Goal: Task Accomplishment & Management: Manage account settings

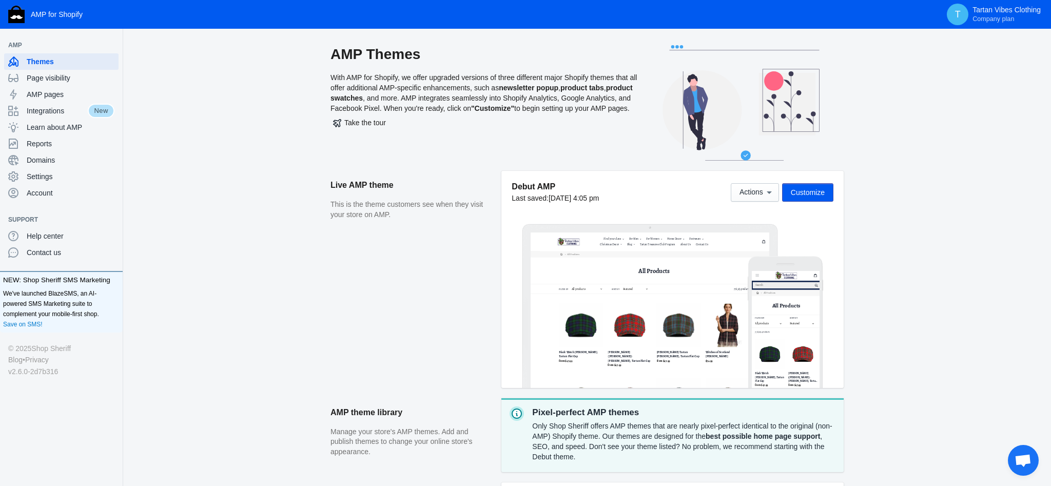
click at [816, 192] on span "Customize" at bounding box center [808, 192] width 34 height 8
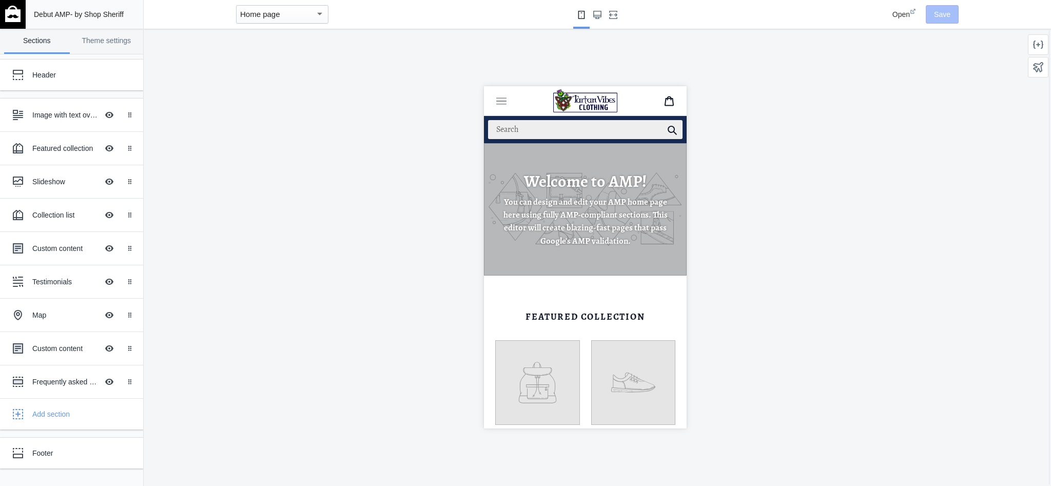
scroll to position [0, 180]
click at [87, 45] on link "Theme settings" at bounding box center [107, 41] width 66 height 25
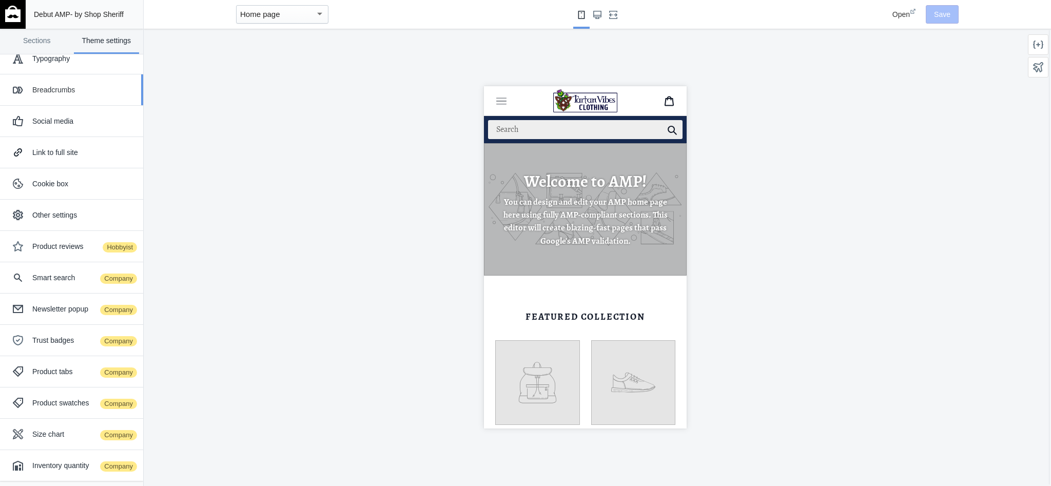
scroll to position [0, 0]
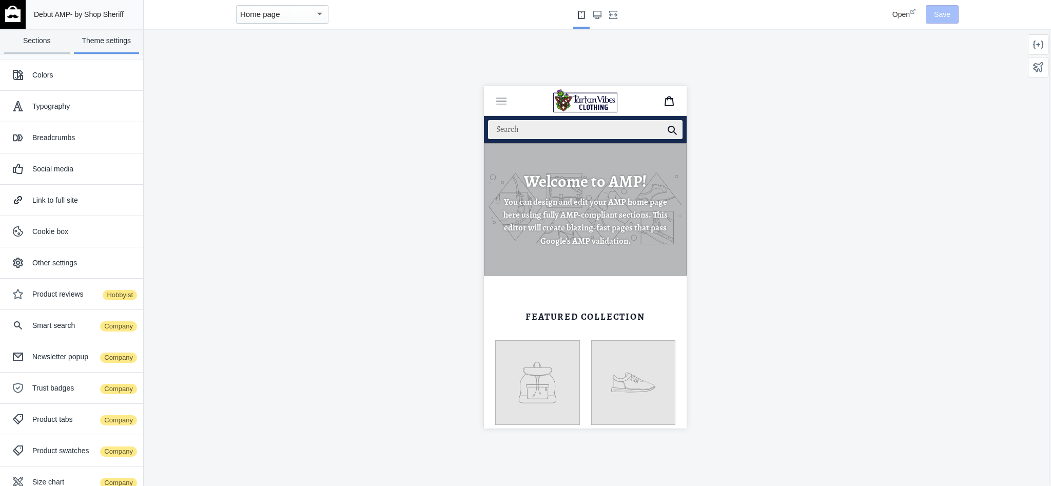
click at [38, 41] on link "Sections" at bounding box center [37, 41] width 66 height 25
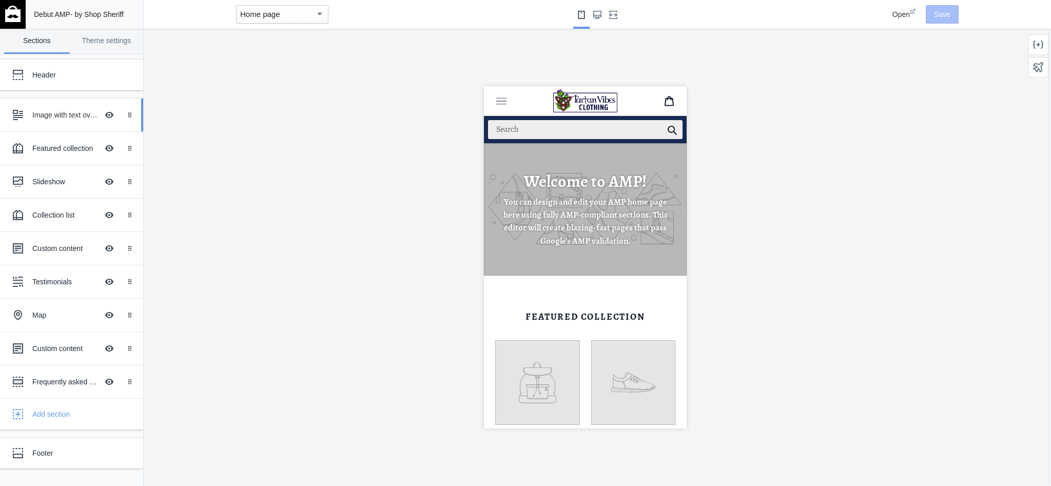
scroll to position [0, 180]
click at [59, 80] on div "Header" at bounding box center [76, 75] width 88 height 10
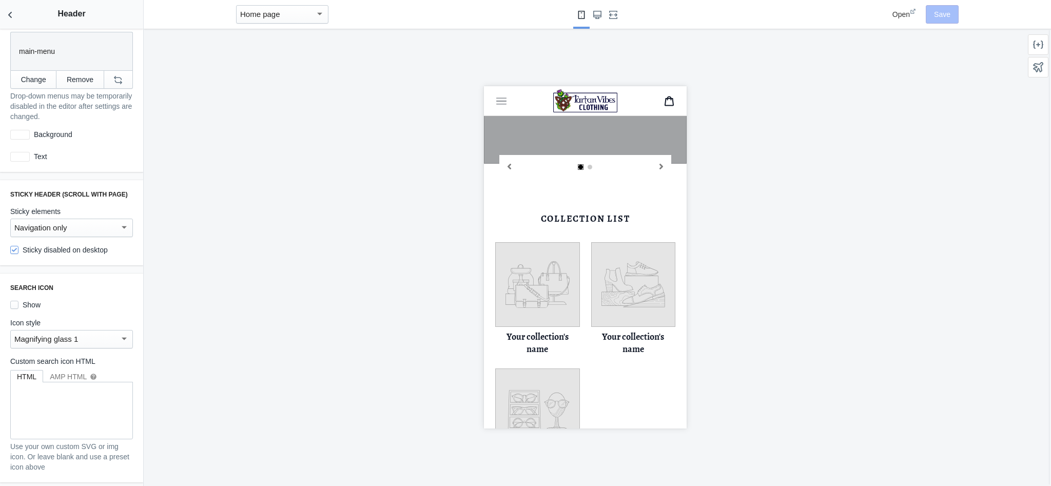
scroll to position [0, 0]
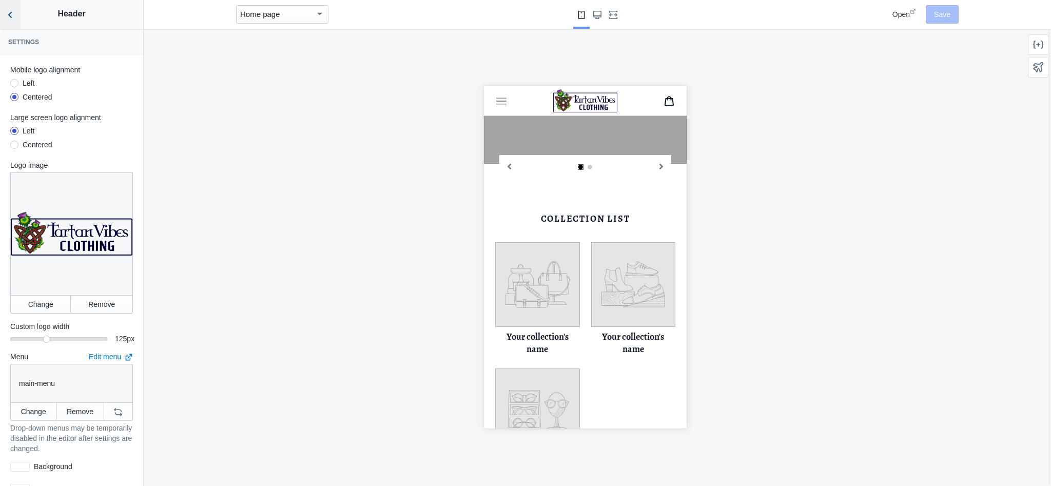
click at [9, 18] on icon "Back to sections" at bounding box center [10, 15] width 10 height 10
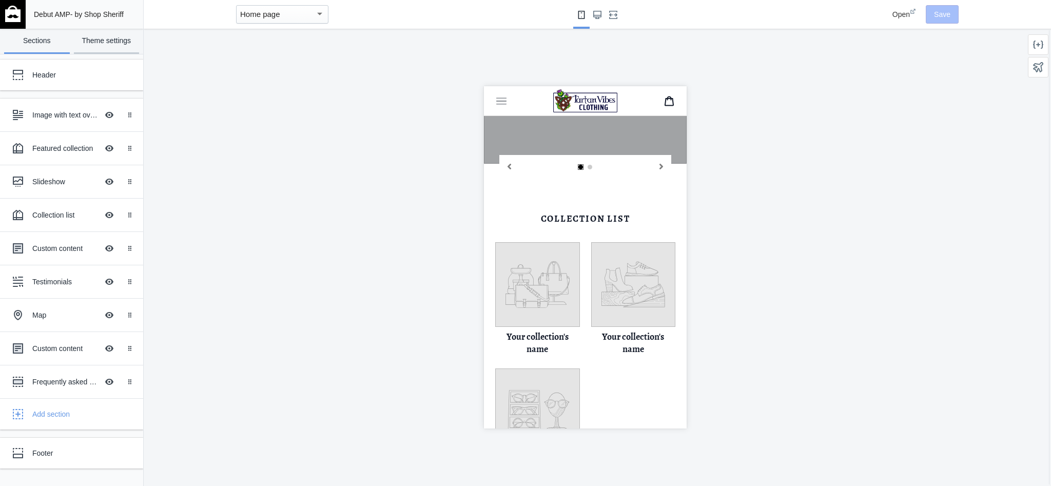
click at [102, 40] on link "Theme settings" at bounding box center [107, 41] width 66 height 25
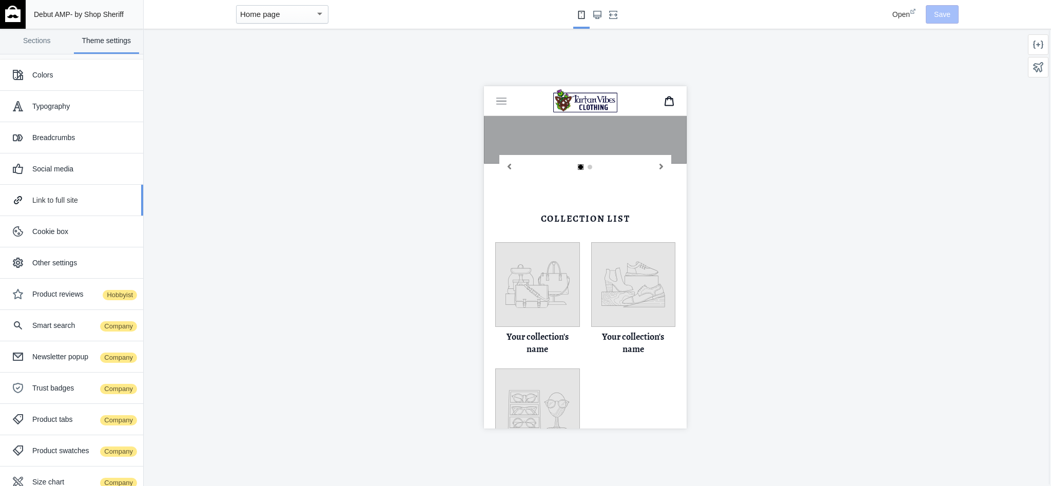
scroll to position [48, 0]
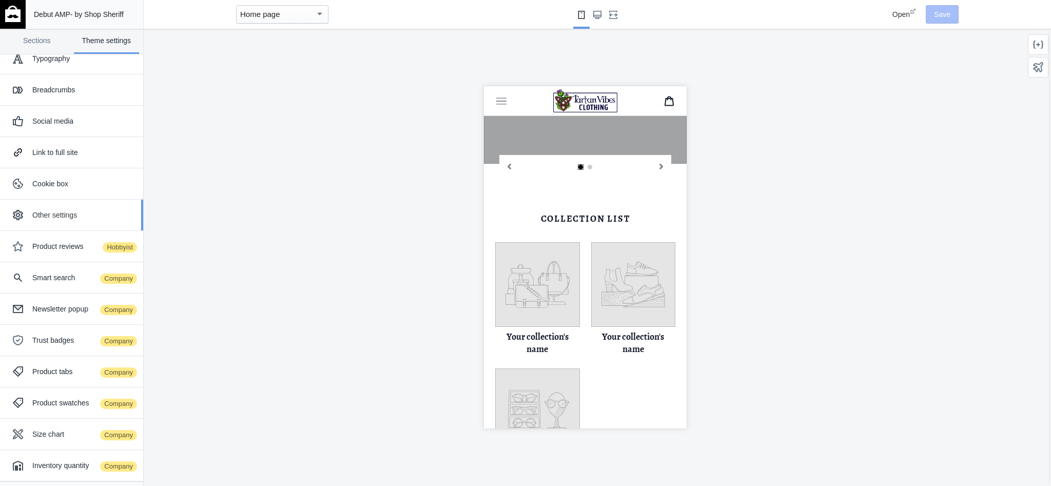
click at [87, 214] on div "Other settings" at bounding box center [83, 215] width 103 height 10
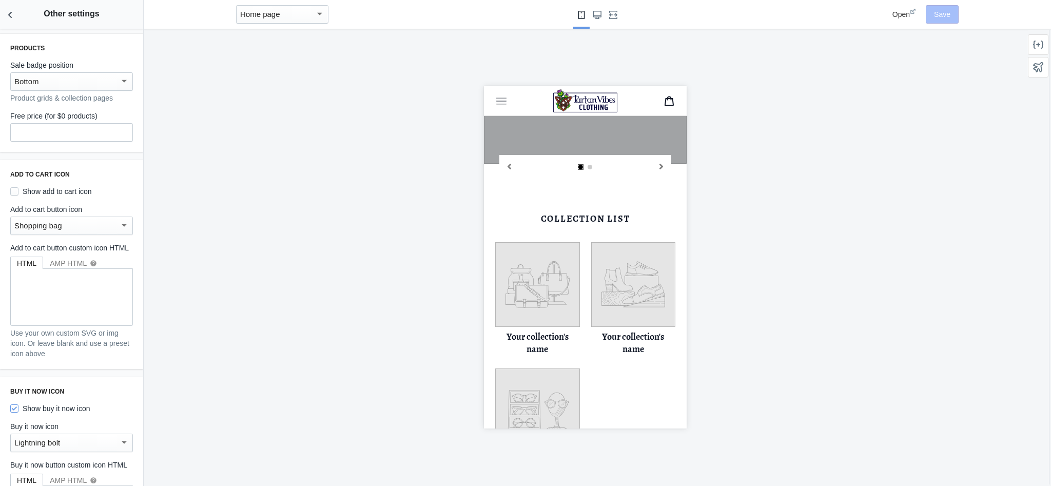
scroll to position [0, 0]
click at [301, 12] on div "Home page" at bounding box center [277, 14] width 75 height 12
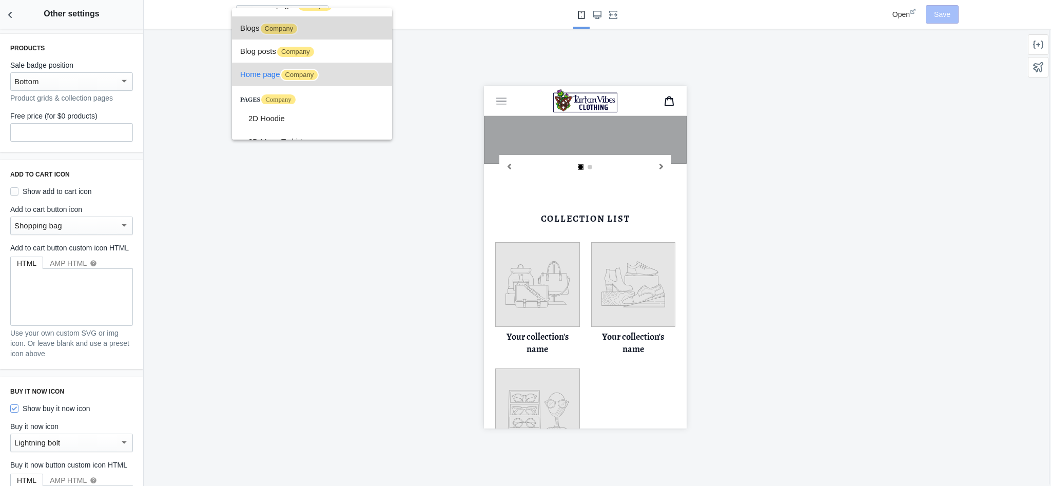
click at [254, 27] on span "Blogs Company" at bounding box center [312, 27] width 144 height 23
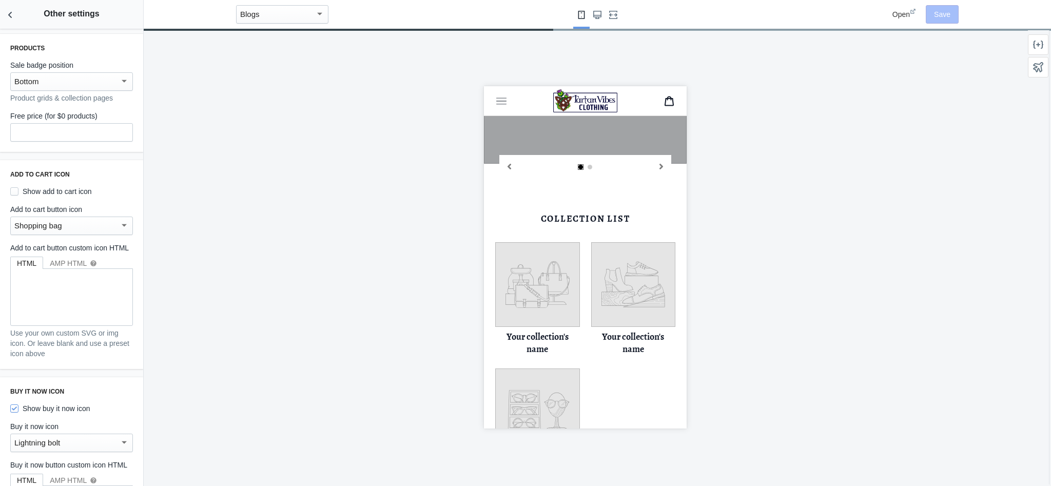
click at [280, 18] on div "Blogs" at bounding box center [277, 14] width 75 height 12
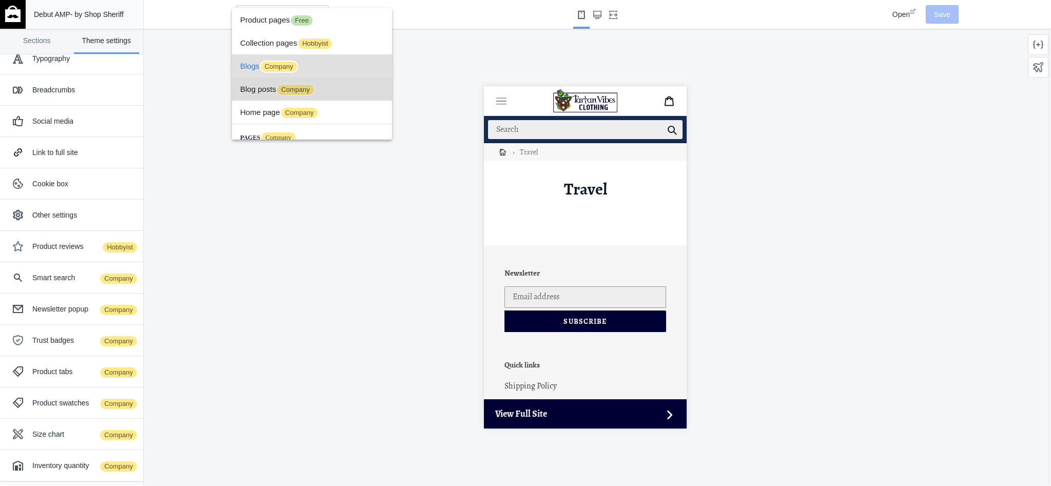
click at [267, 91] on span "Blog posts Company" at bounding box center [312, 89] width 144 height 23
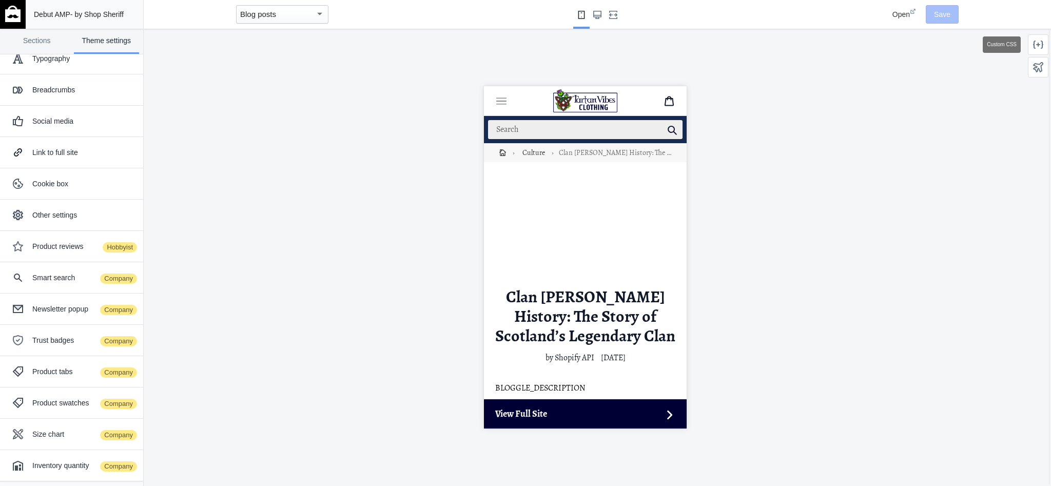
click at [1038, 46] on icon at bounding box center [1038, 45] width 10 height 8
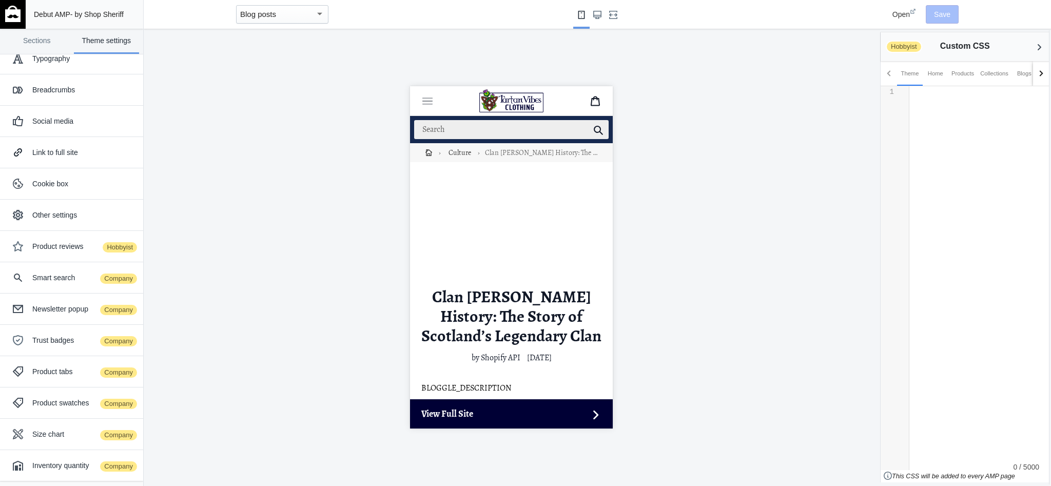
click at [936, 109] on div "​ x 1 ​" at bounding box center [980, 116] width 140 height 61
click at [1039, 73] on div at bounding box center [1040, 73] width 6 height 6
click at [1041, 73] on div at bounding box center [1040, 73] width 6 height 6
click at [971, 73] on div "Articles" at bounding box center [972, 73] width 19 height 10
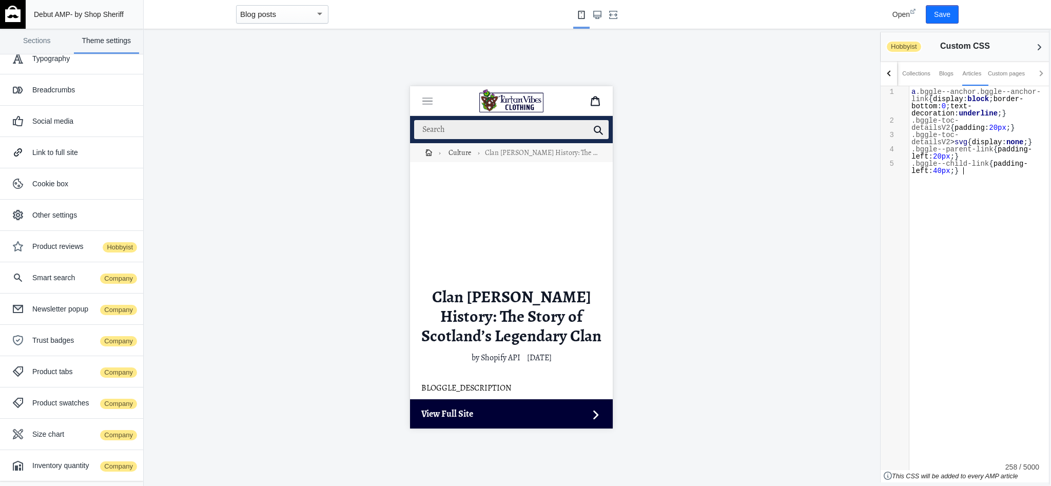
click at [964, 176] on div "​ x 1 a .bggle--anchor.bggle--anchor-link { display : block ; border-bottom : 0…" at bounding box center [980, 156] width 140 height 140
click at [979, 194] on div "​ x 1 a .bggle--anchor.bggle--anchor-link { display : block ; border-bottom : 0…" at bounding box center [980, 163] width 140 height 154
type textarea "."
paste textarea
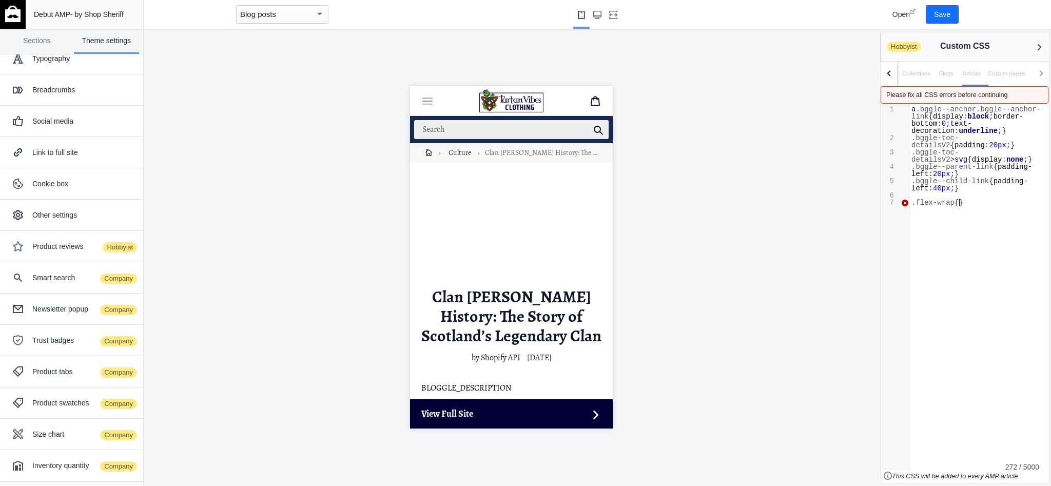
scroll to position [1, 0]
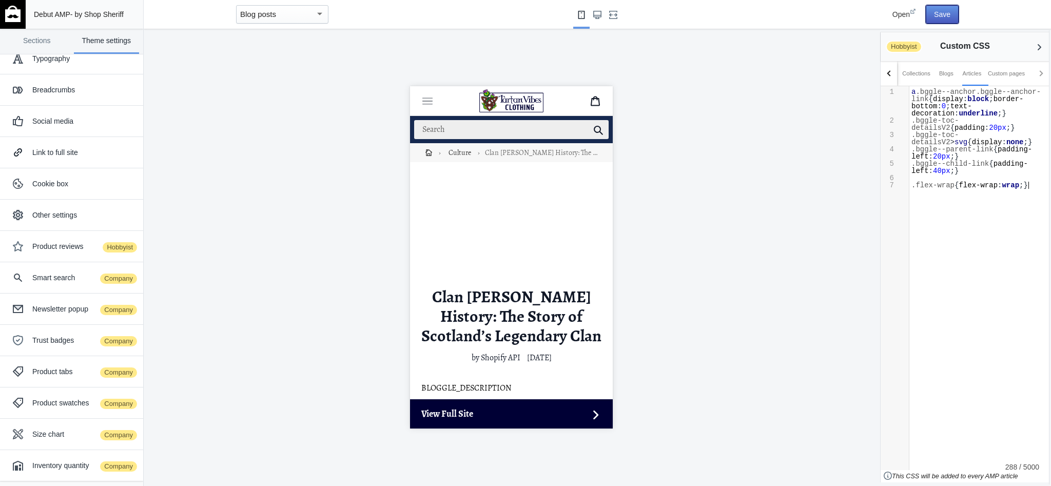
click at [938, 10] on button "Save" at bounding box center [942, 14] width 33 height 18
click at [957, 236] on div "​ x 1 a .bggle--anchor.bggle--anchor-link { display : block ; border-bottom : 0…" at bounding box center [980, 163] width 140 height 154
click at [981, 225] on div "​ x 1 a .bggle--anchor.bggle--anchor-link { display : block ; border-bottom : 0…" at bounding box center [980, 163] width 140 height 154
paste textarea "5"
click at [987, 192] on span "60%" at bounding box center [982, 192] width 13 height 8
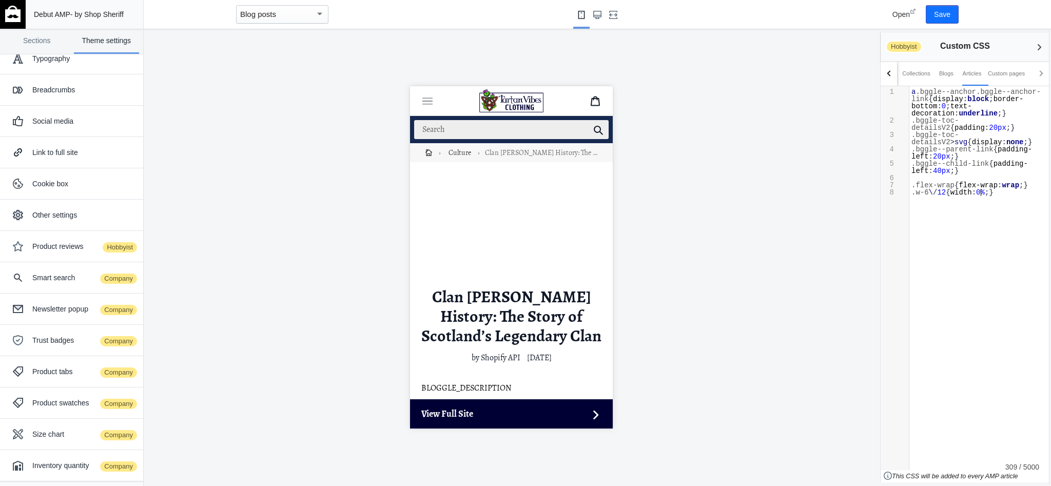
scroll to position [1, 4]
type textarea "5"
click at [938, 13] on button "Save" at bounding box center [942, 14] width 33 height 18
type textarea ".w-6\/12{width: 50%;}"
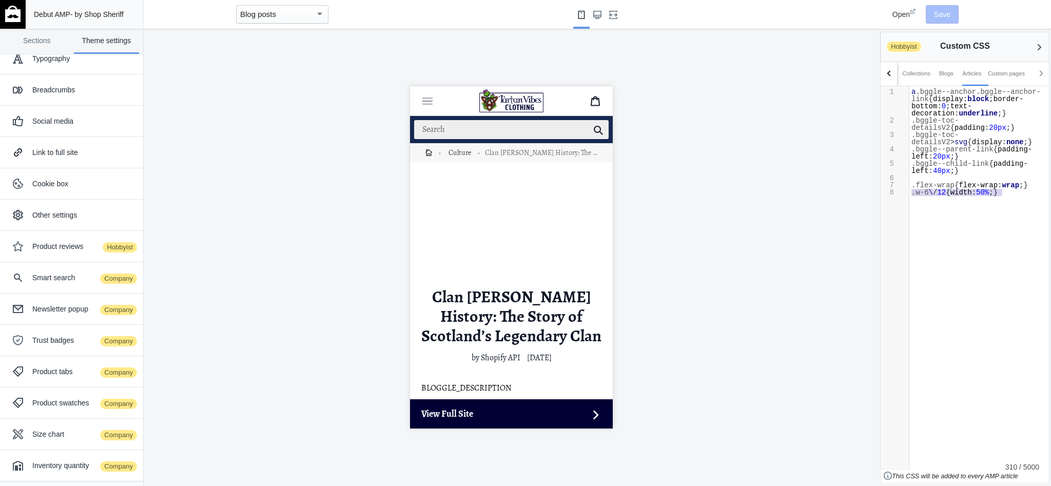
drag, startPoint x: 1008, startPoint y: 194, endPoint x: 906, endPoint y: 194, distance: 102.2
click at [906, 194] on div "x 1 a .bggle--anchor.bggle--anchor-link { display : block ; border-bottom : 0 ;…" at bounding box center [973, 278] width 184 height 384
click at [943, 21] on button "Save" at bounding box center [942, 14] width 33 height 18
click at [952, 221] on div "x 1 a .bggle--anchor.bggle--anchor-link { display : block ; border-bottom : 0 ;…" at bounding box center [980, 166] width 140 height 161
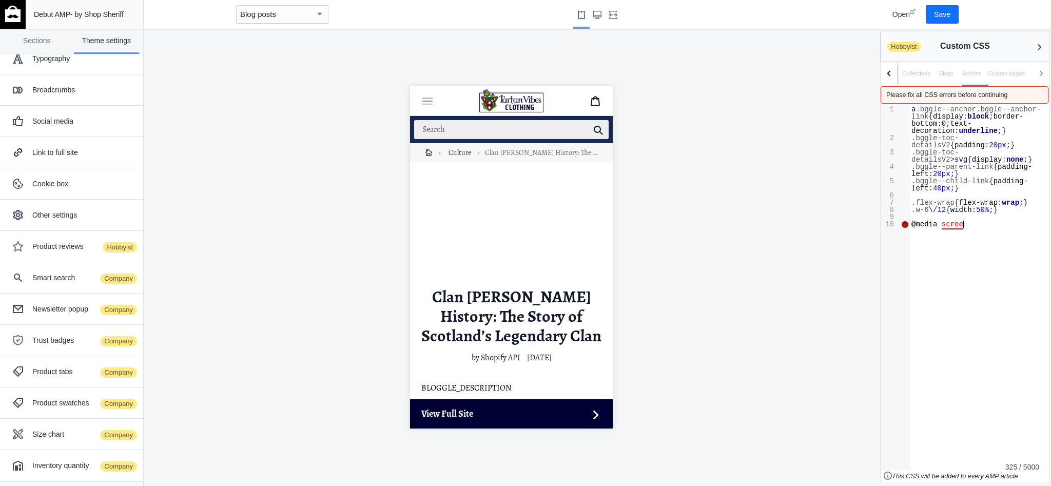
scroll to position [113, 4]
type textarea "@media screen and"
type textarea "min-width: 798"
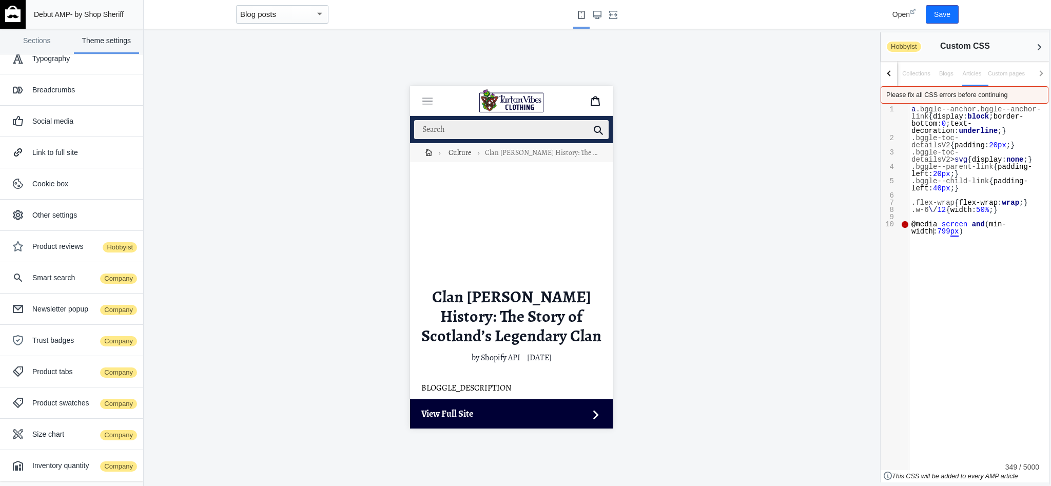
type textarea "9px;"
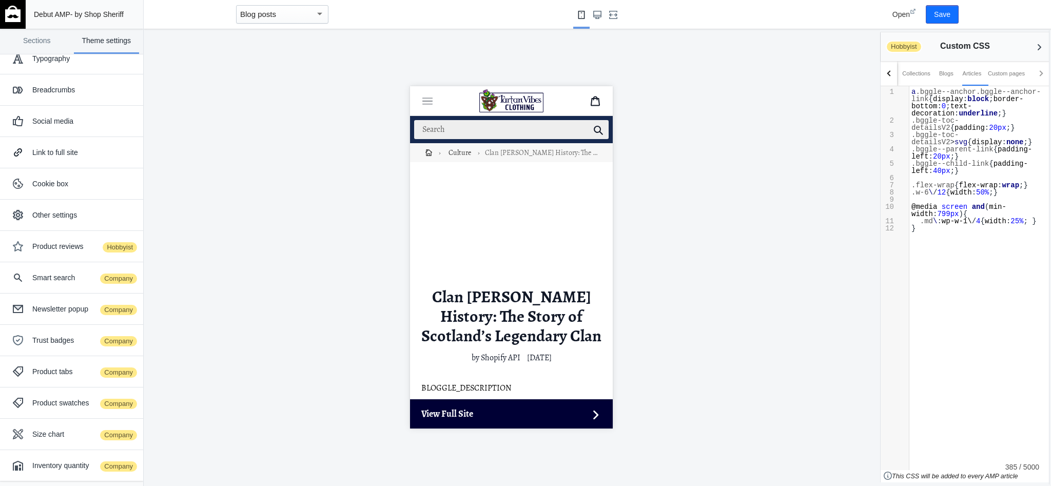
click at [950, 221] on span "wp-w-1\" at bounding box center [957, 221] width 30 height 8
type textarea "4"
type textarea "14"
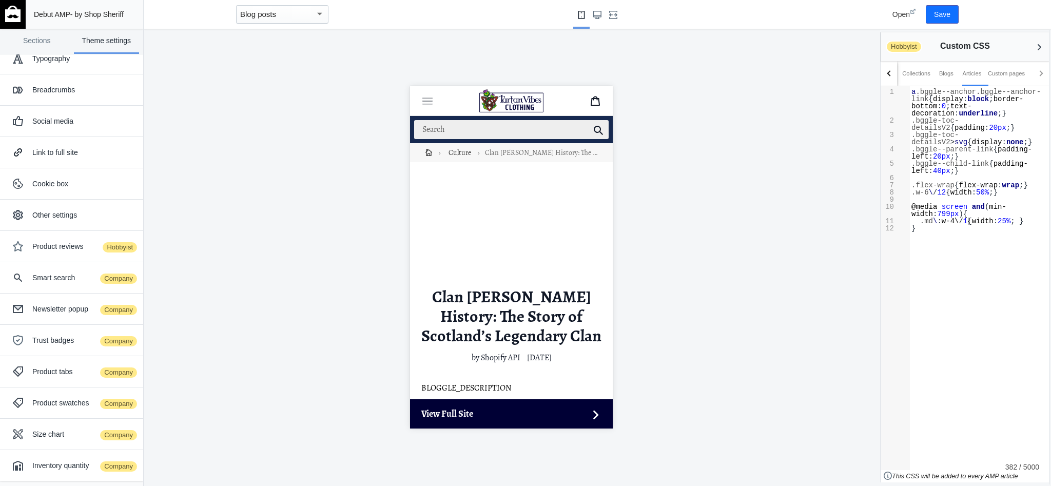
type textarea "2"
click at [1015, 223] on span "25%" at bounding box center [1009, 221] width 13 height 8
click at [938, 21] on button "Save" at bounding box center [942, 14] width 33 height 18
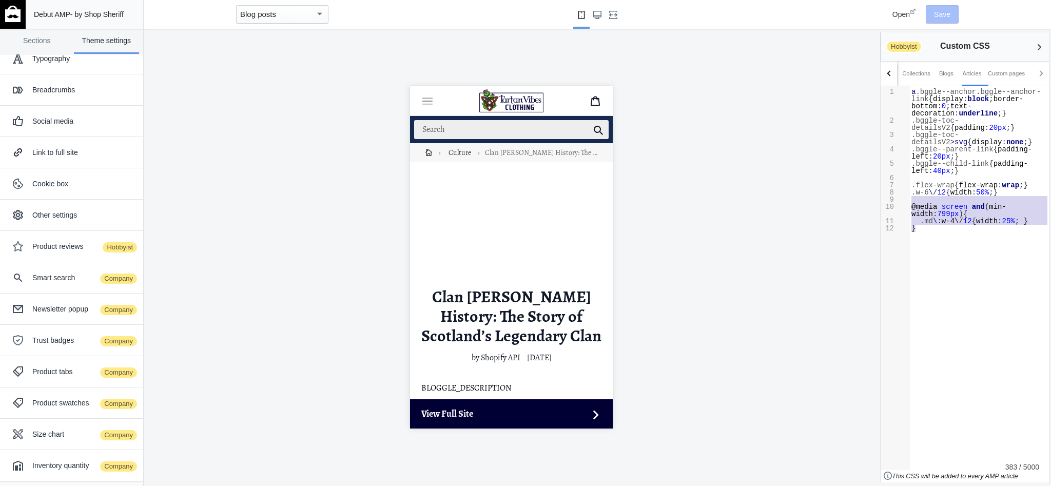
type textarea ".w-6\/12 {width: 50%;} @media screen and (min-width: 799px){ .md\:w-4\/12 { wid…"
drag, startPoint x: 945, startPoint y: 236, endPoint x: 904, endPoint y: 194, distance: 58.1
click at [904, 194] on div "x 10 1 a .bggle--anchor.bggle--anchor-link { display : block ; border-bottom : …" at bounding box center [973, 278] width 184 height 384
click at [955, 236] on div "x 10 1 a .bggle--anchor.bggle--anchor-link { display : block ; border-bottom : …" at bounding box center [980, 184] width 140 height 197
type textarea "a.bggle--anchor.bggle--anchor-link{display: block; border-bottom: 0; text-decor…"
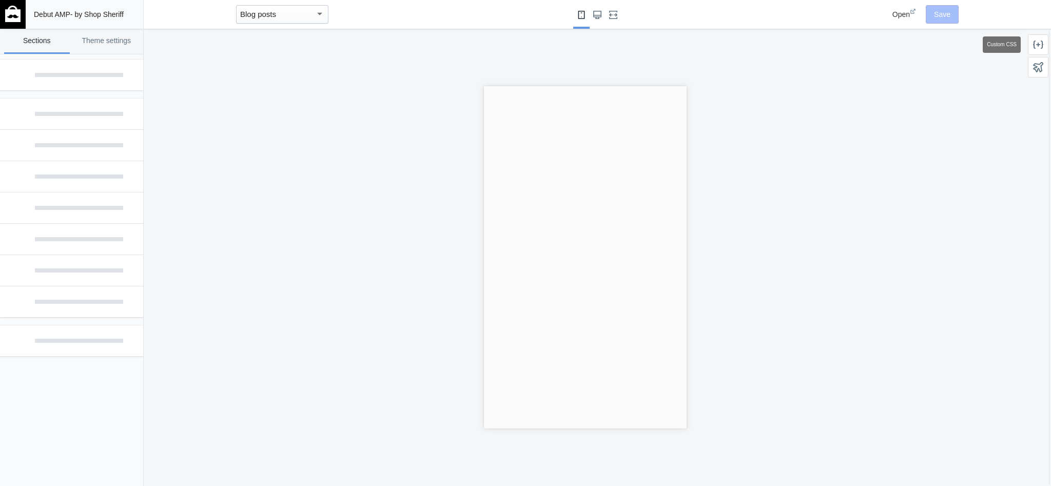
click at [1046, 44] on div at bounding box center [1038, 44] width 21 height 21
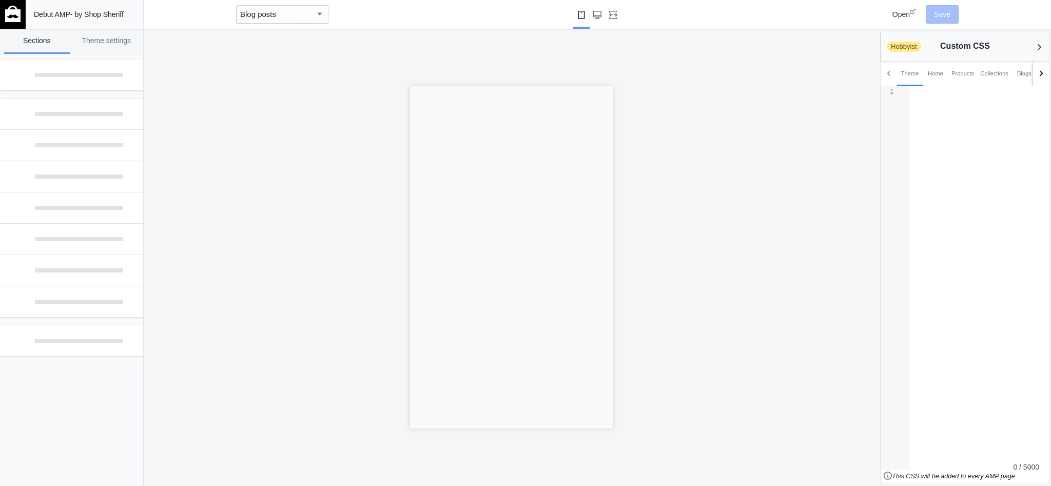
click at [1037, 73] on div at bounding box center [1040, 73] width 6 height 6
click at [1009, 73] on div "Articles" at bounding box center [1005, 73] width 19 height 10
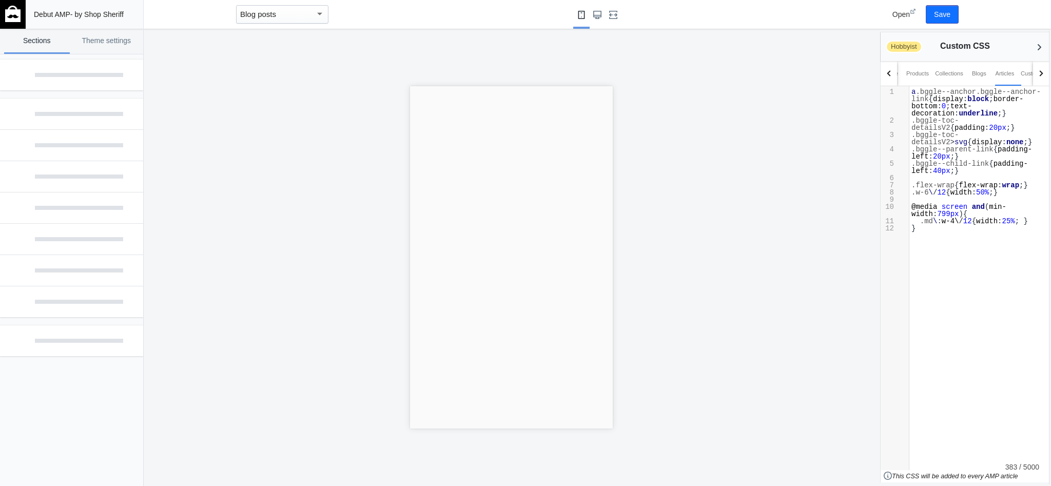
scroll to position [4, 0]
click at [961, 257] on div "​ x 12 1 a .bggle--anchor.bggle--anchor-link { display : block ; border-bottom …" at bounding box center [980, 184] width 140 height 197
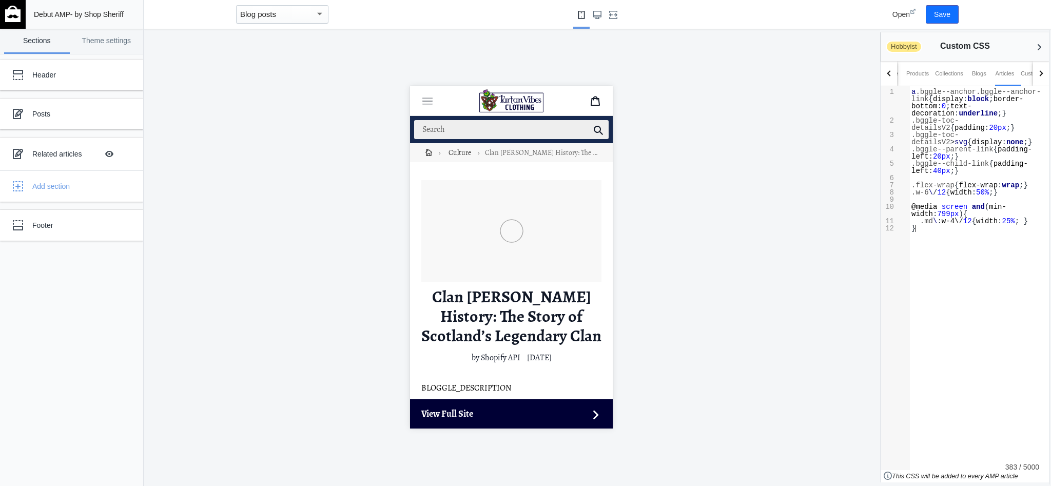
scroll to position [0, 0]
click at [1035, 186] on pre ".flex-wrap { flex-wrap : wrap ;}" at bounding box center [980, 185] width 140 height 7
click at [951, 233] on div "​ x 12 1 a .bggle--anchor.bggle--anchor-link { display : block ; border-bottom …" at bounding box center [980, 184] width 140 height 197
drag, startPoint x: 933, startPoint y: 12, endPoint x: 922, endPoint y: 62, distance: 50.8
click at [933, 13] on button "Save" at bounding box center [942, 14] width 33 height 18
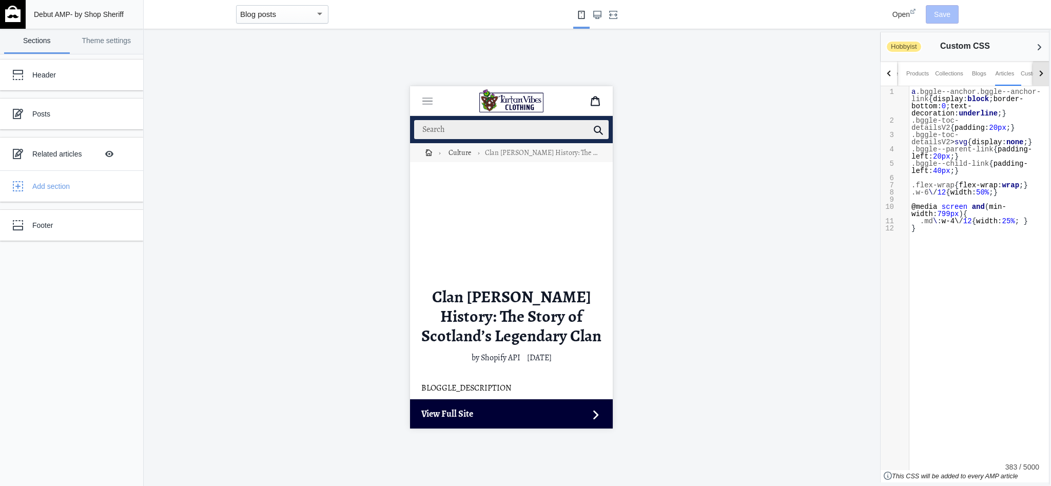
click at [1044, 79] on div at bounding box center [1041, 73] width 16 height 25
click at [1012, 75] on div "Custom pages" at bounding box center [1006, 73] width 37 height 10
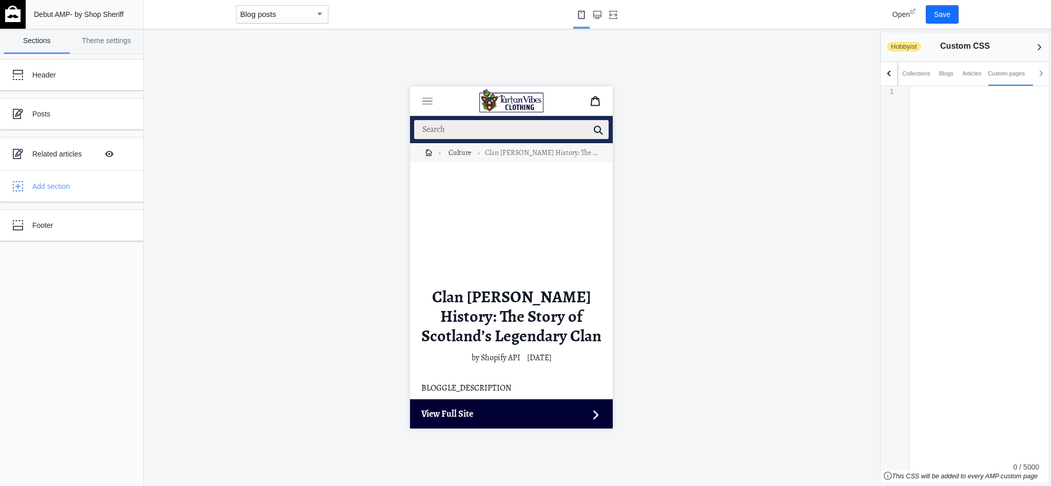
click at [980, 113] on div "​ x 12 1 1 ​" at bounding box center [980, 116] width 140 height 61
click at [975, 72] on div "Articles" at bounding box center [972, 73] width 19 height 10
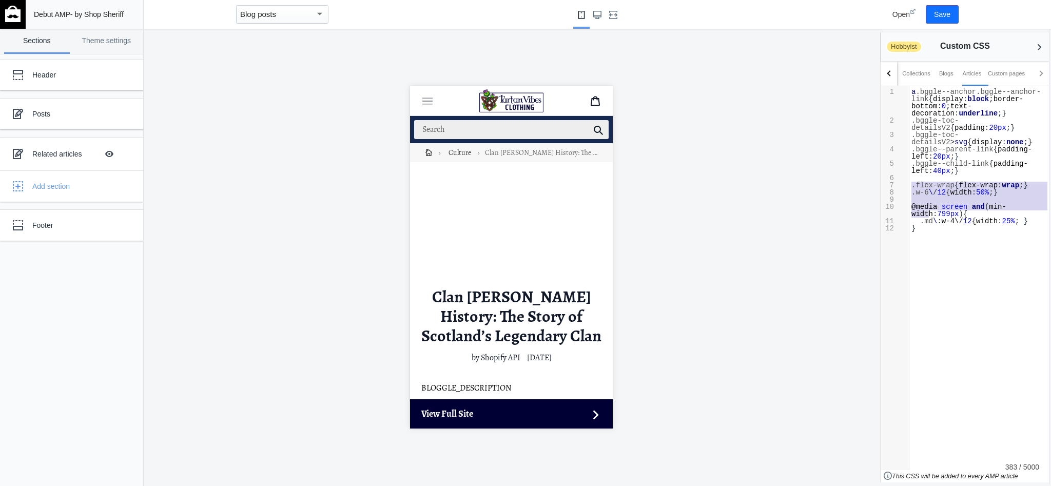
type textarea ".flex-wrap{flex-wrap: wrap;} .w-6\/12 {width: 50%;} @media screen and (min-widt…"
drag, startPoint x: 914, startPoint y: 185, endPoint x: 933, endPoint y: 228, distance: 46.6
click at [933, 228] on div "1 a .bggle--anchor.bggle--anchor-link { display : block ; border-bottom : 0 ; t…" at bounding box center [980, 160] width 140 height 144
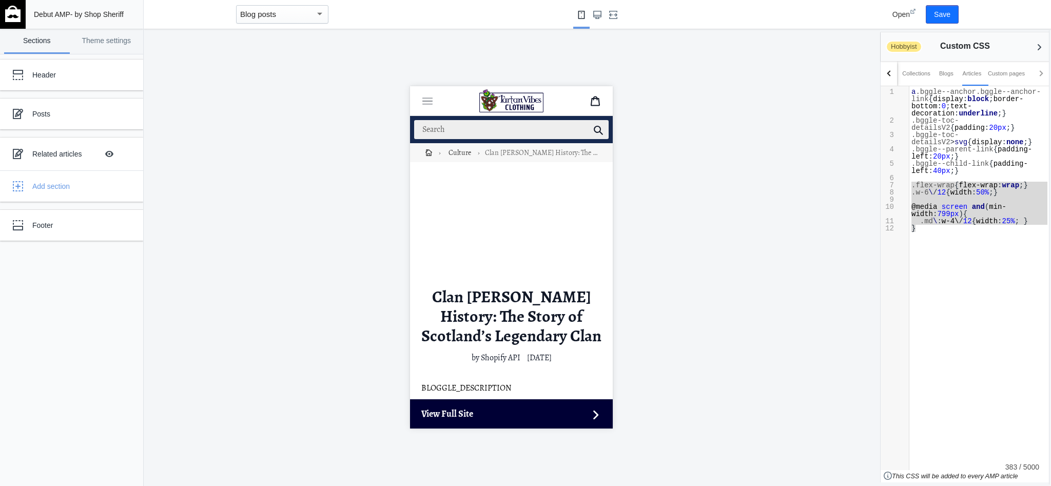
click at [777, 260] on div at bounding box center [511, 257] width 735 height 457
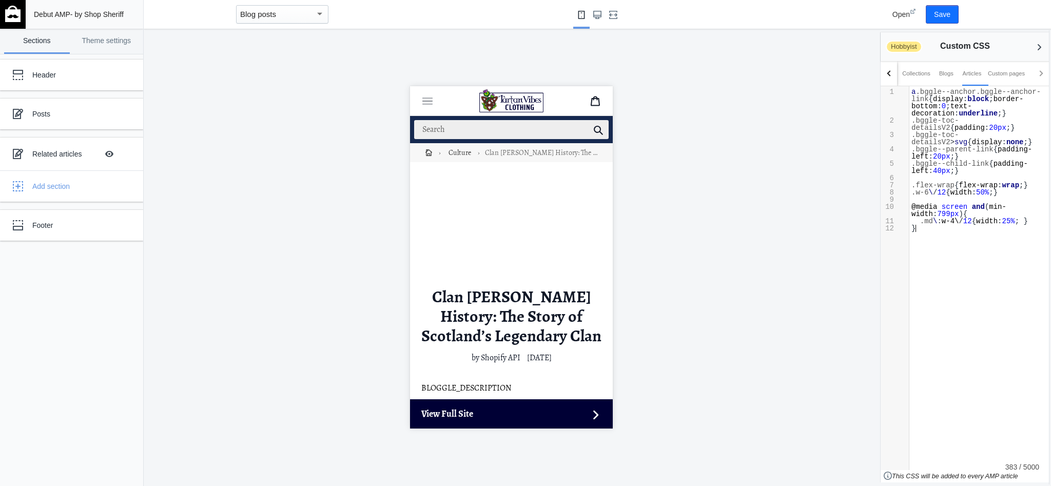
click at [970, 246] on div "x 1 a .bggle--anchor.bggle--anchor-link { display : block ; border-bottom : 0 ;…" at bounding box center [980, 184] width 140 height 197
click at [595, 19] on button "Large screen" at bounding box center [597, 14] width 16 height 29
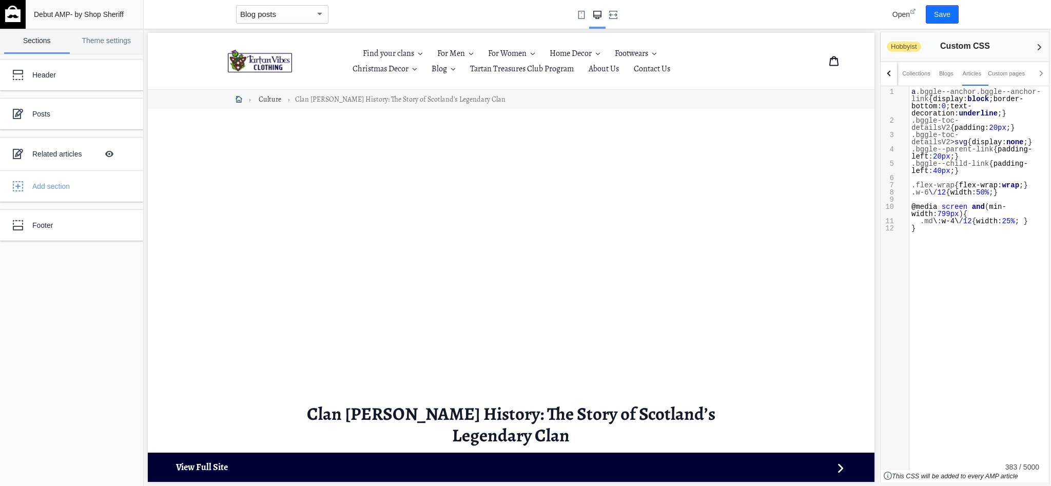
click at [236, 100] on icon "Home" at bounding box center [239, 99] width 7 height 7
click at [279, 16] on div "Blog posts" at bounding box center [277, 14] width 75 height 12
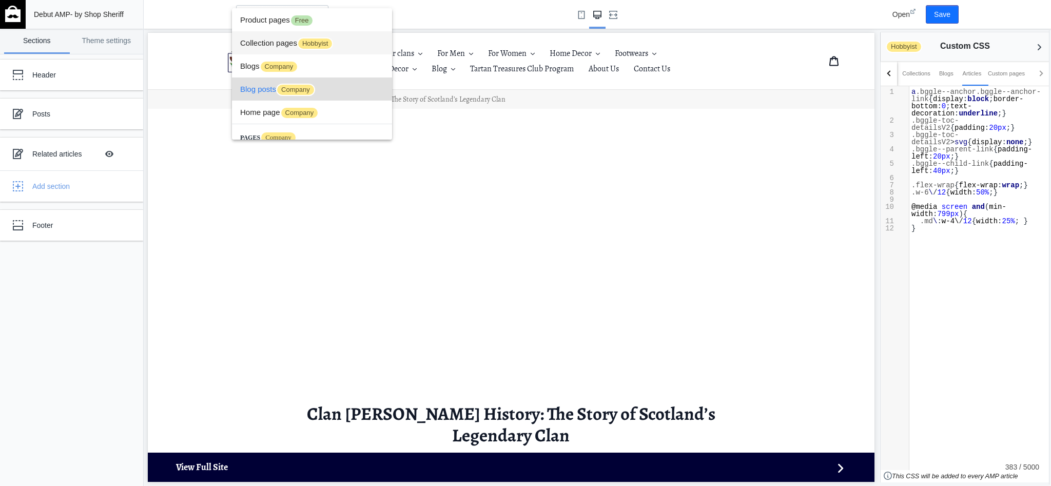
scroll to position [15, 0]
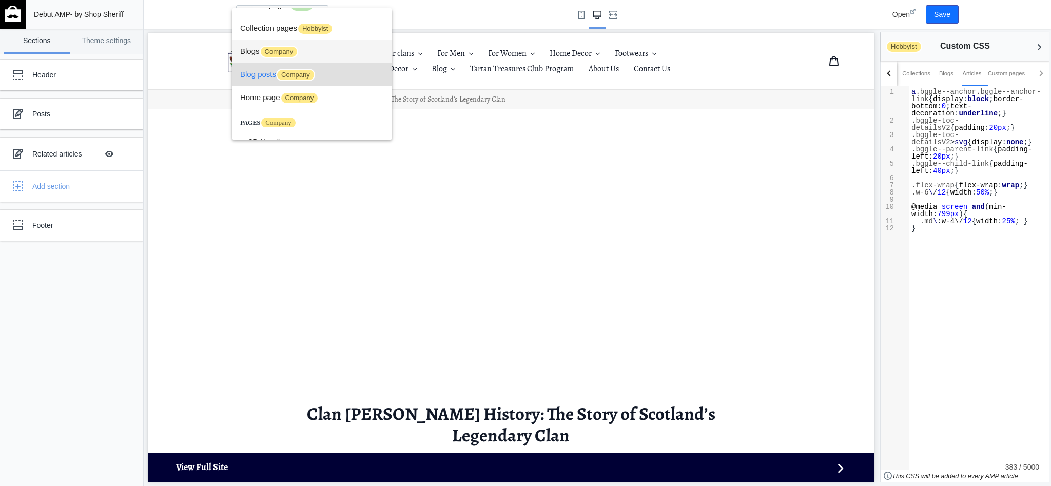
click at [270, 53] on span "Company" at bounding box center [279, 52] width 39 height 12
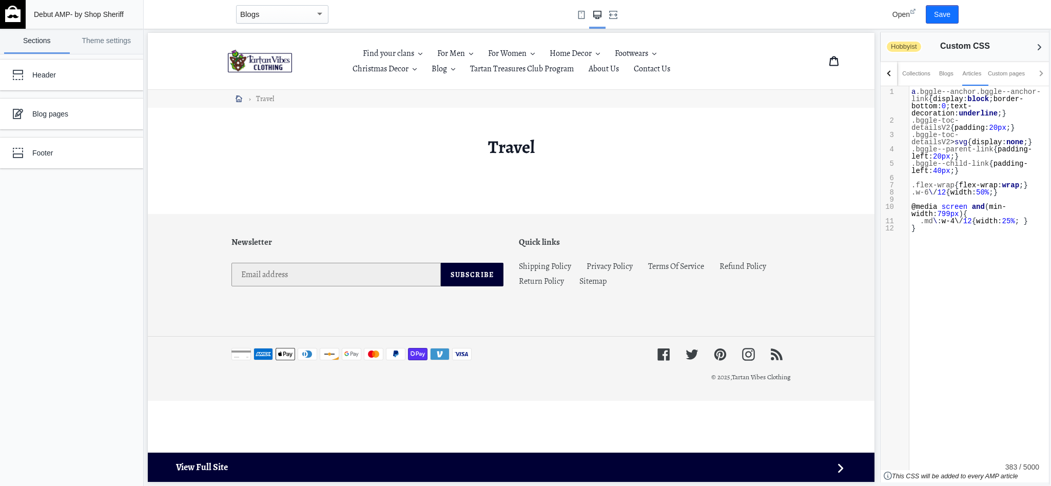
click at [243, 98] on link "Home" at bounding box center [238, 98] width 19 height 19
click at [448, 70] on button "Blog .cls-1{fill:#231f20}" at bounding box center [444, 68] width 34 height 15
click at [449, 97] on span "Holiday" at bounding box center [447, 97] width 27 height 12
click at [452, 133] on span "History" at bounding box center [446, 131] width 25 height 12
click at [56, 118] on div "Blog pages" at bounding box center [76, 114] width 88 height 10
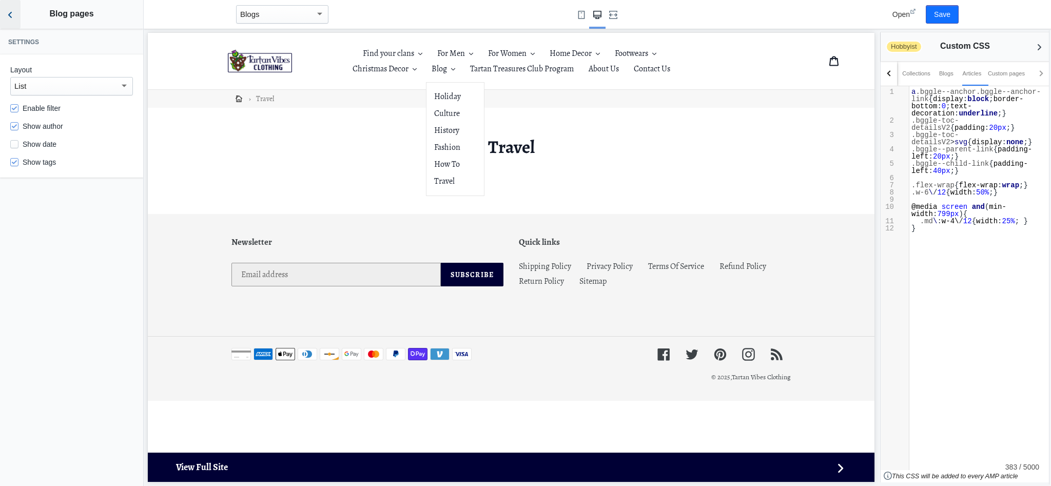
click at [9, 18] on icon "Back to sections" at bounding box center [10, 15] width 10 height 10
click at [898, 13] on span "Open" at bounding box center [901, 14] width 17 height 8
click at [291, 186] on div at bounding box center [511, 257] width 727 height 449
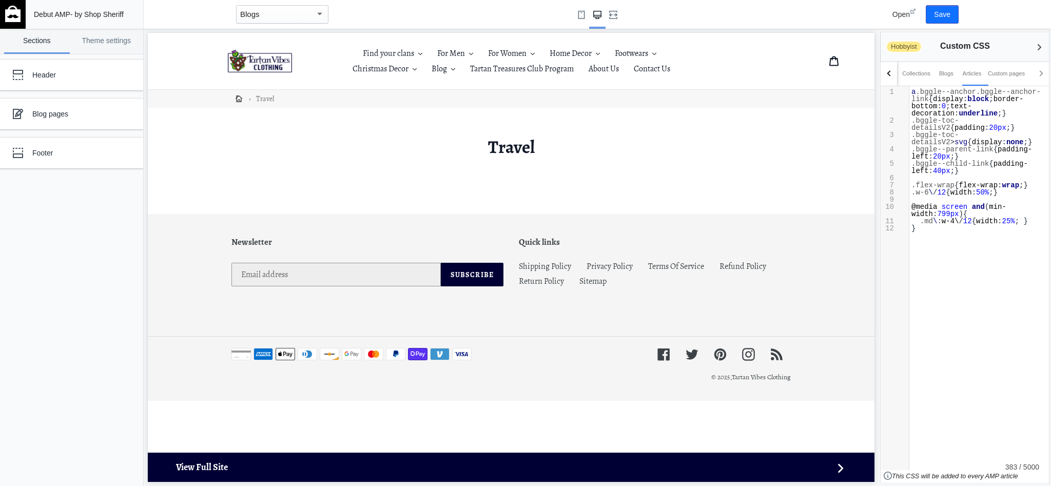
click at [265, 61] on img at bounding box center [260, 61] width 64 height 23
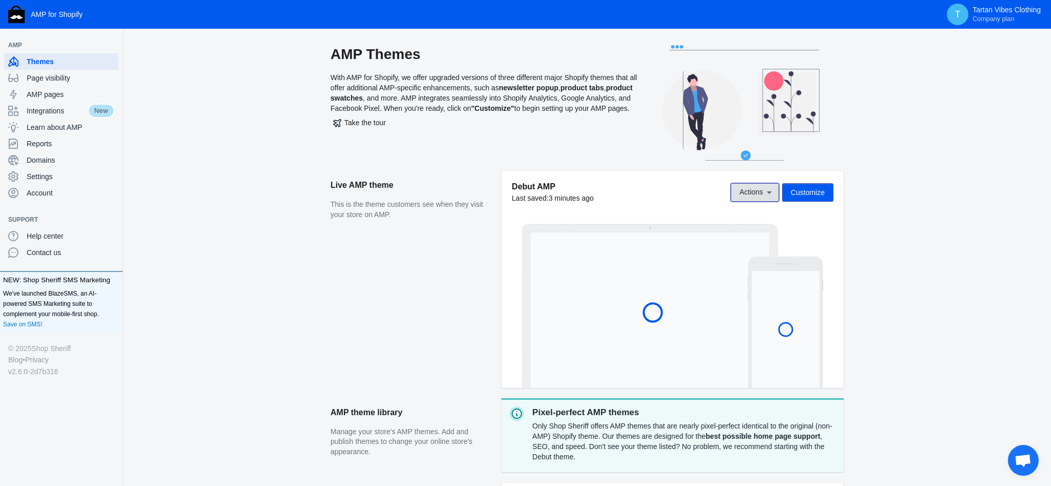
click at [753, 193] on span "Actions" at bounding box center [752, 192] width 24 height 8
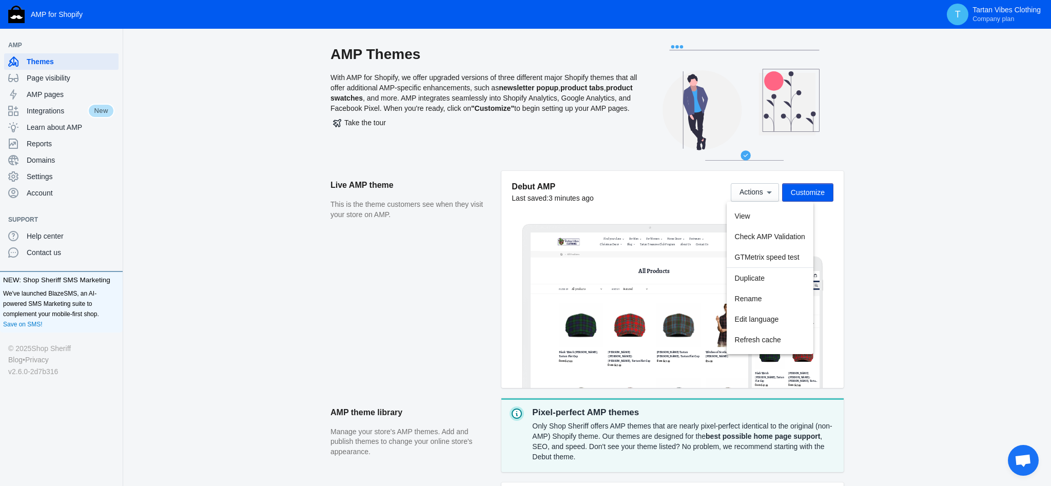
click at [817, 188] on div at bounding box center [525, 243] width 1051 height 486
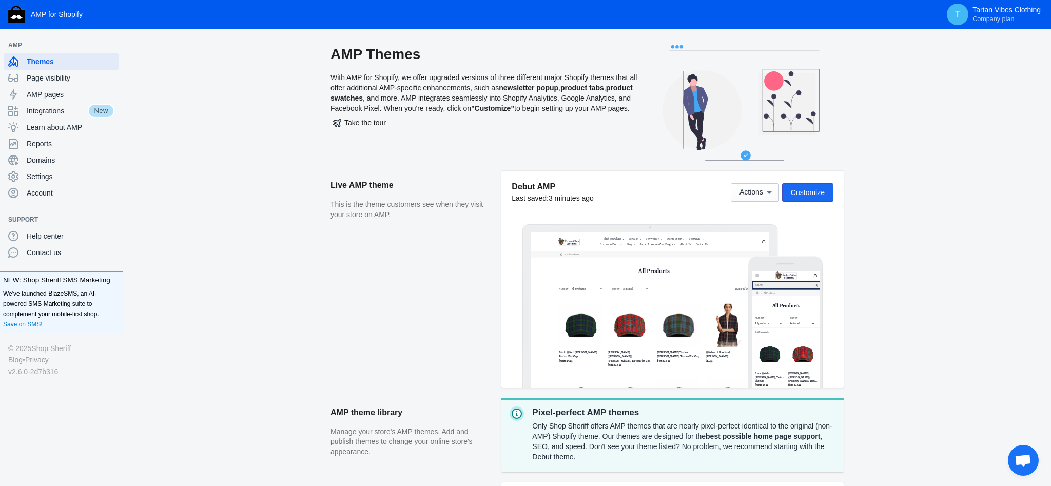
click at [816, 193] on span "Customize" at bounding box center [808, 192] width 34 height 8
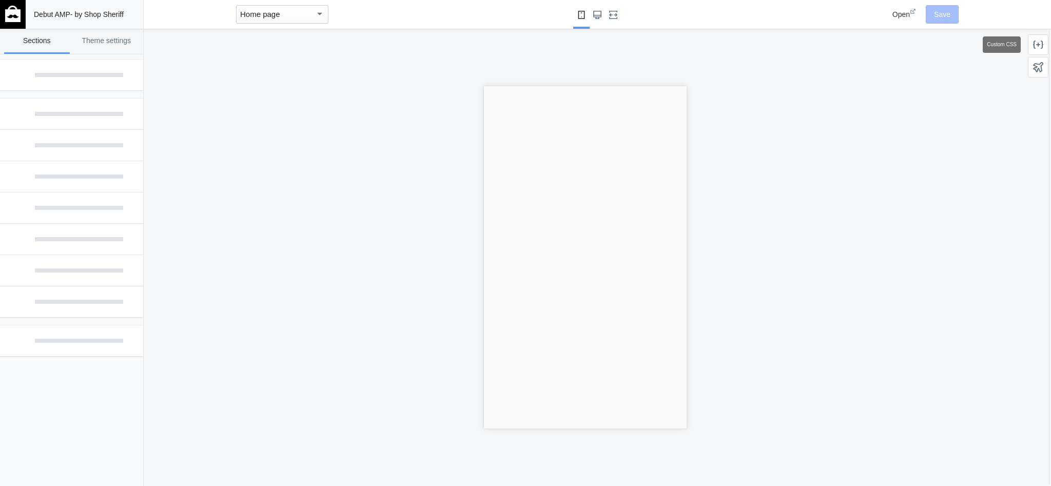
click at [1040, 49] on icon at bounding box center [1038, 45] width 10 height 10
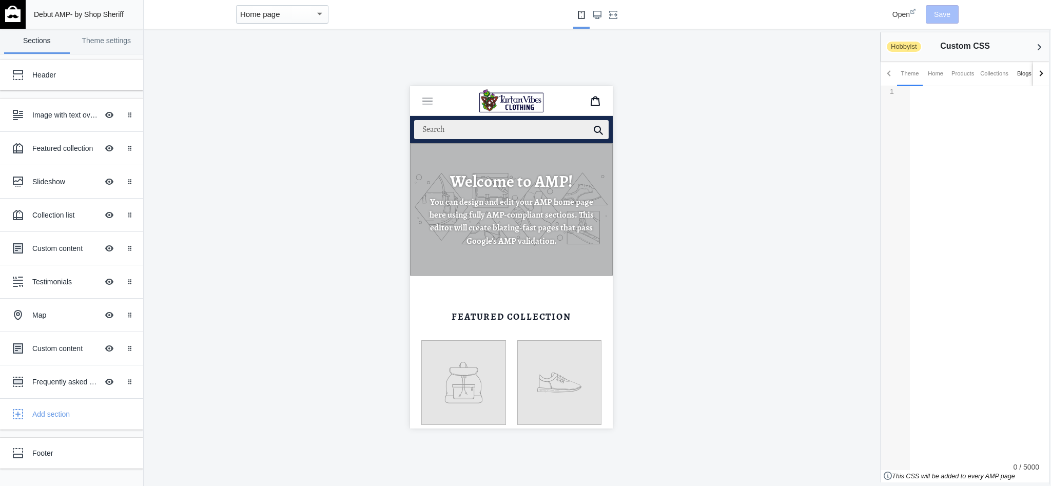
click at [1021, 74] on div "Blogs" at bounding box center [1024, 73] width 14 height 10
click at [1014, 75] on div "Articles" at bounding box center [1012, 73] width 19 height 10
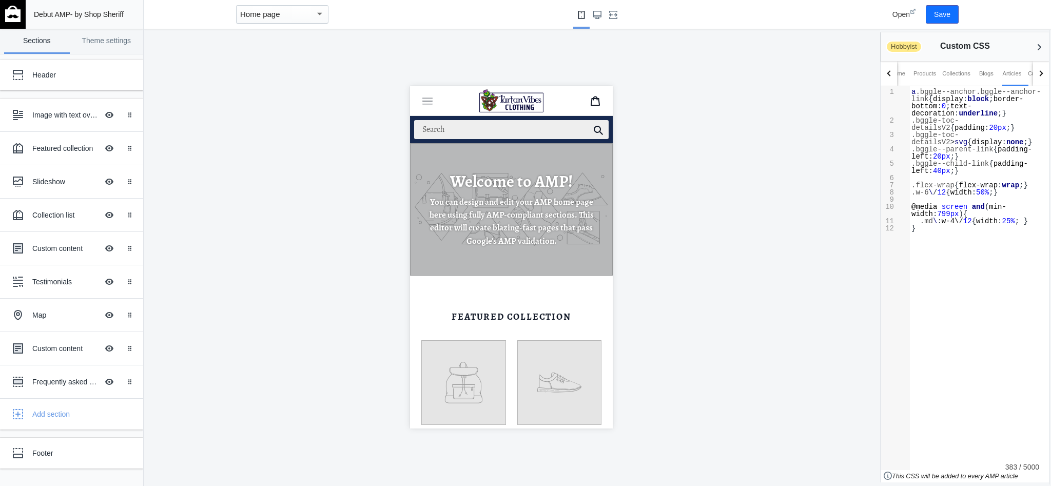
scroll to position [4, 0]
click at [966, 279] on div "​ x 12 1 a .bggle--anchor.bggle--anchor-link { display : block ; border-bottom …" at bounding box center [980, 184] width 140 height 197
click at [892, 73] on div at bounding box center [890, 73] width 6 height 6
click at [904, 74] on div "Theme" at bounding box center [910, 73] width 18 height 10
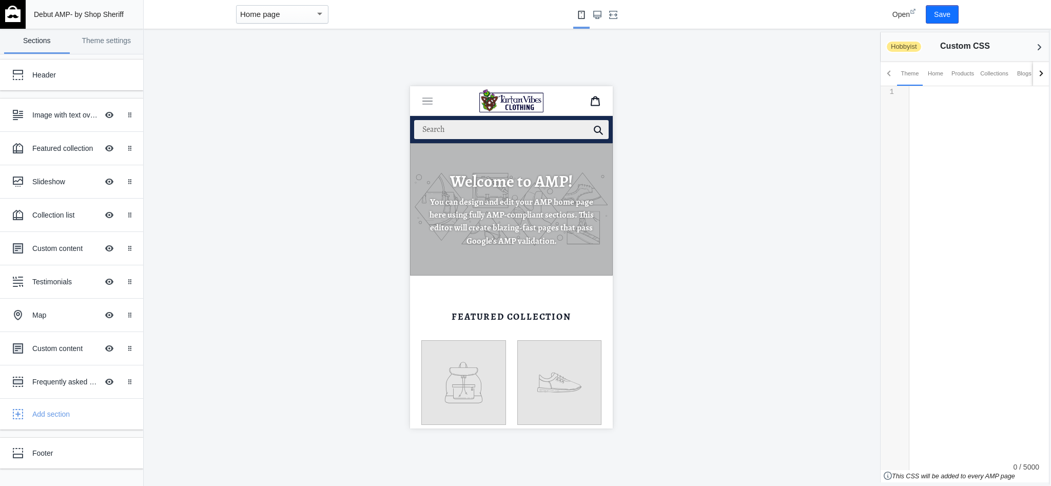
click at [933, 105] on div "​ x 12 1 1 ​" at bounding box center [980, 116] width 140 height 61
click at [1037, 76] on div at bounding box center [1041, 73] width 16 height 25
click at [948, 74] on div "Blogs" at bounding box center [946, 73] width 14 height 10
drag, startPoint x: 965, startPoint y: 86, endPoint x: 970, endPoint y: 84, distance: 5.7
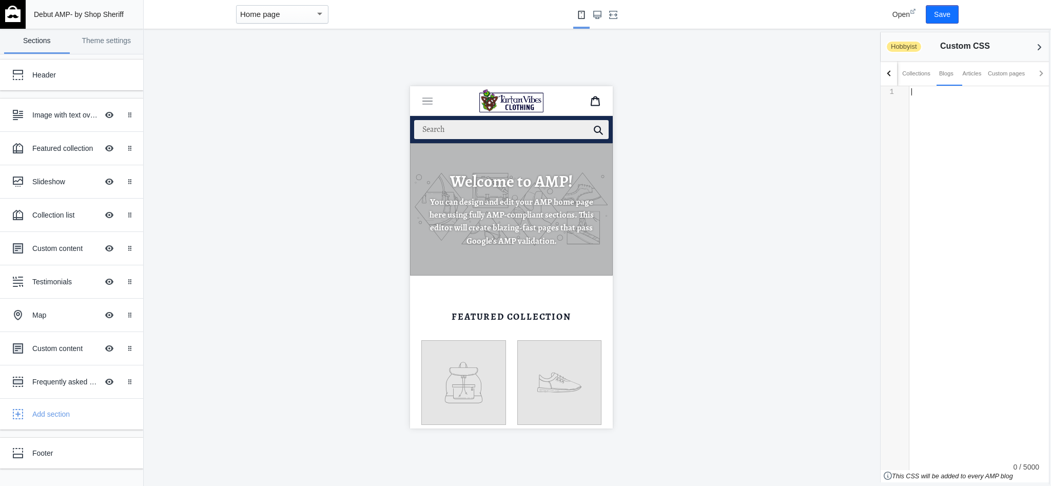
click at [965, 86] on div "​ x 12 1 1 ​" at bounding box center [980, 116] width 140 height 61
click at [974, 78] on div "Articles" at bounding box center [972, 73] width 19 height 10
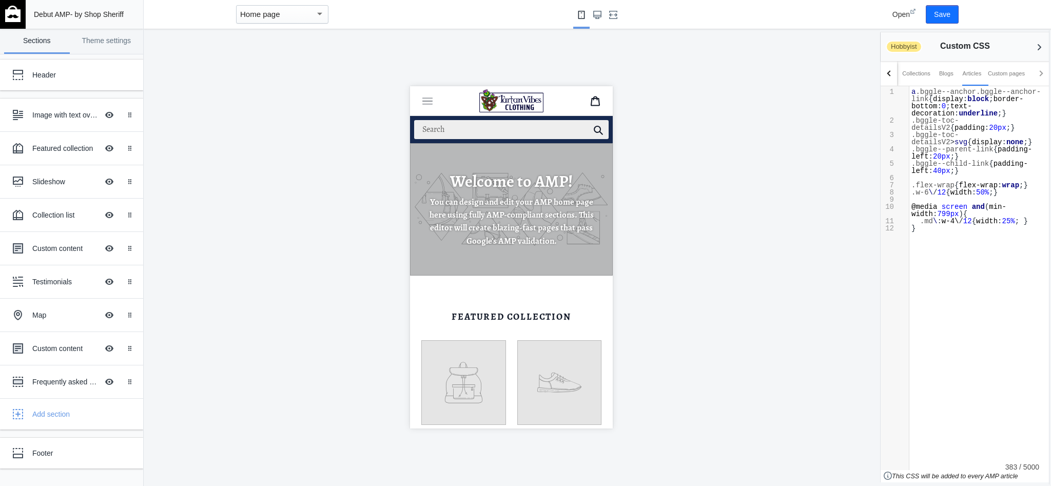
click at [974, 263] on div "​ x 12 1 12 1 a .bggle--anchor.bggle--anchor-link { display : block ; border-bo…" at bounding box center [980, 184] width 140 height 197
paste textarea "."
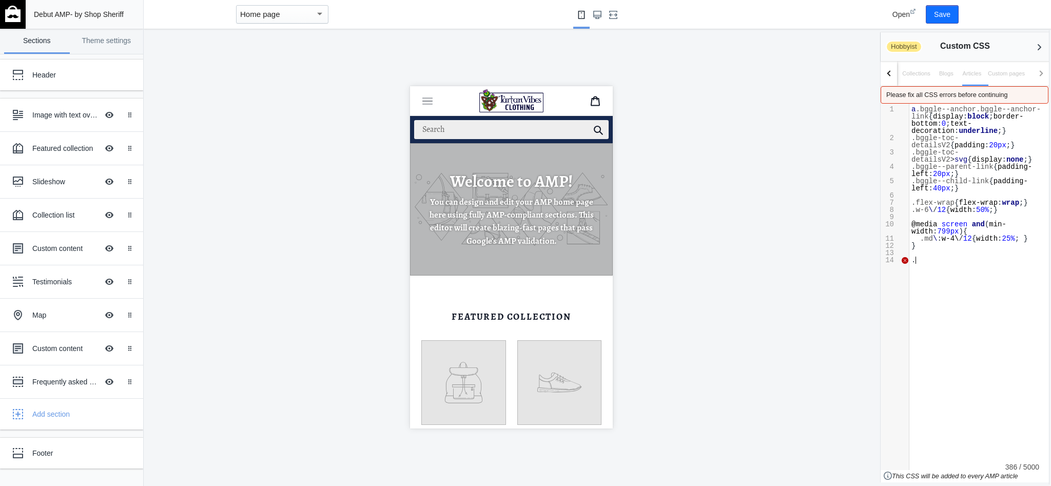
paste textarea
type textarea "."
type textarea ".w-6\/12 {width: 50%;}"
drag, startPoint x: 911, startPoint y: 209, endPoint x: 1016, endPoint y: 208, distance: 104.7
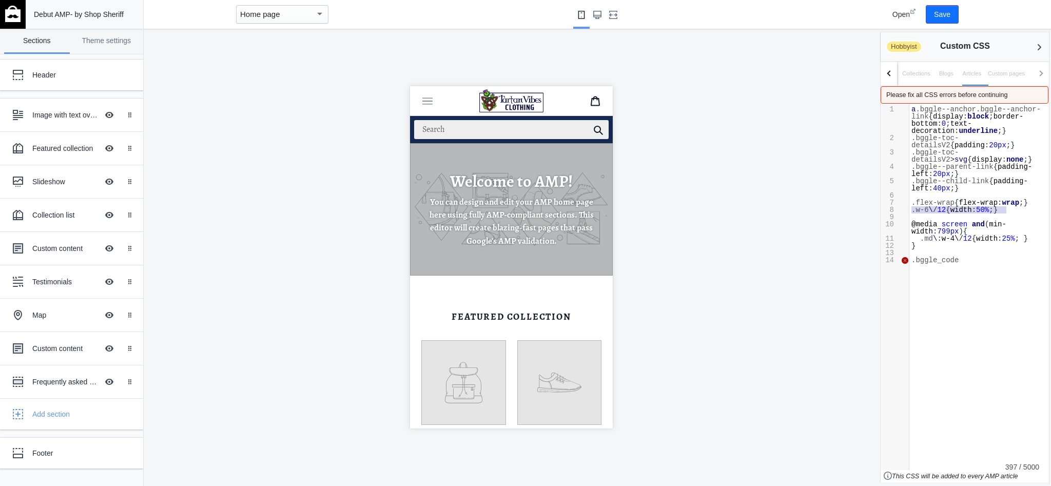
click at [1016, 208] on pre ".w-6 \ / 12 { width : 50% ;}" at bounding box center [980, 209] width 140 height 7
click at [975, 263] on pre ".bggle_code" at bounding box center [980, 260] width 140 height 7
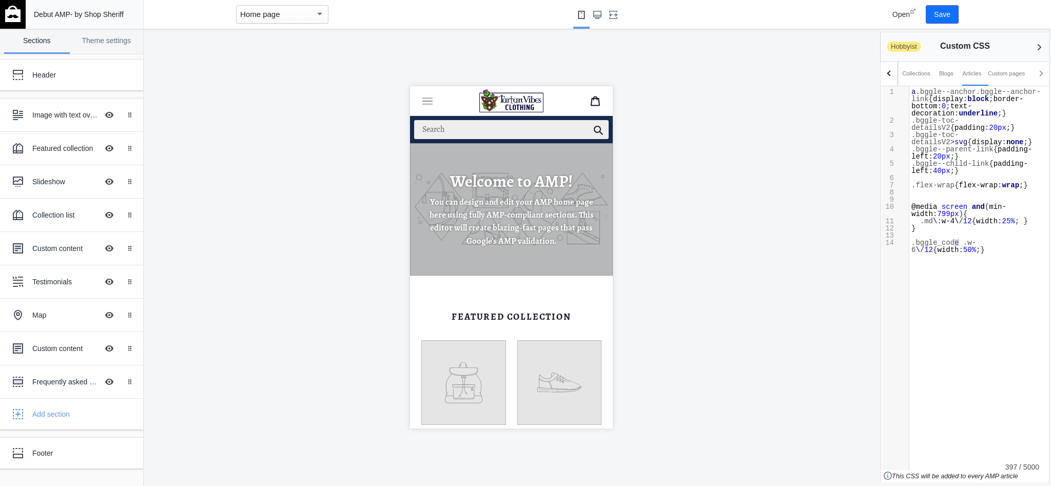
type textarea ".bggle_code"
drag, startPoint x: 959, startPoint y: 243, endPoint x: 907, endPoint y: 243, distance: 52.4
click at [907, 243] on div "x 1 a .bggle--anchor.bggle--anchor-link { display : block ; border-bottom : 0 ;…" at bounding box center [973, 278] width 184 height 384
click at [921, 221] on span ".md" at bounding box center [926, 221] width 13 height 8
paste textarea
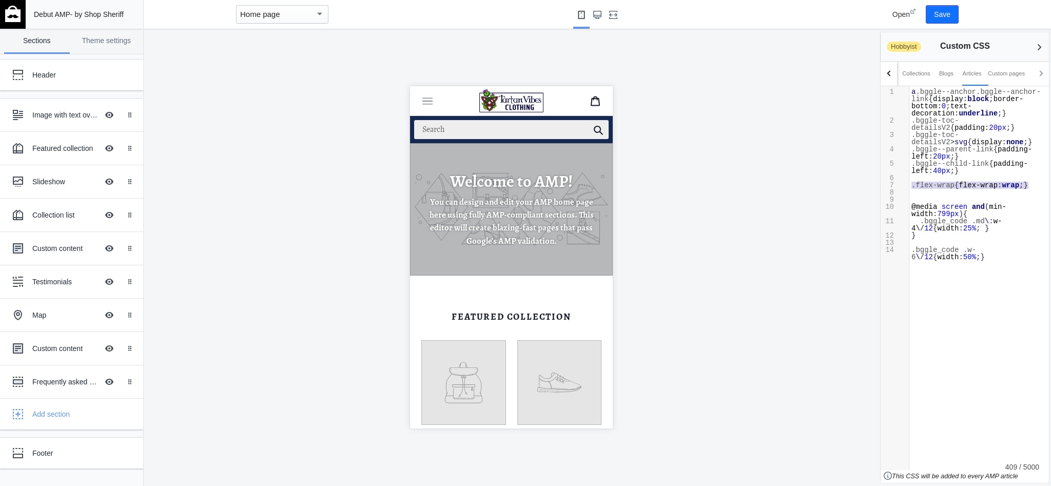
type textarea ".flex-wrap{flex-wrap: wrap;}"
drag, startPoint x: 912, startPoint y: 187, endPoint x: 1040, endPoint y: 185, distance: 127.8
click at [1040, 185] on pre ".flex-wrap { flex-wrap : wrap ;}" at bounding box center [980, 185] width 140 height 7
click at [931, 18] on button "Save" at bounding box center [942, 14] width 33 height 18
click at [59, 414] on div "Add section" at bounding box center [83, 414] width 103 height 10
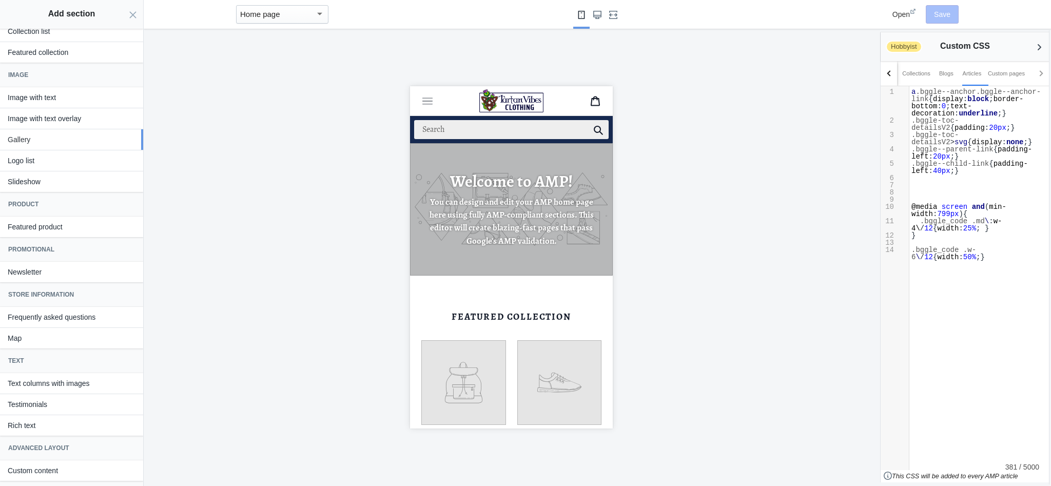
scroll to position [0, 0]
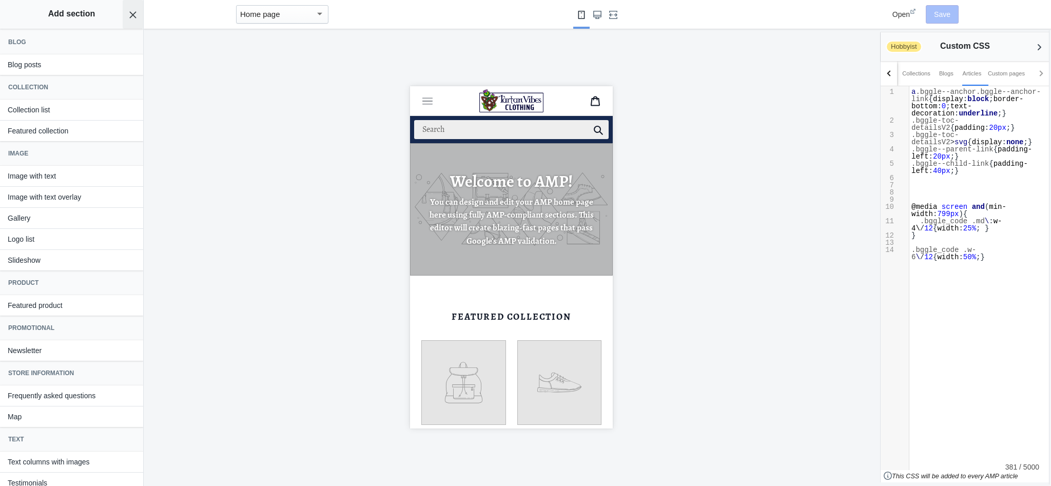
click at [130, 13] on icon "Close panel" at bounding box center [133, 15] width 8 height 8
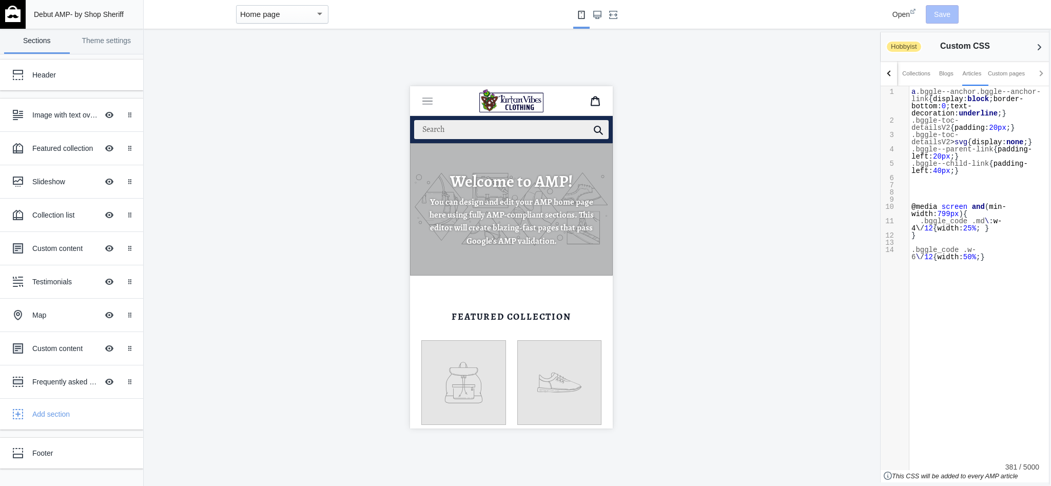
scroll to position [1, 0]
type textarea ".bggle_code .w-6\/12 {width: 50%;}"
drag, startPoint x: 940, startPoint y: 258, endPoint x: 902, endPoint y: 252, distance: 38.0
click at [902, 252] on div "x 1 a .bggle--anchor.bggle--anchor-link { display : block ; border-bottom : 0 ;…" at bounding box center [973, 278] width 184 height 384
click at [919, 196] on pre "​" at bounding box center [980, 199] width 140 height 7
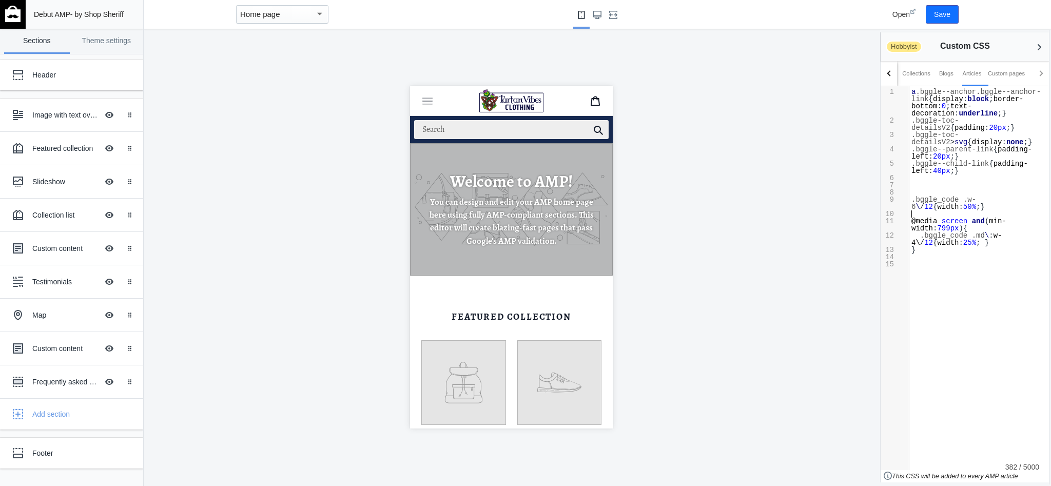
click at [920, 192] on pre "​" at bounding box center [980, 192] width 140 height 7
click at [939, 14] on button "Save" at bounding box center [942, 14] width 33 height 18
click at [928, 192] on pre "​" at bounding box center [980, 192] width 140 height 7
type textarea ".bggle_code .w-6\/12 {width: 50%;}"
drag, startPoint x: 936, startPoint y: 205, endPoint x: 901, endPoint y: 199, distance: 36.0
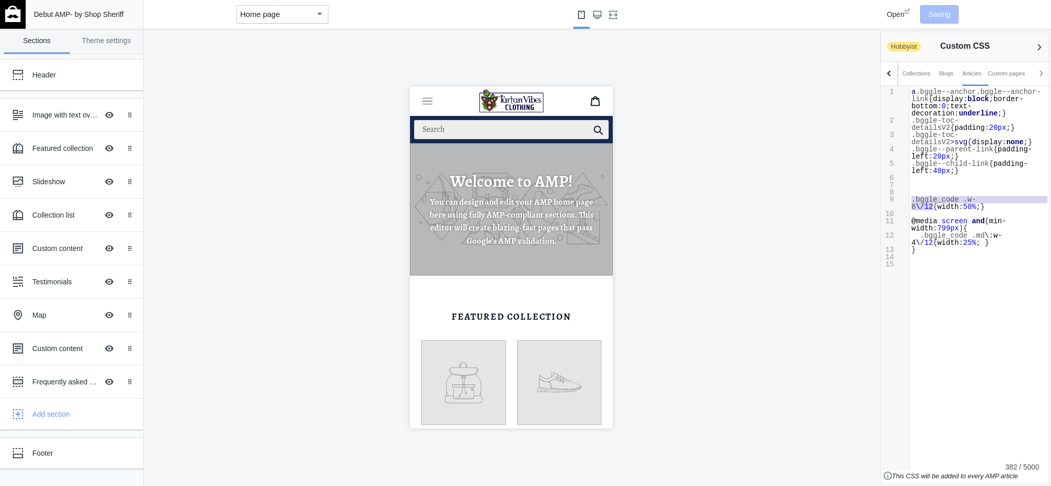
click at [901, 199] on div "x 1 a .bggle--anchor.bggle--anchor-link { display : block ; border-bottom : 0 ;…" at bounding box center [973, 278] width 184 height 384
click at [918, 192] on pre "​" at bounding box center [980, 192] width 140 height 7
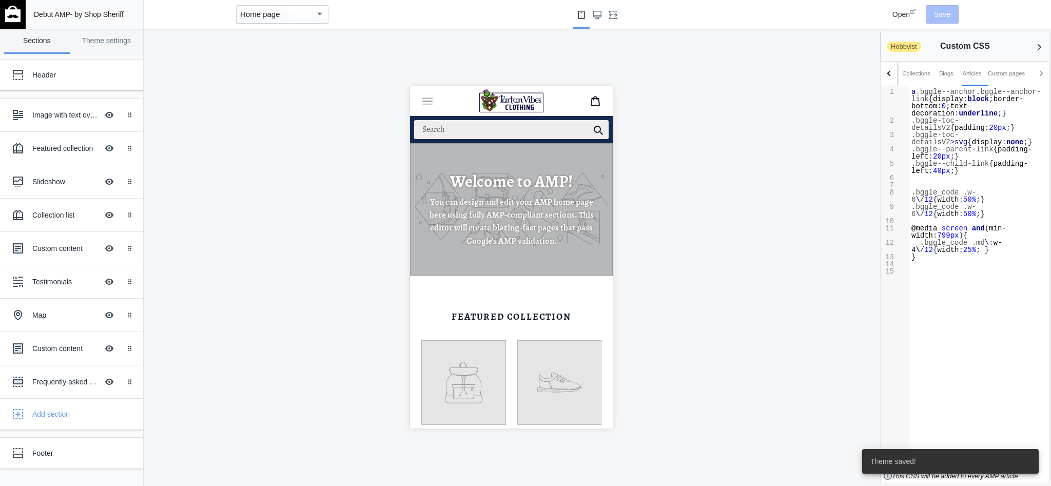
click at [964, 192] on span ".w-6" at bounding box center [944, 195] width 65 height 15
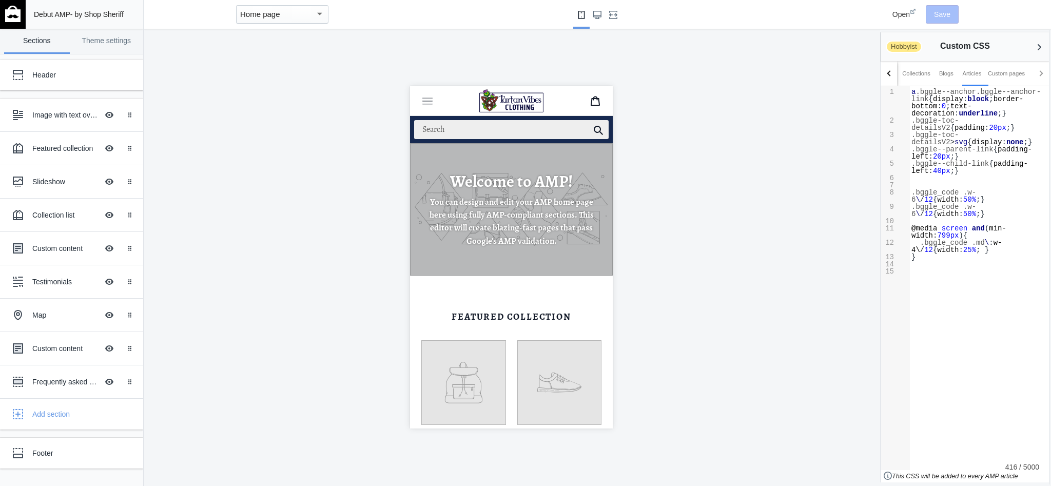
type textarea ".w-6\/12"
drag, startPoint x: 997, startPoint y: 192, endPoint x: 1003, endPoint y: 191, distance: 6.2
click at [933, 196] on span "12" at bounding box center [929, 200] width 9 height 8
paste textarea
drag, startPoint x: 964, startPoint y: 190, endPoint x: 981, endPoint y: 182, distance: 18.8
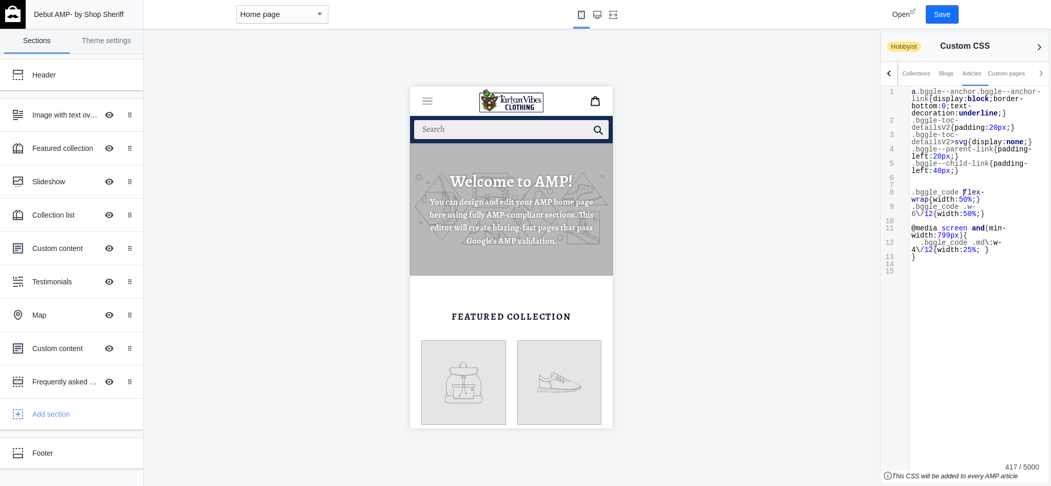
click at [964, 190] on span "flex-wrap" at bounding box center [948, 195] width 73 height 15
type textarea ","
type textarea "."
drag, startPoint x: 1015, startPoint y: 193, endPoint x: 928, endPoint y: 198, distance: 87.4
click at [928, 198] on span ".bggle_code .flex-wrap { width : 50% ;}" at bounding box center [951, 195] width 78 height 15
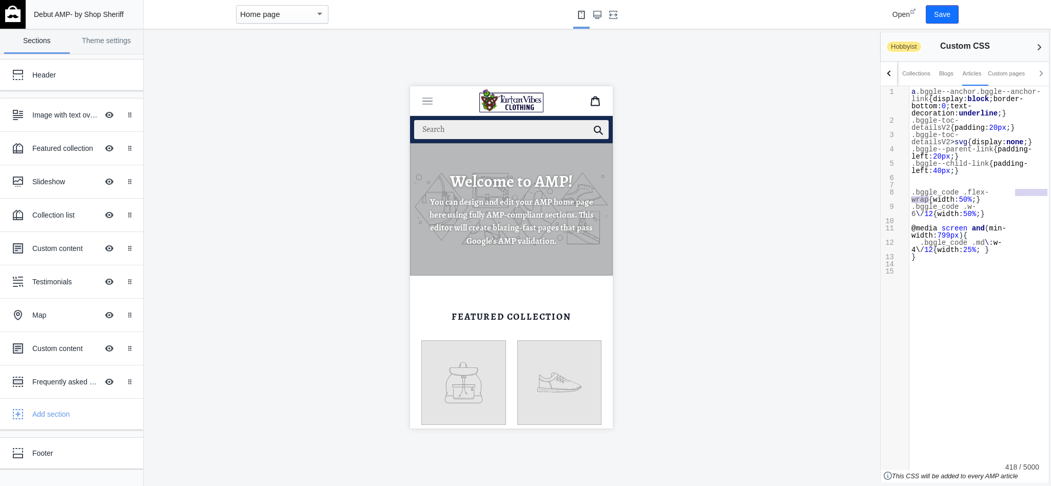
paste textarea ":"
type textarea ": wrap; gap: 1"
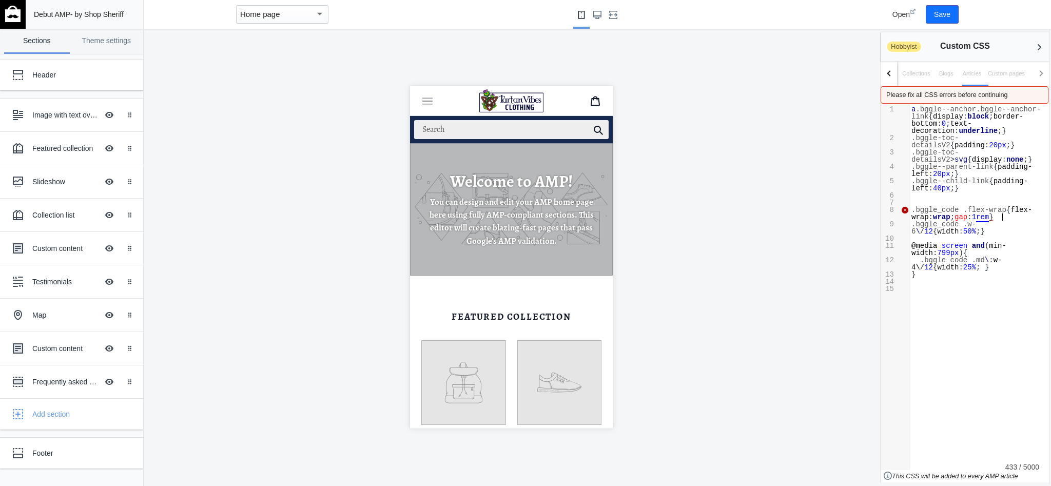
scroll to position [31, 6]
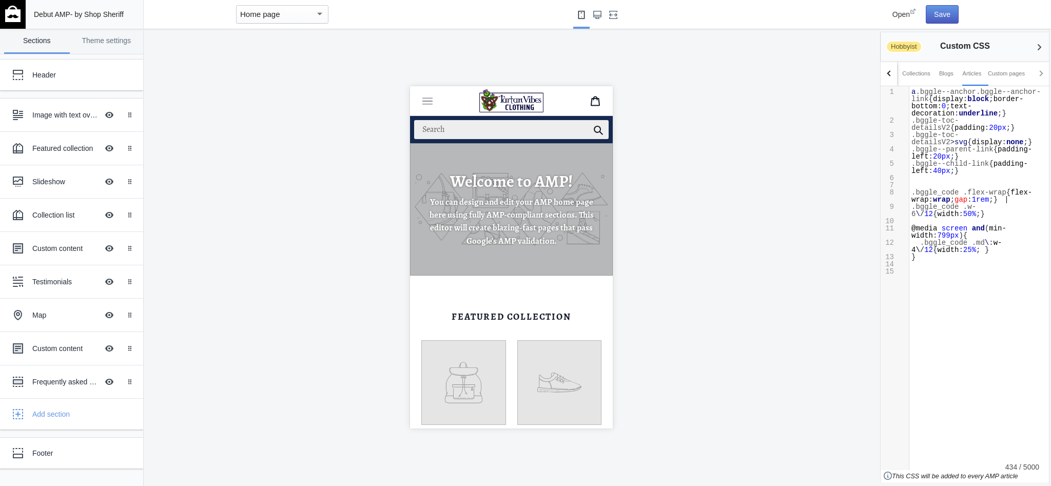
type textarea "1rem;"
click at [946, 20] on button "Save" at bounding box center [942, 14] width 33 height 18
click at [920, 210] on span "\" at bounding box center [918, 214] width 4 height 8
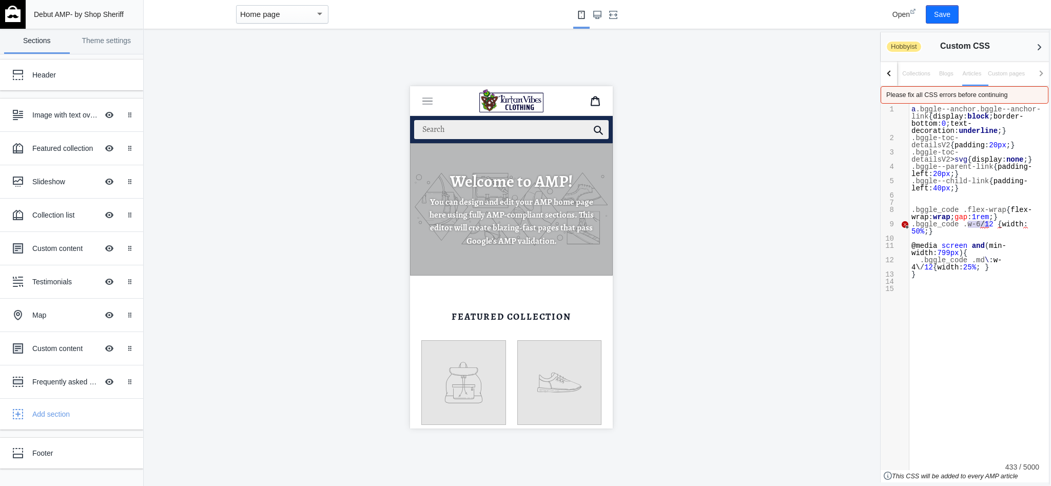
type textarea "w-6/12"
drag, startPoint x: 967, startPoint y: 225, endPoint x: 992, endPoint y: 223, distance: 25.2
click at [992, 223] on span ".bggle_code .w-6 / 1 2 { width : 50% ;}" at bounding box center [972, 227] width 121 height 15
click at [943, 15] on button "Save" at bounding box center [942, 14] width 33 height 18
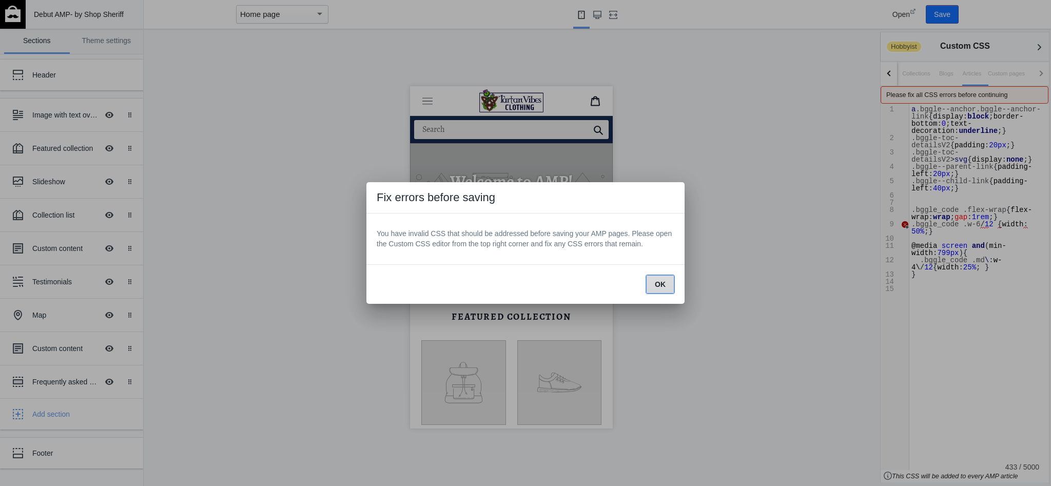
click at [663, 283] on span "OK" at bounding box center [660, 284] width 11 height 8
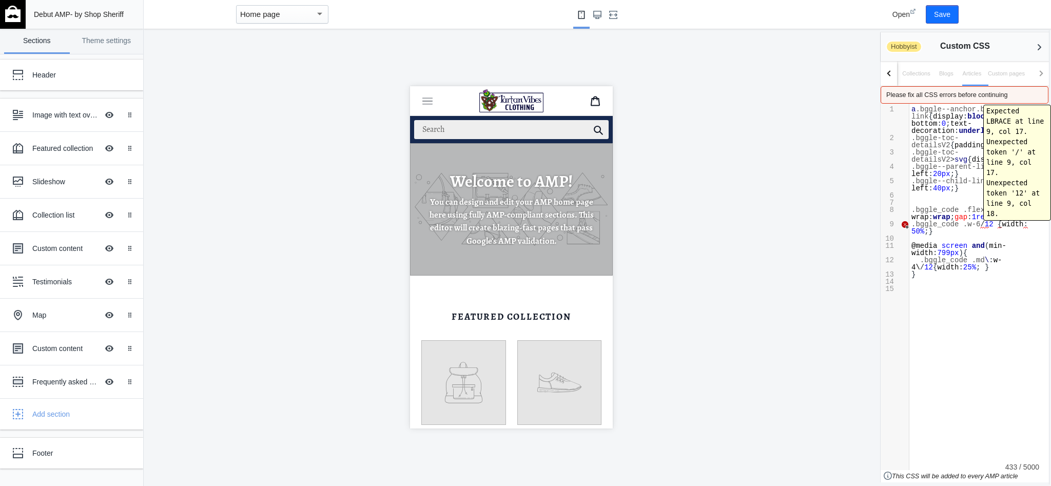
drag, startPoint x: 981, startPoint y: 223, endPoint x: 1017, endPoint y: 214, distance: 37.2
click at [986, 222] on span ".bggle_code .w-6 / 1 2 { width : 50% ;}" at bounding box center [972, 227] width 121 height 15
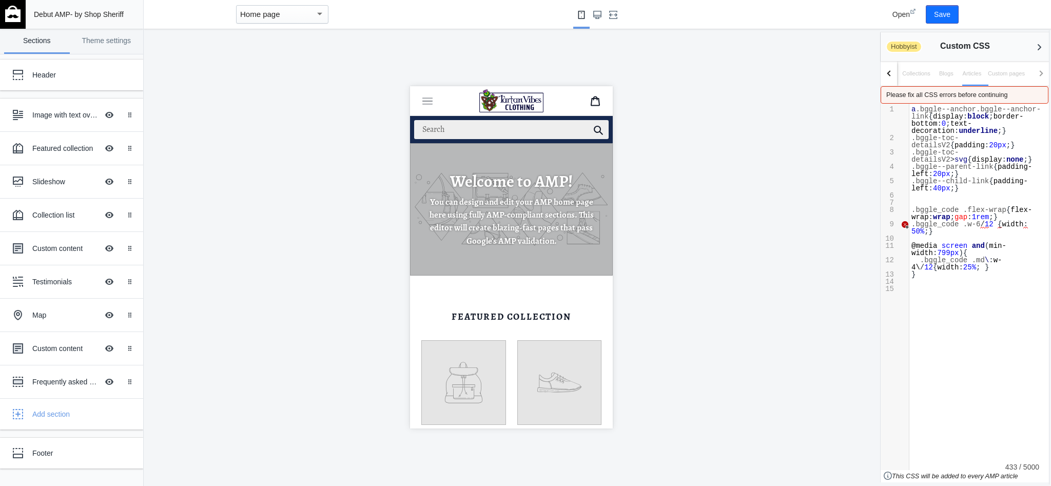
scroll to position [3, 1]
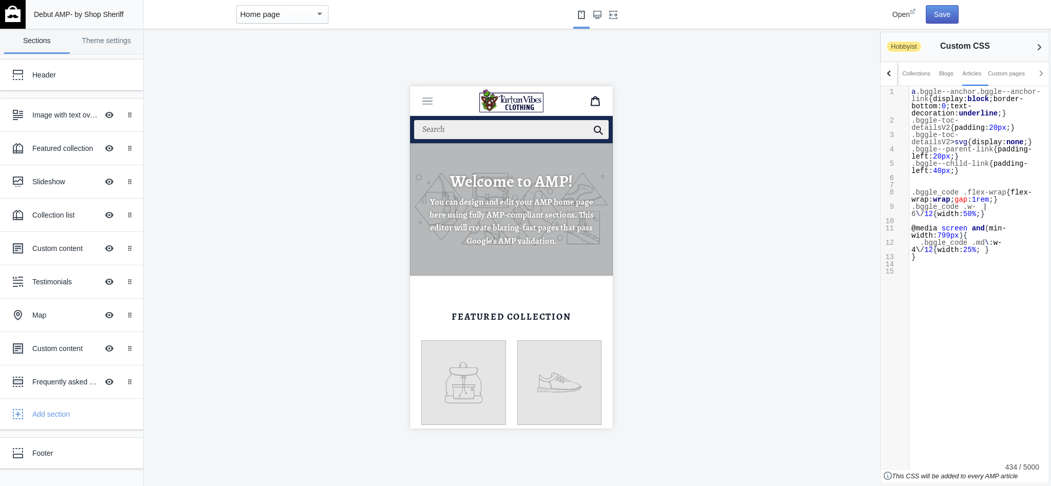
type textarea "\"
click at [934, 13] on button "Save" at bounding box center [942, 14] width 33 height 18
click at [1017, 199] on pre ".bggle_code .flex-wrap { flex-wrap : wrap ; gap : 1rem ;}" at bounding box center [980, 196] width 140 height 14
type textarea "."
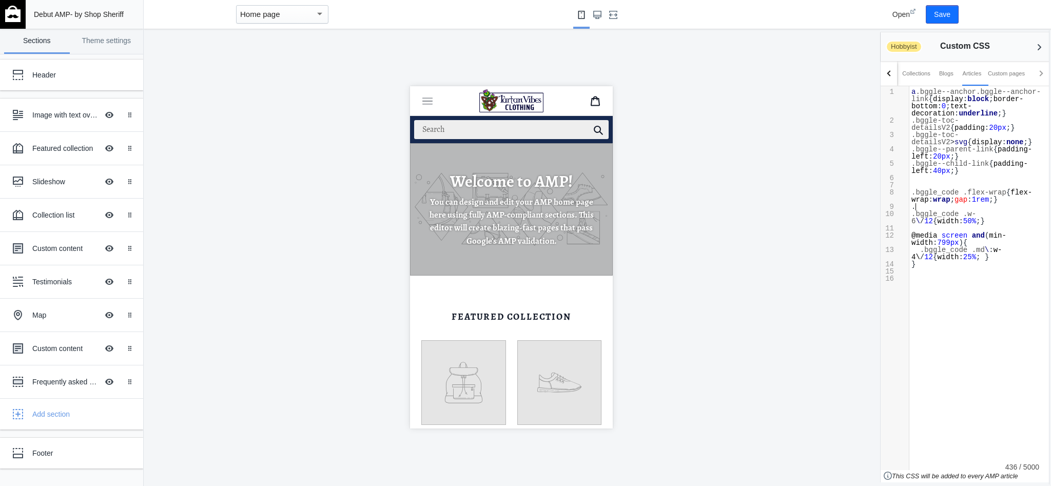
scroll to position [3, 1]
paste textarea
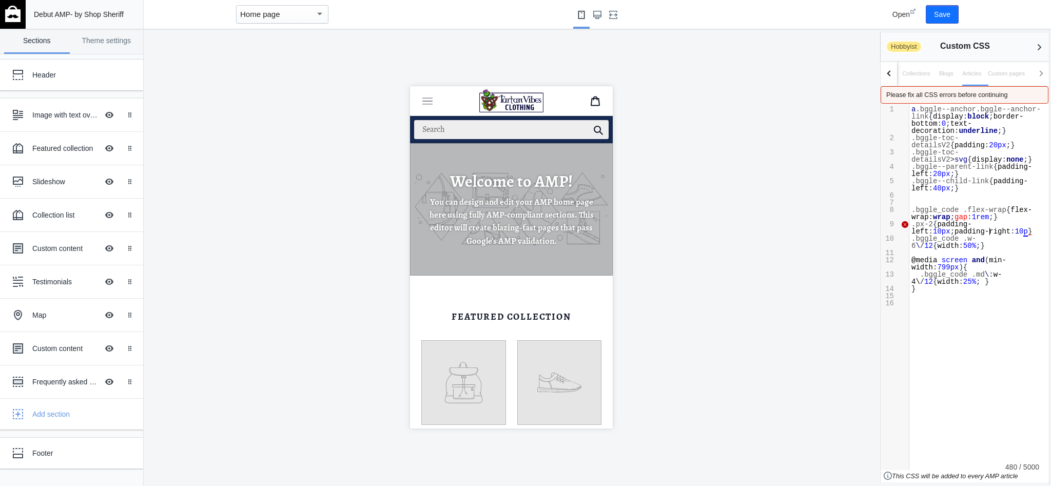
scroll to position [360, 3]
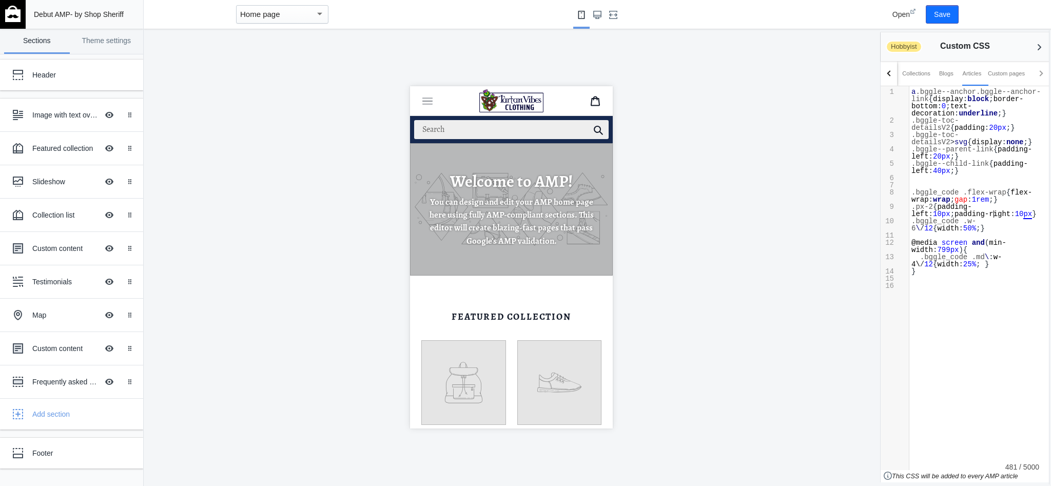
type textarea "padding-left: 10px; padding-right: 10px;"
click at [1015, 212] on pre ".px-2 { padding-left : 10px ; padding-right : 10px ;}" at bounding box center [980, 210] width 140 height 14
click at [946, 17] on button "Save" at bounding box center [942, 14] width 33 height 18
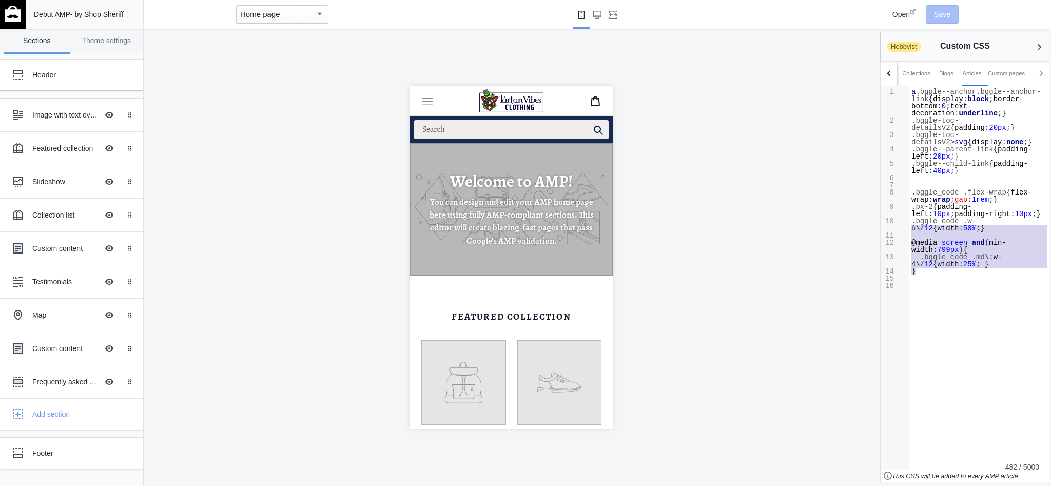
type textarea ".bggle_code .w-6\/12 {width: 50%;} @media screen and (min-width: 799px){ .bggle…"
drag, startPoint x: 926, startPoint y: 274, endPoint x: 900, endPoint y: 220, distance: 59.7
click at [900, 220] on div "x 1 a .bggle--anchor.bggle--anchor-link { display : block ; border-bottom : 0 ;…" at bounding box center [973, 278] width 184 height 384
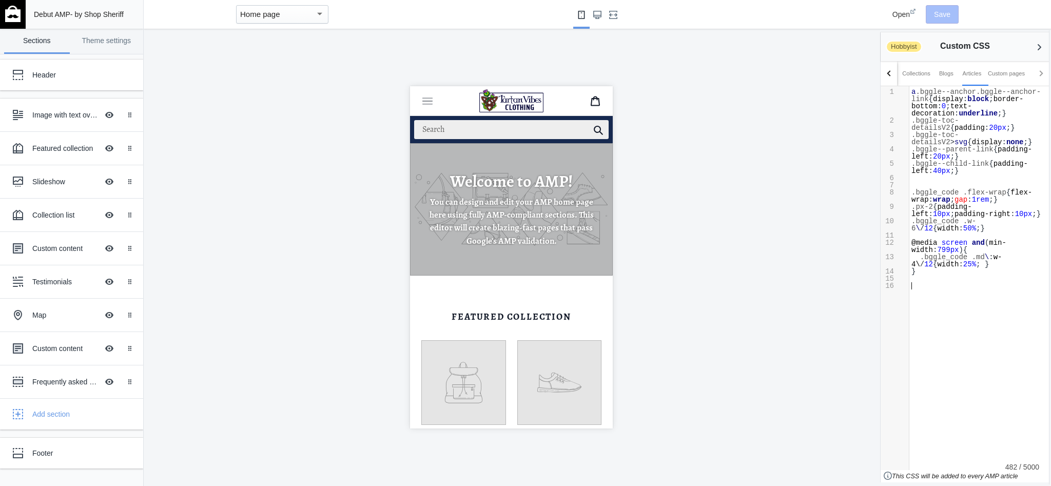
click at [988, 296] on div "x 1 a .bggle--anchor.bggle--anchor-link { display : block ; border-bottom : 0 ;…" at bounding box center [980, 213] width 140 height 255
type textarea ".bggle_code .w-6\/12 {width: 50%;} @media screen and (min-width: 799px){ .bggle…"
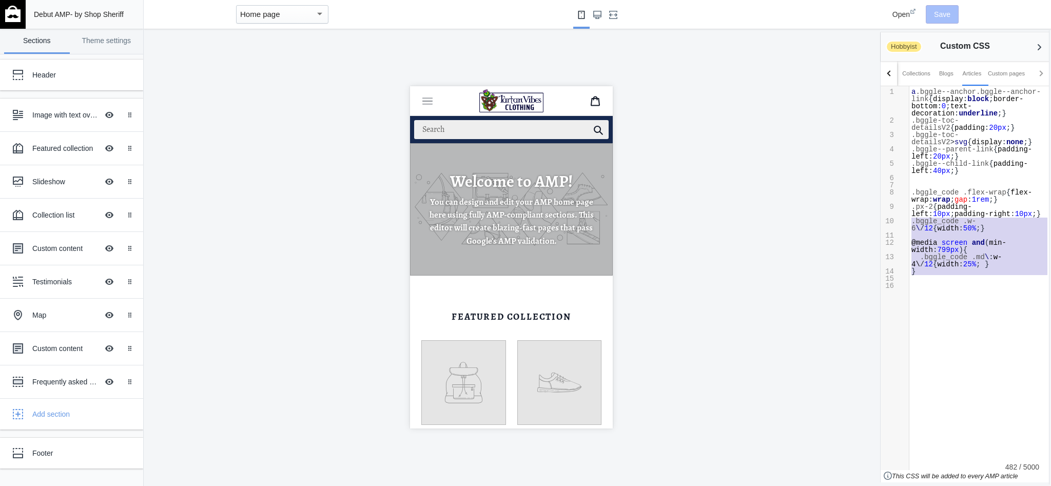
drag, startPoint x: 927, startPoint y: 274, endPoint x: 890, endPoint y: 219, distance: 66.1
click at [910, 219] on div "1 a .bggle--anchor.bggle--anchor-link { display : block ; border-bottom : 0 ; t…" at bounding box center [980, 188] width 140 height 201
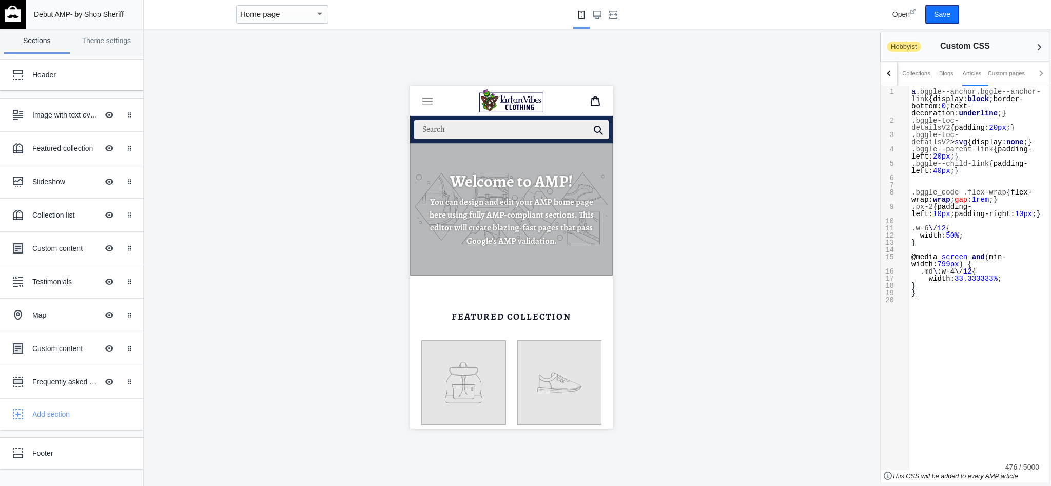
click at [945, 20] on button "Save" at bounding box center [942, 14] width 33 height 18
click at [41, 416] on div "Add section" at bounding box center [83, 414] width 103 height 10
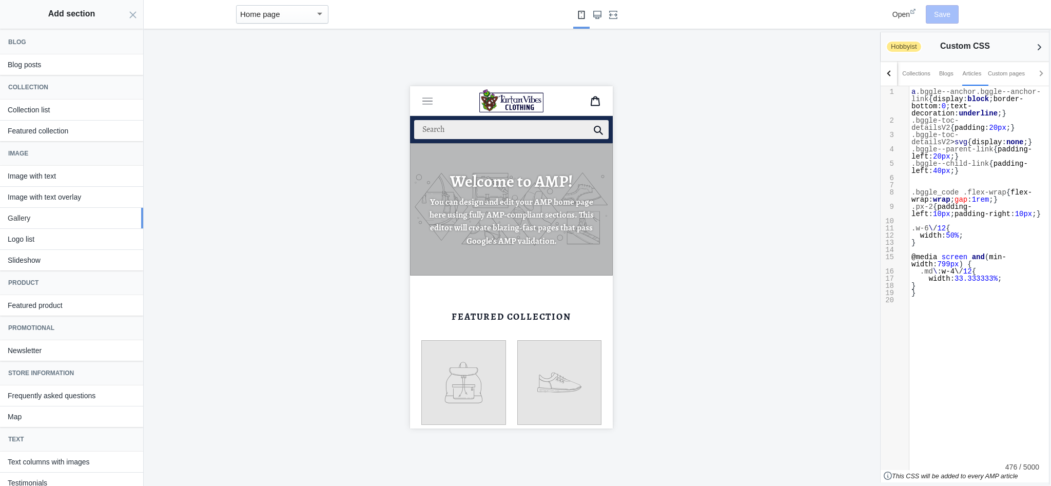
scroll to position [79, 0]
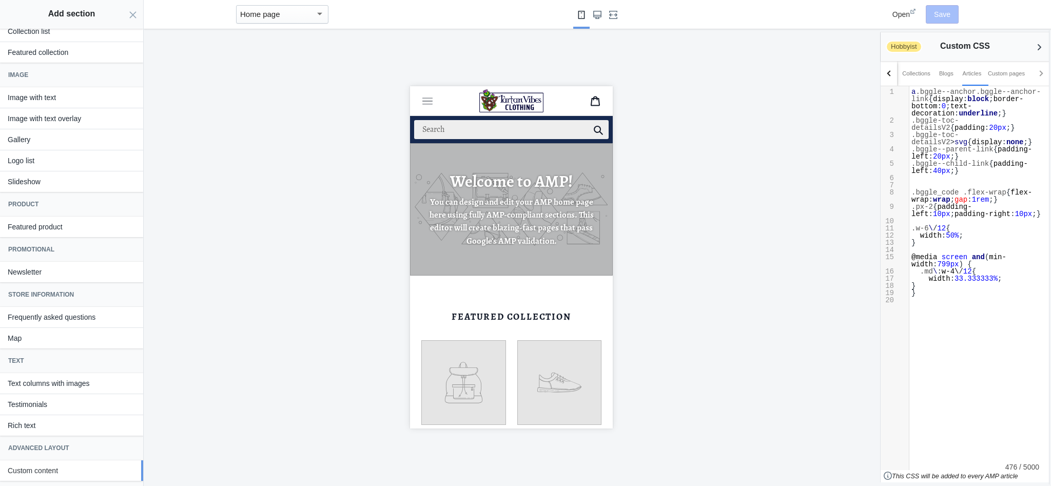
click at [69, 470] on button "Custom content" at bounding box center [71, 470] width 143 height 21
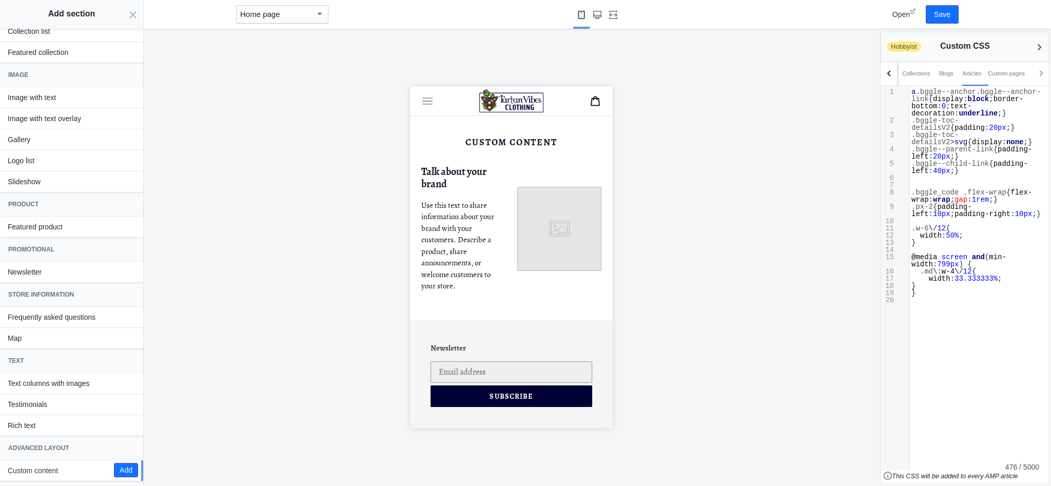
scroll to position [2133, 0]
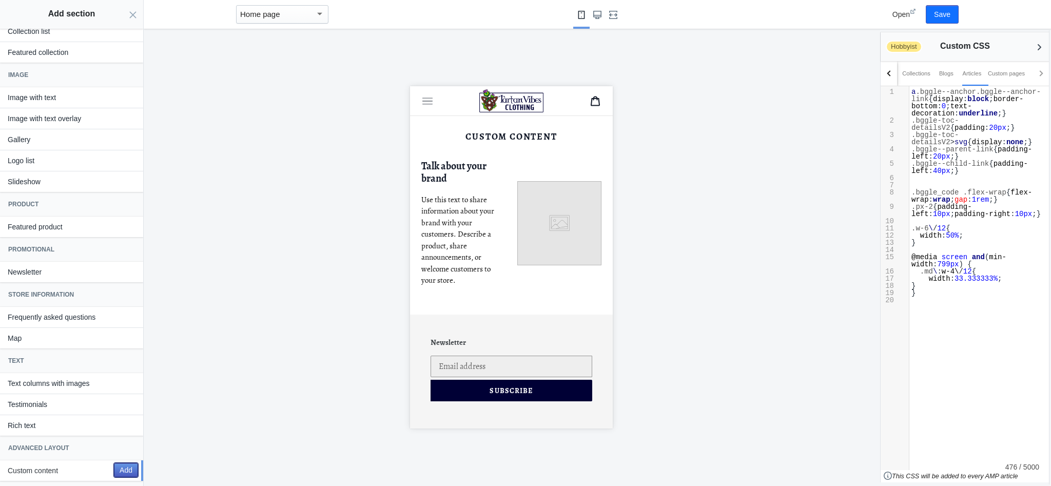
click at [128, 465] on button "Add" at bounding box center [126, 470] width 24 height 14
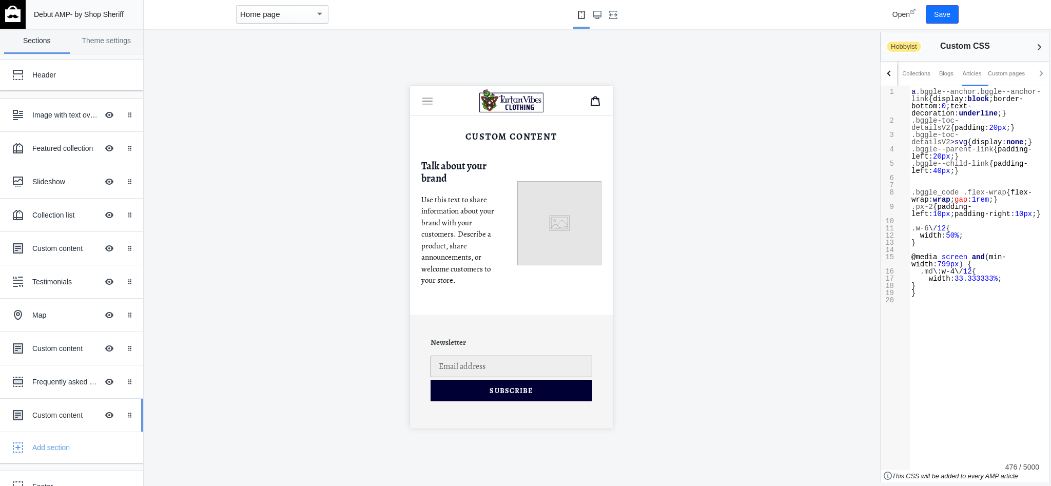
click at [54, 419] on div "Custom content" at bounding box center [65, 415] width 66 height 10
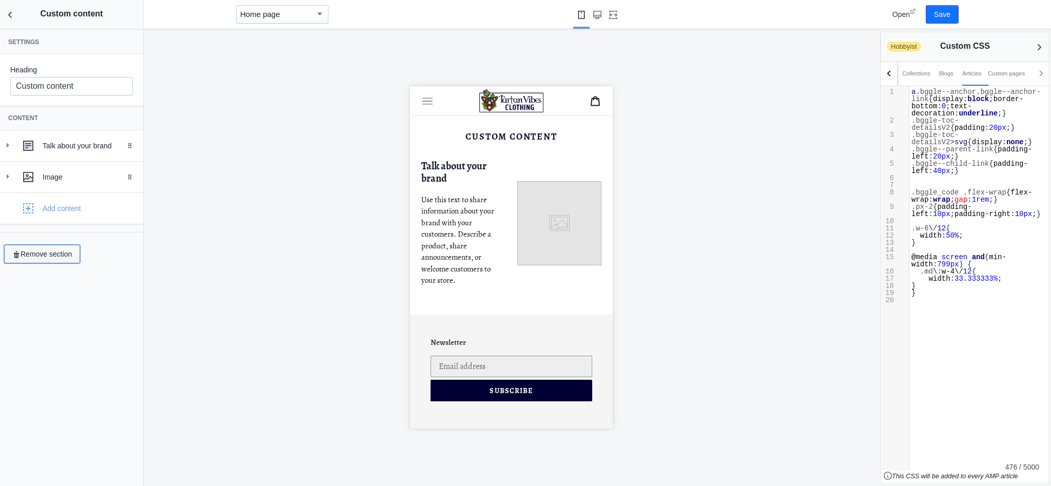
click at [51, 253] on button "Remove section" at bounding box center [42, 254] width 76 height 18
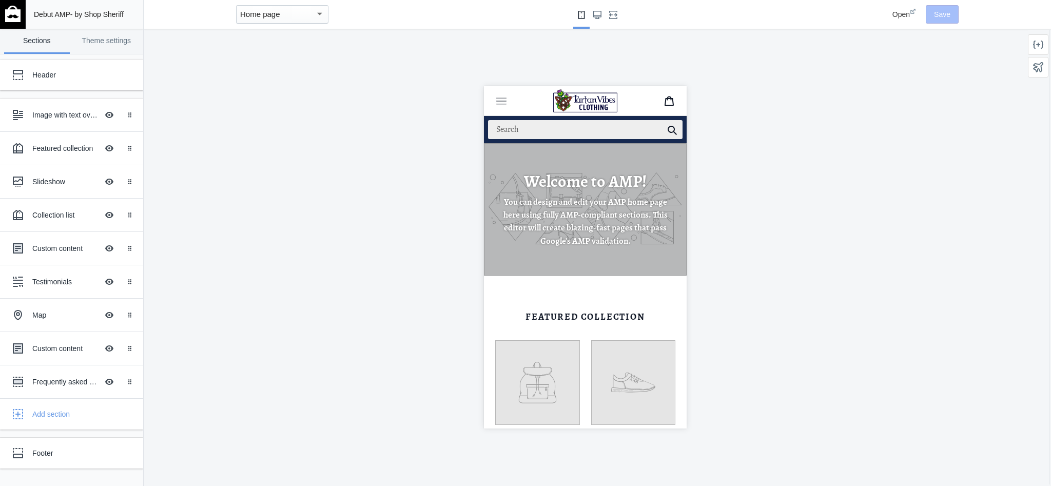
scroll to position [0, 180]
click at [499, 104] on icon "Menu" at bounding box center [501, 104] width 10 height 1
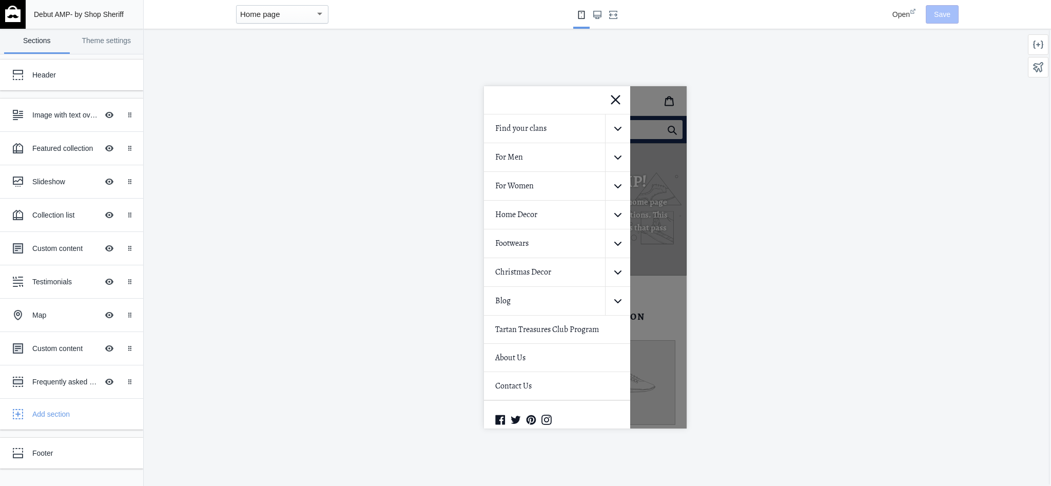
scroll to position [1, 0]
click at [615, 97] on icon at bounding box center [615, 98] width 13 height 13
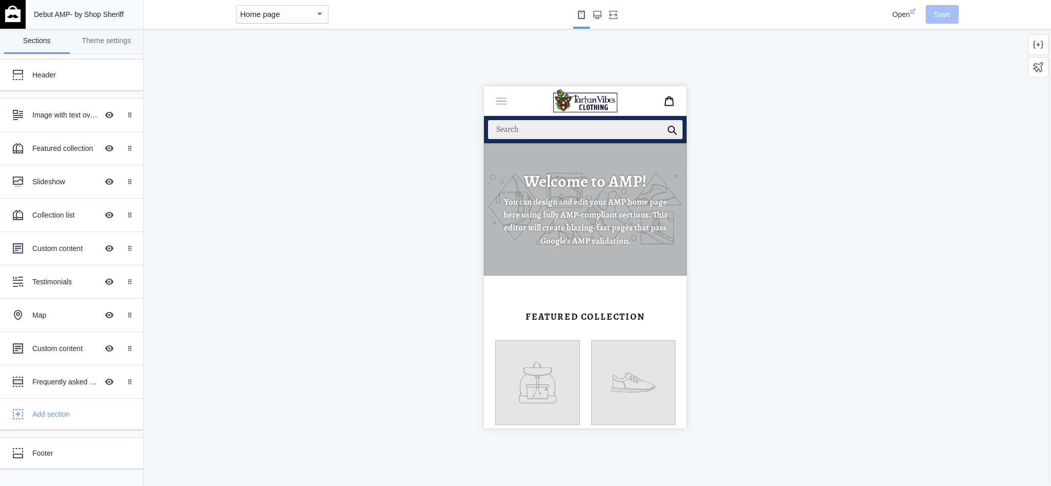
scroll to position [0, 0]
click at [1045, 47] on div at bounding box center [1038, 44] width 21 height 21
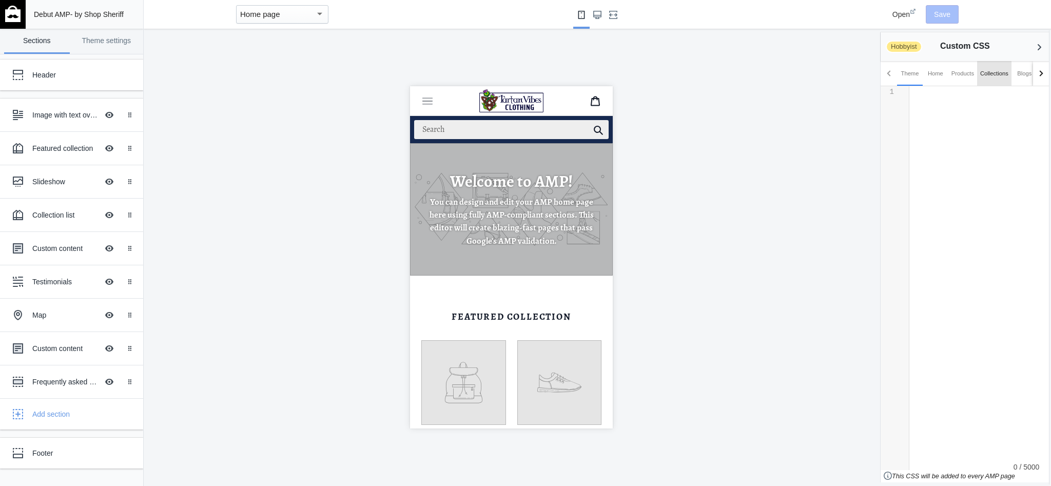
click at [1004, 74] on div "Collections" at bounding box center [994, 73] width 28 height 10
click at [911, 73] on div "Theme" at bounding box center [910, 73] width 18 height 10
click at [931, 75] on div "Home" at bounding box center [935, 73] width 15 height 10
click at [911, 77] on div "Theme" at bounding box center [910, 73] width 18 height 10
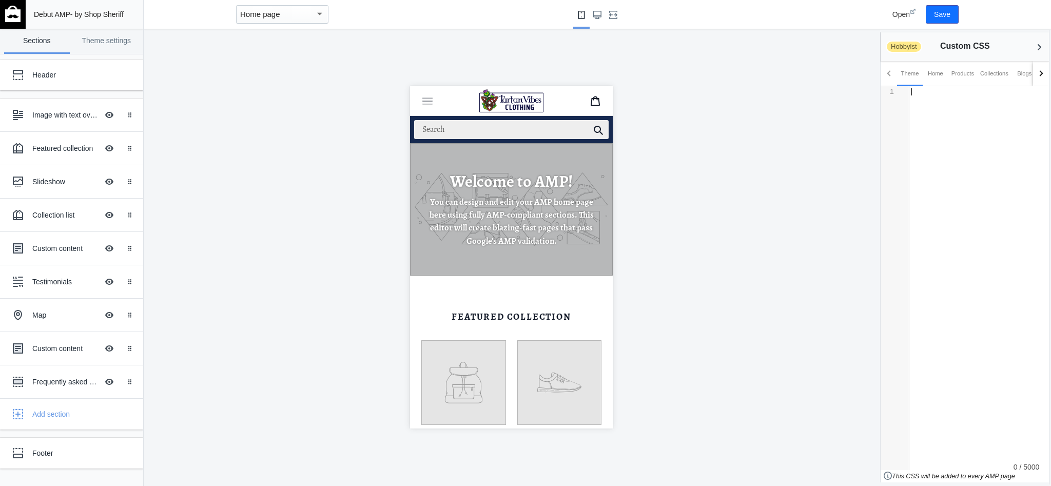
click at [939, 120] on div "​ x 1 ​" at bounding box center [980, 116] width 140 height 61
click at [945, 12] on button "Save" at bounding box center [942, 14] width 33 height 18
click at [614, 16] on icon "Fullscreen" at bounding box center [613, 15] width 8 height 8
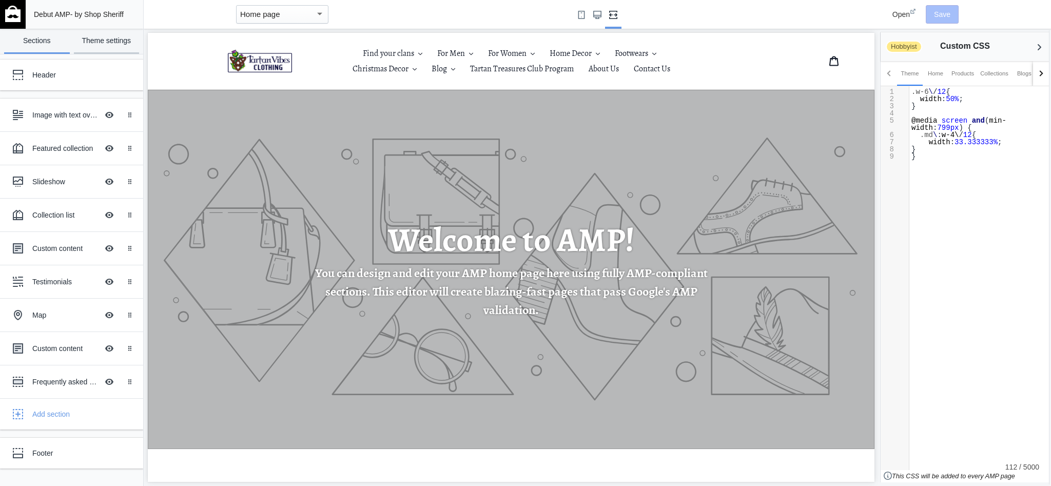
click at [86, 40] on link "Theme settings" at bounding box center [107, 41] width 66 height 25
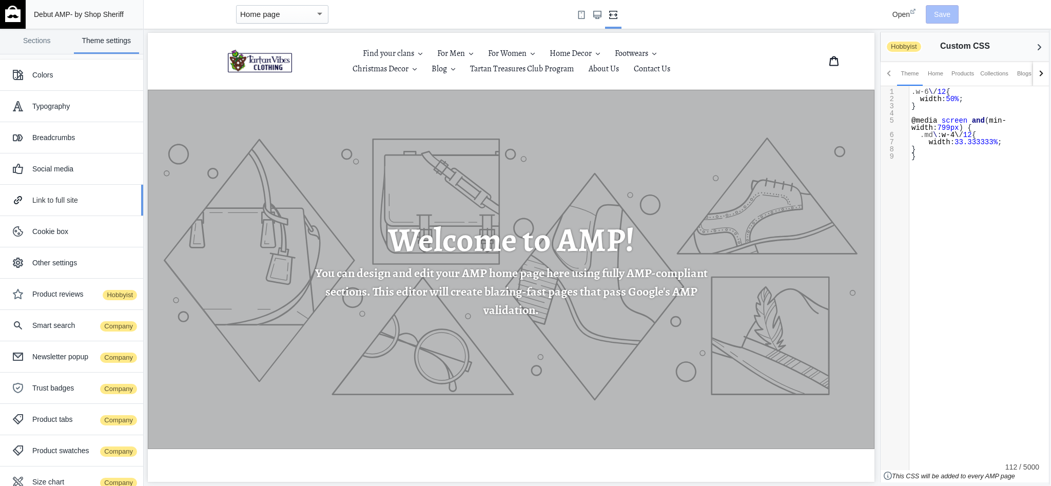
scroll to position [48, 0]
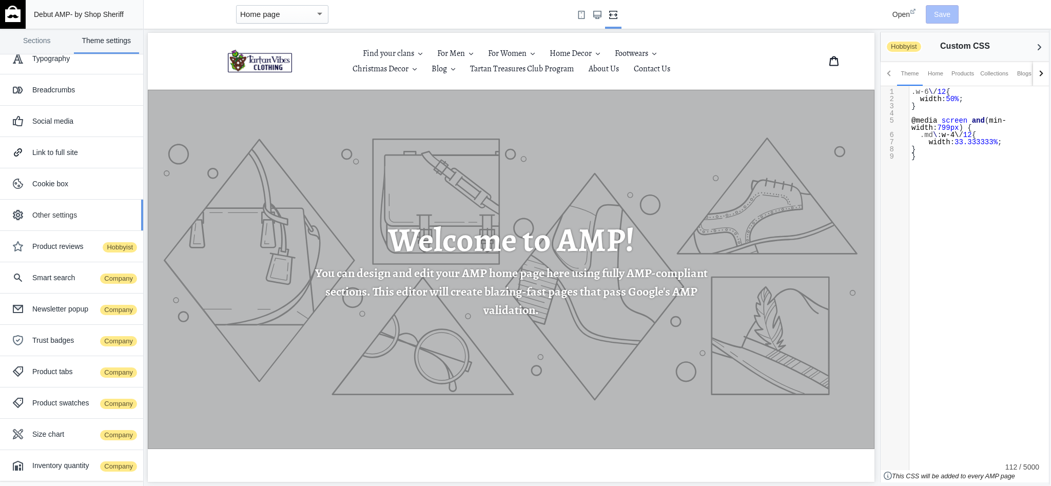
click at [75, 211] on div "Other settings" at bounding box center [83, 215] width 103 height 10
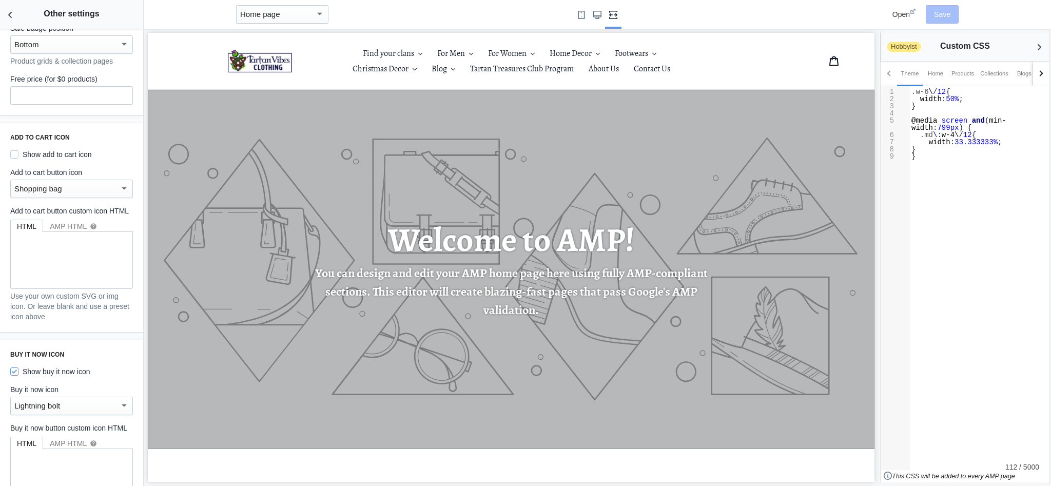
scroll to position [47, 0]
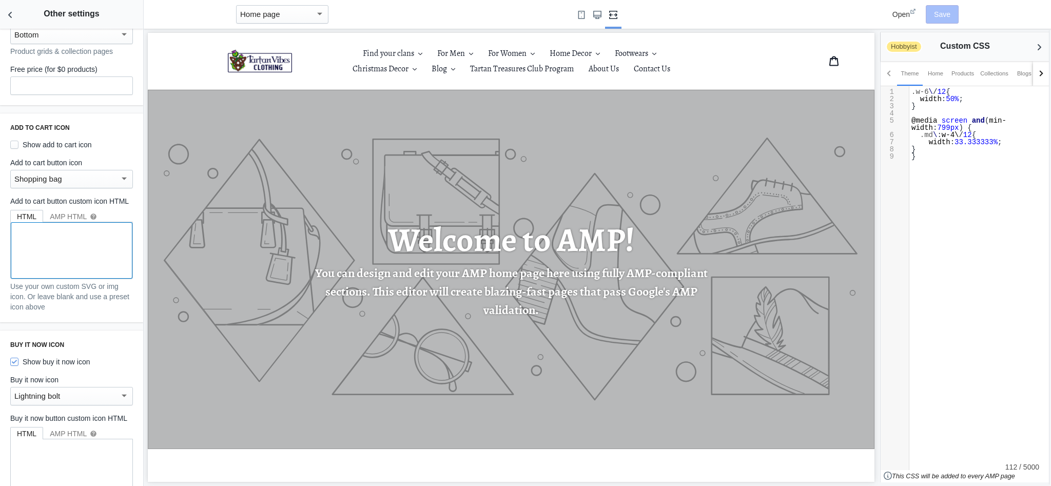
click at [57, 242] on textarea at bounding box center [72, 250] width 122 height 56
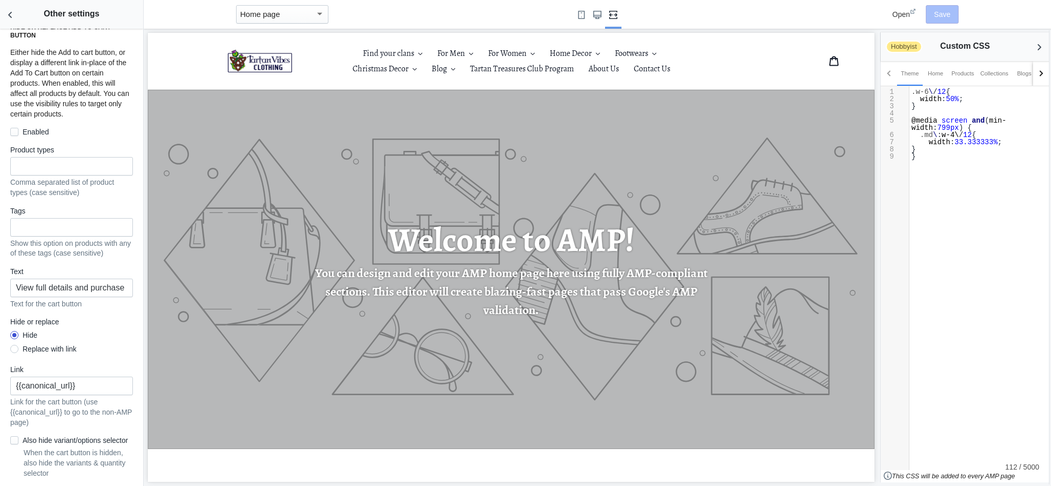
scroll to position [790, 0]
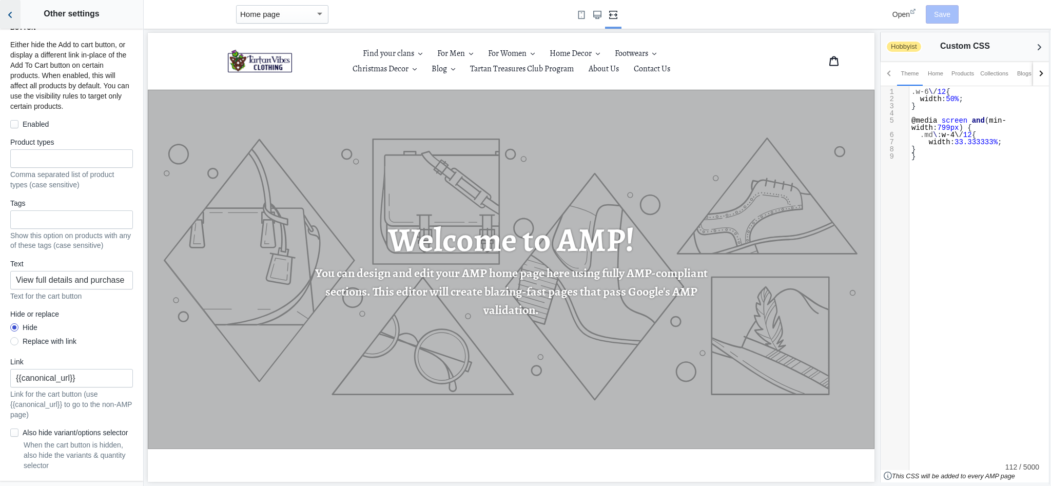
click at [13, 18] on icon "Back to sections" at bounding box center [10, 15] width 10 height 10
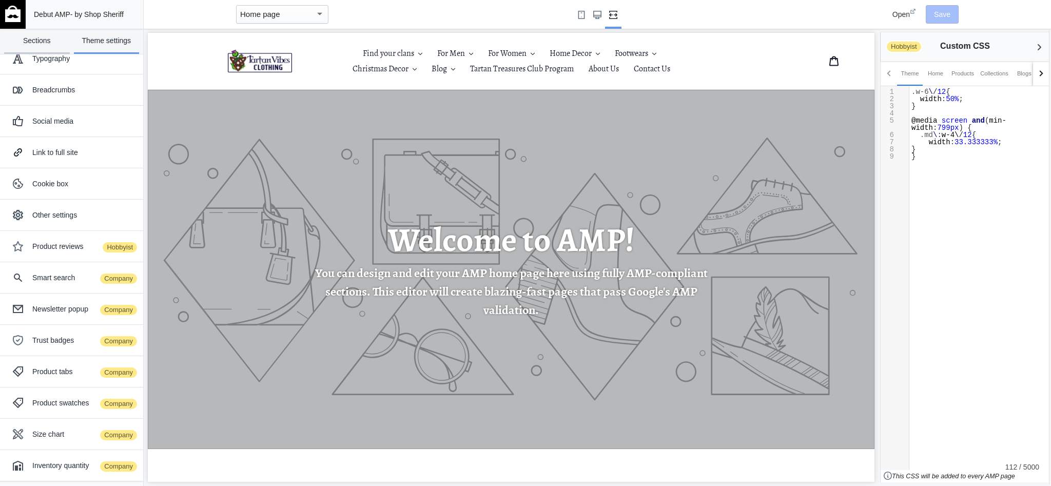
click at [27, 41] on link "Sections" at bounding box center [37, 41] width 66 height 25
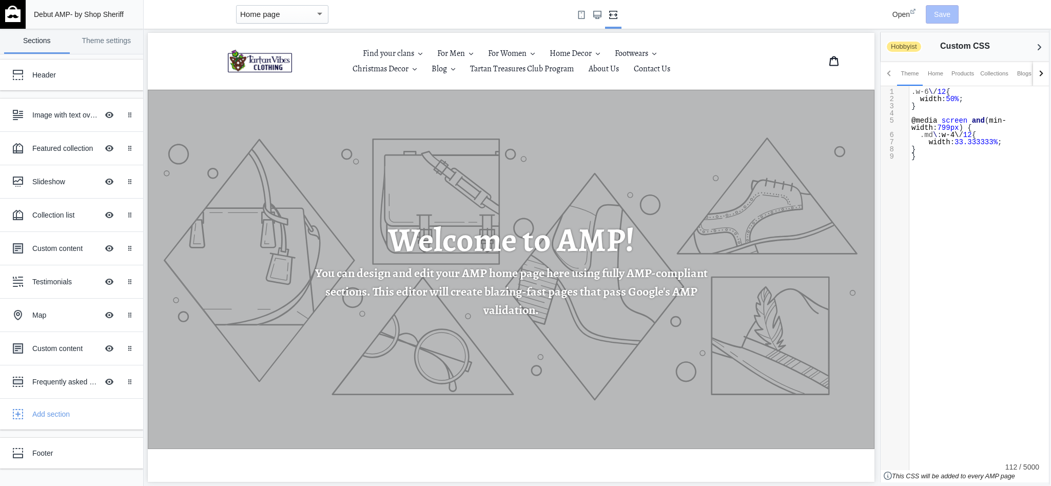
click at [13, 11] on img at bounding box center [12, 14] width 15 height 16
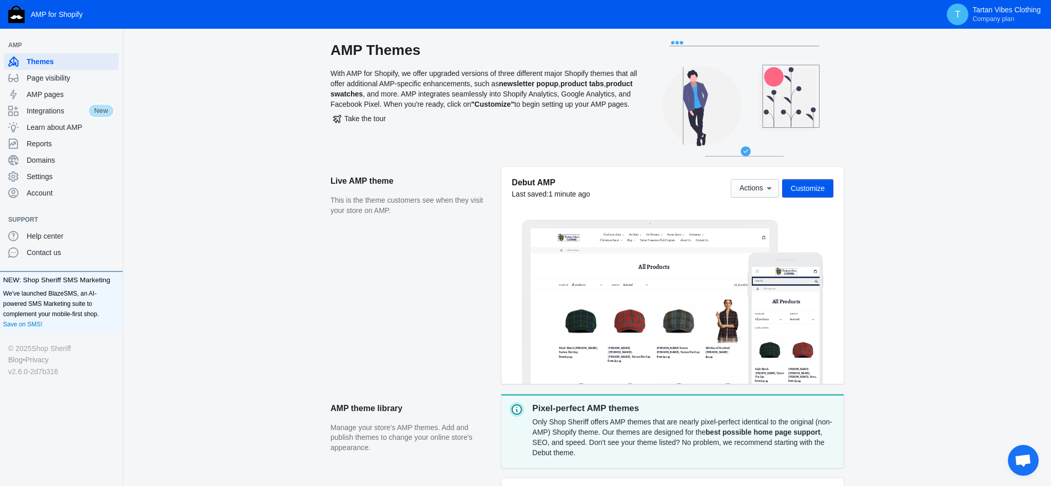
scroll to position [1, 0]
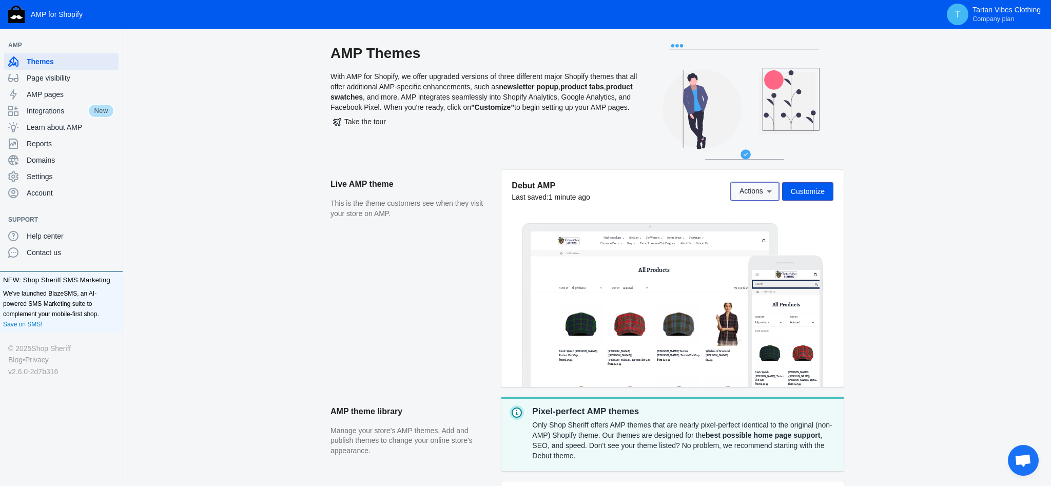
click at [734, 190] on button "Actions" at bounding box center [755, 191] width 48 height 18
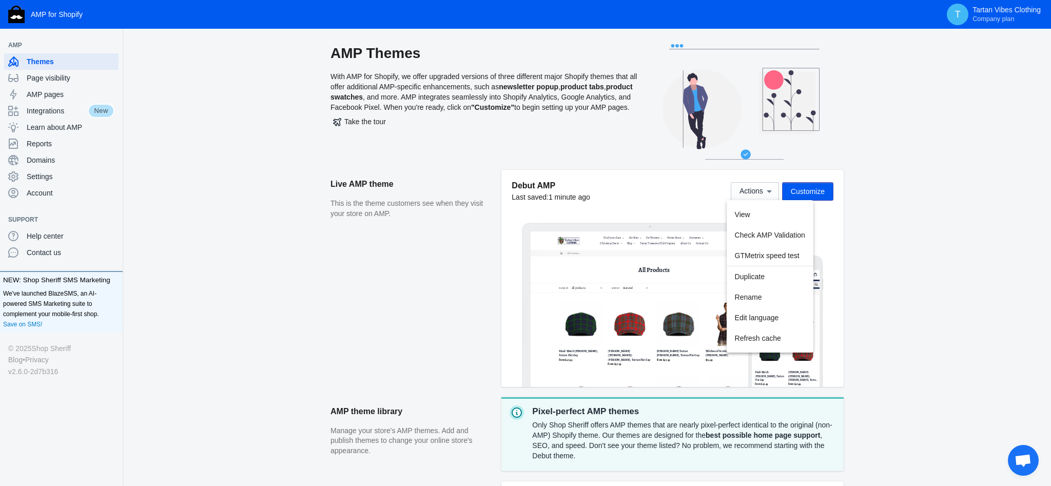
click at [1022, 456] on span "Mở cuộc trò chuyện" at bounding box center [1023, 461] width 17 height 14
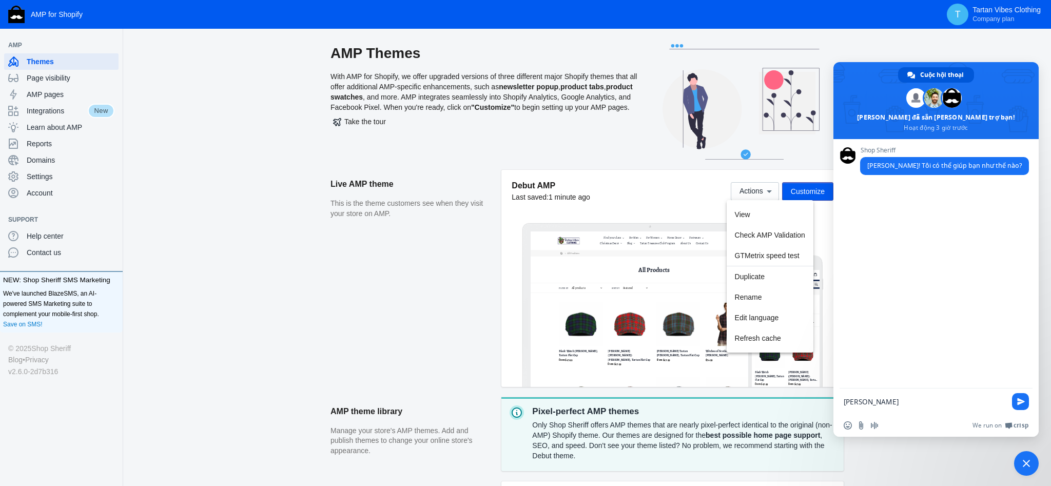
type textarea "[PERSON_NAME]"
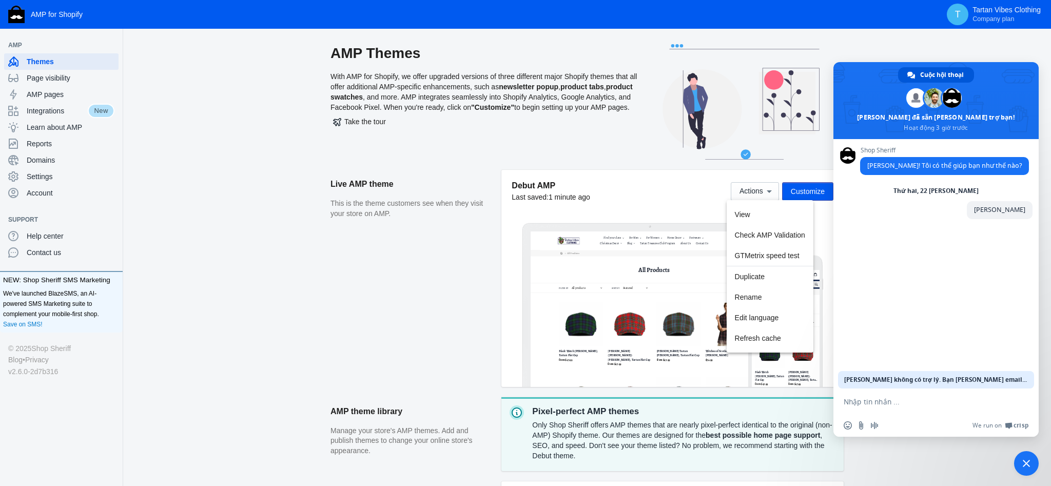
click at [454, 239] on div at bounding box center [525, 243] width 1051 height 486
click at [445, 273] on aside "Live AMP theme This is the theme customers see when they visit your store on AM…" at bounding box center [416, 283] width 171 height 227
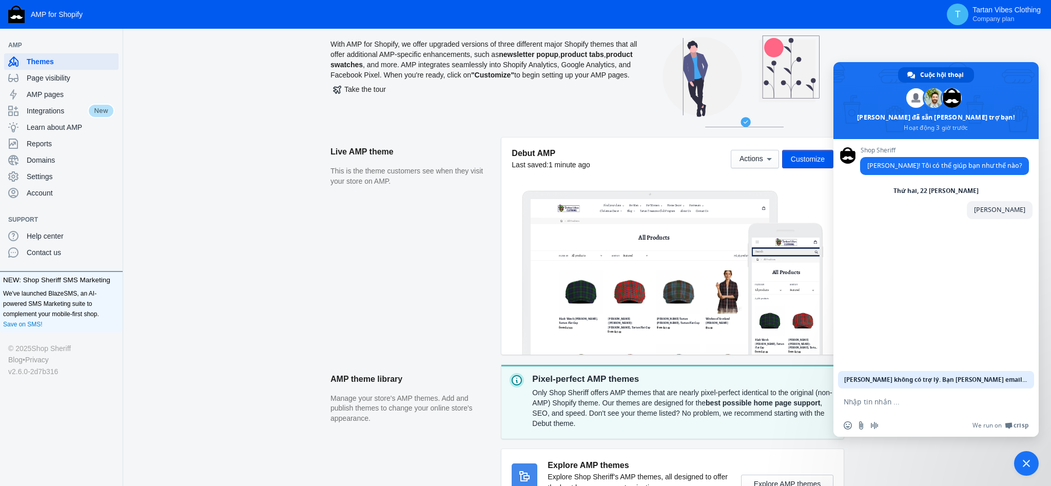
scroll to position [31, 0]
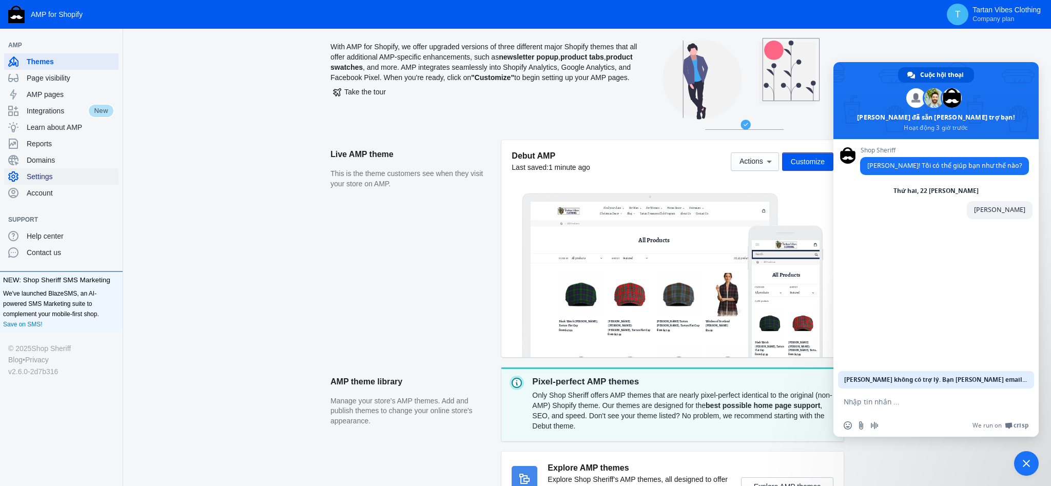
click at [38, 182] on div "Settings" at bounding box center [61, 176] width 106 height 16
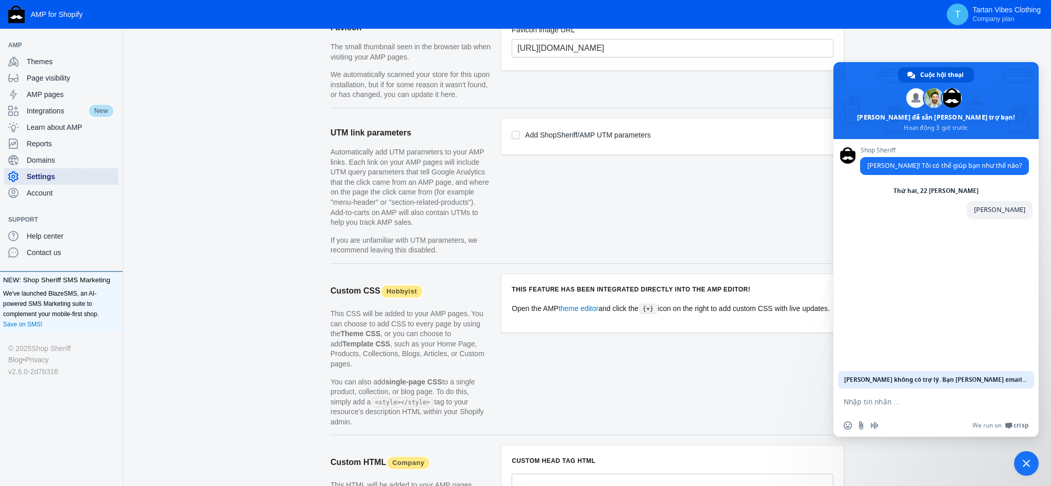
scroll to position [942, 0]
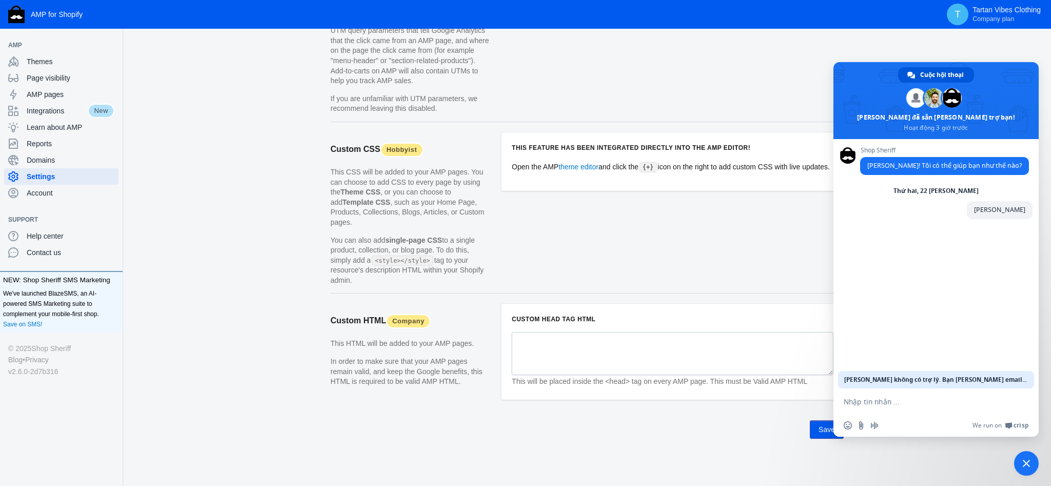
click at [1024, 467] on span "Đóng cuộc trò chuyện" at bounding box center [1026, 463] width 7 height 7
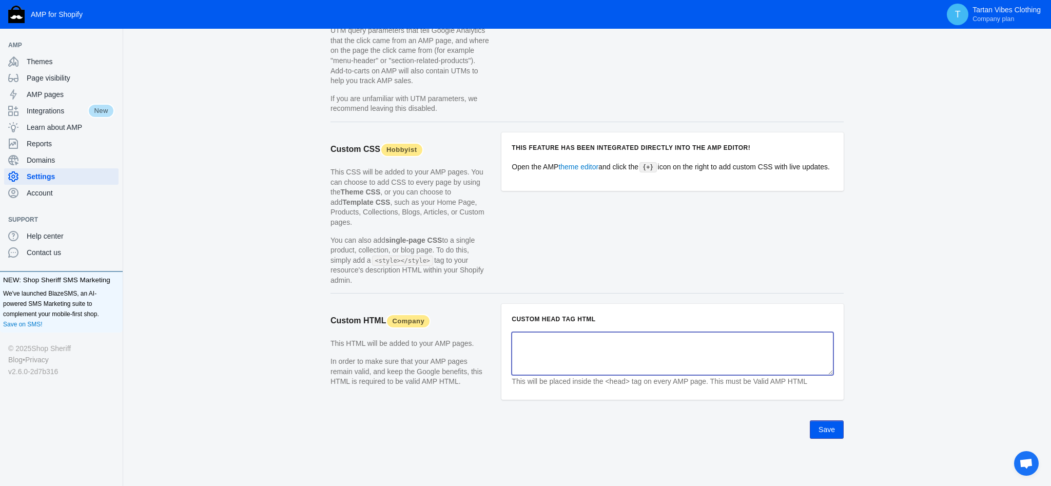
click at [558, 342] on textarea at bounding box center [673, 353] width 322 height 43
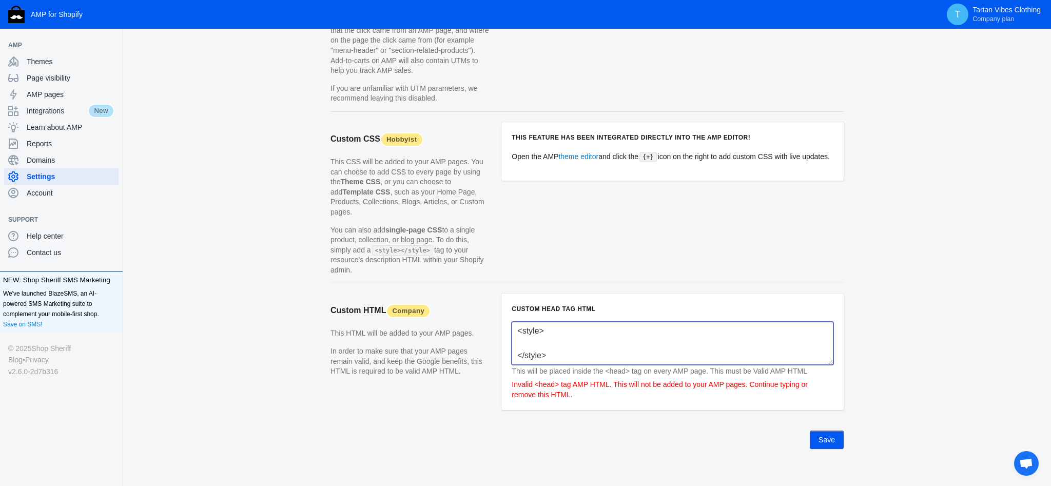
paste textarea ".w-6\/12 { width: 50%; } @media screen and (min-width: 799px) { .md\:w-4\/12 { …"
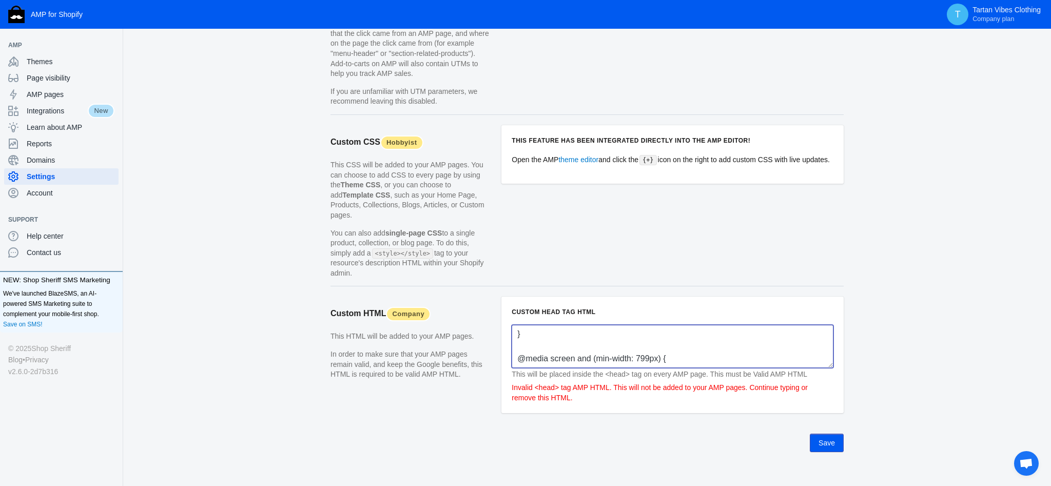
scroll to position [0, 0]
type textarea "<style> .w-6\/12 { width: 50%; } @media screen and (min-width: 799px) { .md\:w-…"
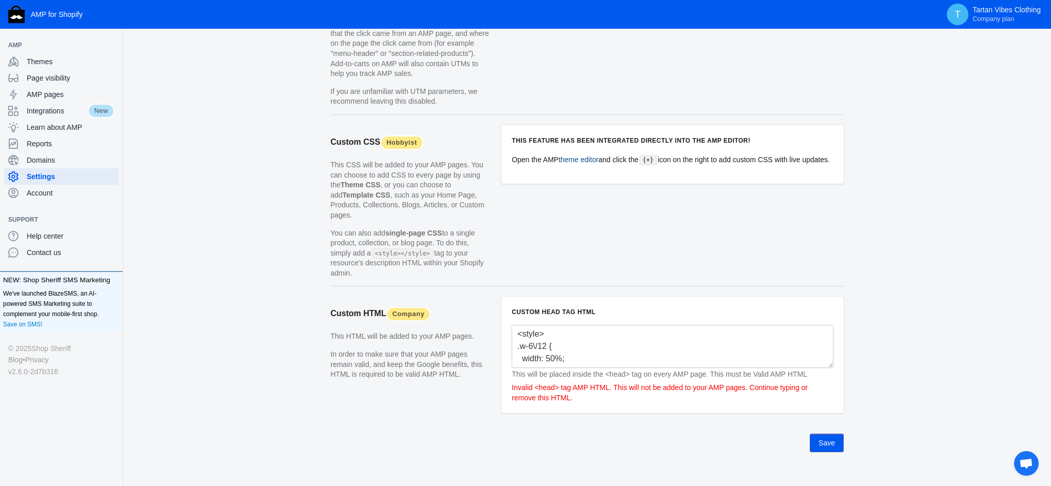
click at [575, 164] on link "theme editor" at bounding box center [578, 160] width 40 height 8
click at [838, 452] on button "Save" at bounding box center [827, 443] width 34 height 18
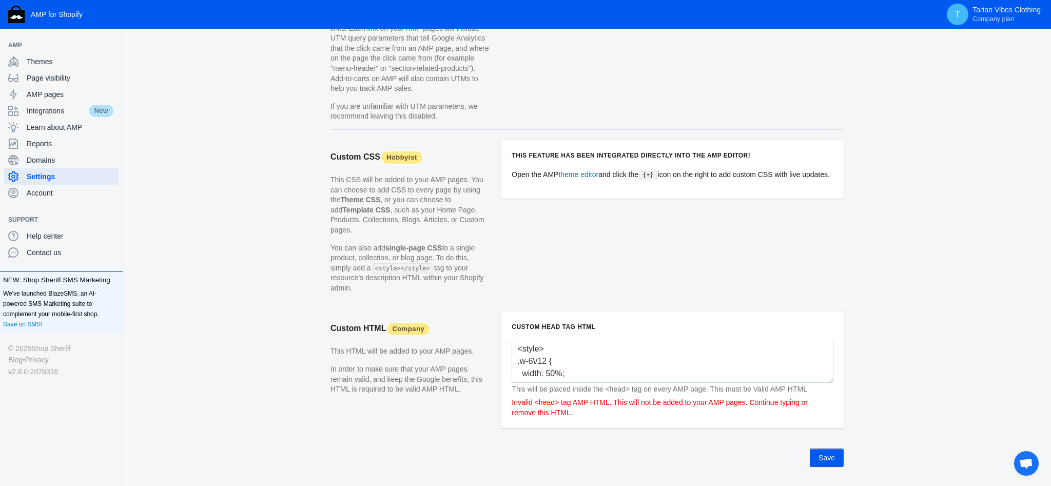
scroll to position [963, 0]
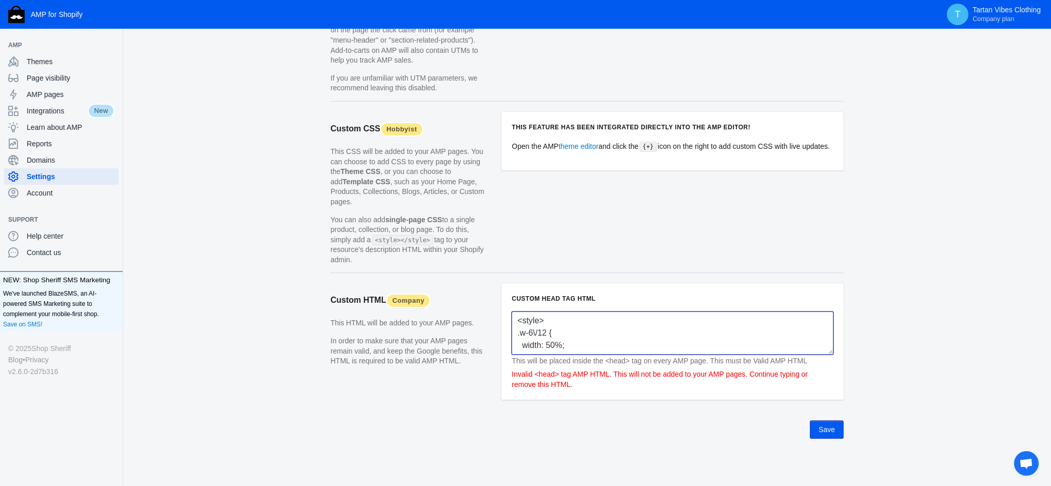
click at [578, 321] on textarea "<style> .w-6\/12 { width: 50%; } @media screen and (min-width: 799px) { .md\:w-…" at bounding box center [673, 333] width 322 height 43
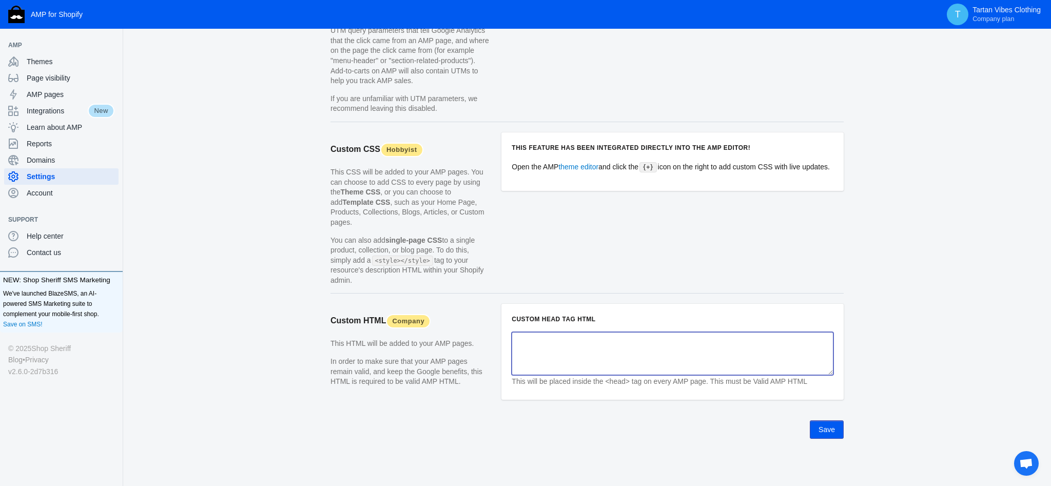
scroll to position [942, 0]
drag, startPoint x: 837, startPoint y: 428, endPoint x: 836, endPoint y: 422, distance: 5.7
click at [837, 428] on button "Save" at bounding box center [827, 429] width 34 height 18
drag, startPoint x: 513, startPoint y: 382, endPoint x: 824, endPoint y: 384, distance: 311.1
click at [824, 384] on div "This will be placed inside the <head> tag on every AMP page. This must be Valid…" at bounding box center [673, 380] width 322 height 12
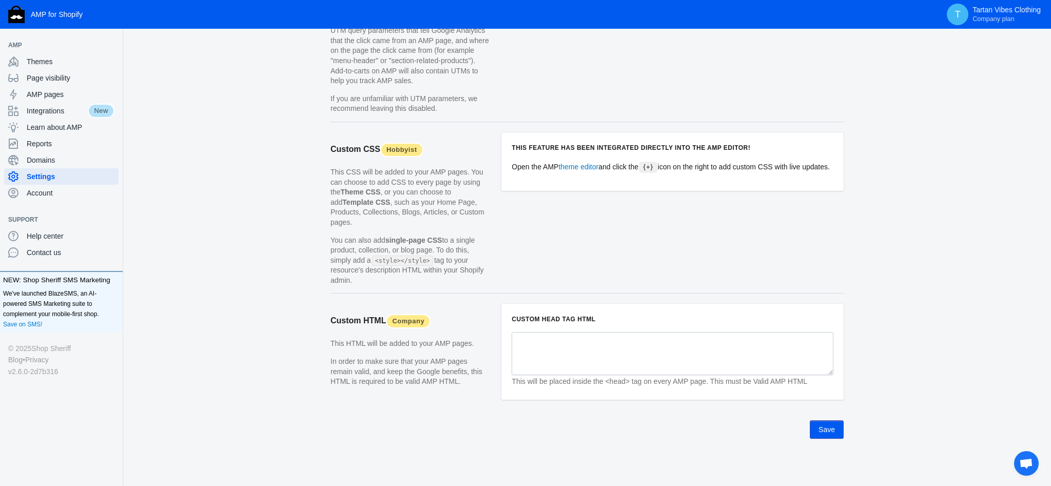
drag, startPoint x: 823, startPoint y: 384, endPoint x: 510, endPoint y: 380, distance: 313.7
click at [510, 380] on div "Custom HEAD tag HTML This will be placed inside the <head> tag on every AMP pag…" at bounding box center [673, 352] width 342 height 96
click at [535, 340] on textarea at bounding box center [673, 353] width 322 height 43
paste textarea "\"
type textarea "\"
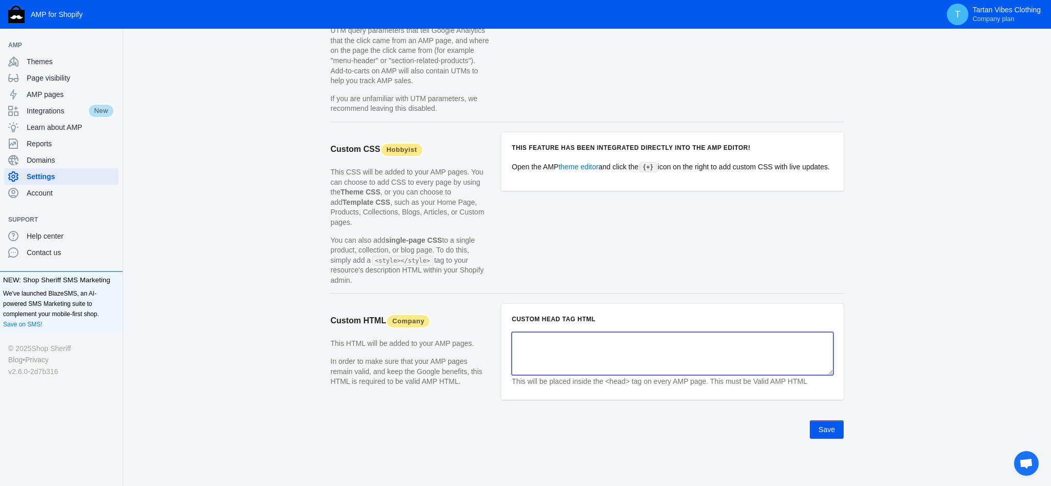
paste textarea "<style> .w-6\/12 { width: 50%; } @media screen and (min-width: 799px) { .md\:w-…"
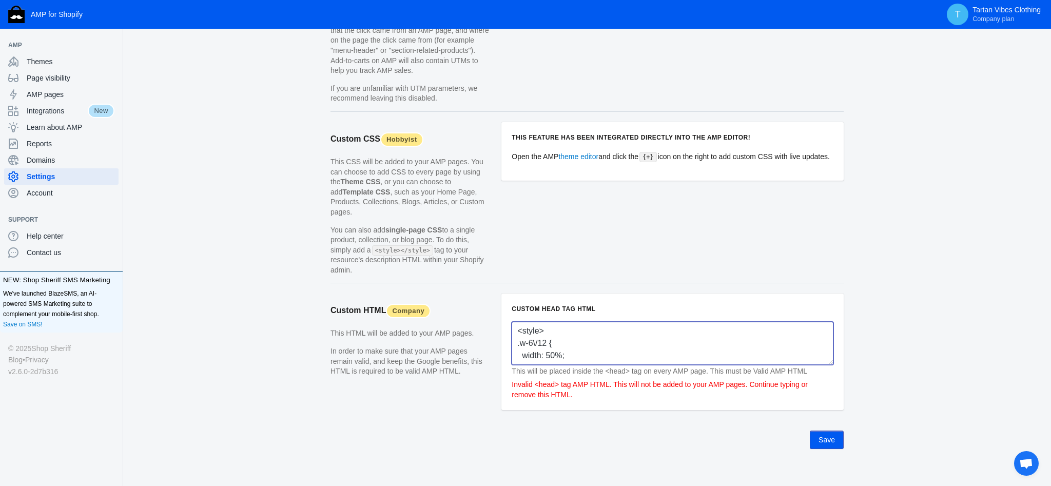
type textarea "<style> .w-6\/12 { width: 50%; } @media screen and (min-width: 799px) { .md\:w-…"
drag, startPoint x: 510, startPoint y: 393, endPoint x: 591, endPoint y: 408, distance: 83.0
click at [591, 408] on div "Custom HEAD tag HTML <style> .w-6\/12 { width: 50%; } @media screen and (min-wi…" at bounding box center [673, 352] width 342 height 117
click at [603, 400] on div "Invalid <head> tag AMP HTML. This will not be added to your AMP pages. Continue…" at bounding box center [673, 389] width 322 height 21
click at [556, 365] on textarea "<style> .w-6\/12 { width: 50%; } @media screen and (min-width: 799px) { .md\:w-…" at bounding box center [673, 343] width 322 height 43
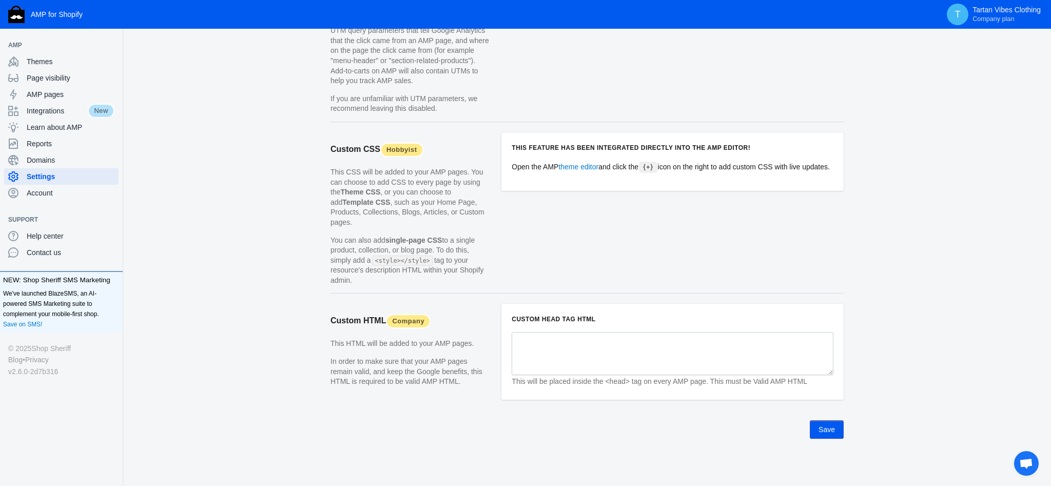
click at [840, 435] on button "Save" at bounding box center [827, 429] width 34 height 18
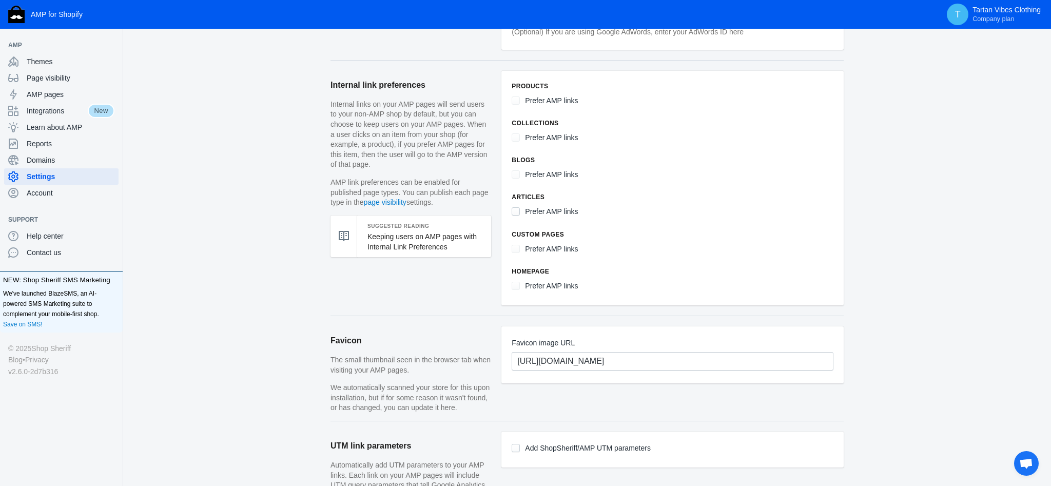
scroll to position [942, 0]
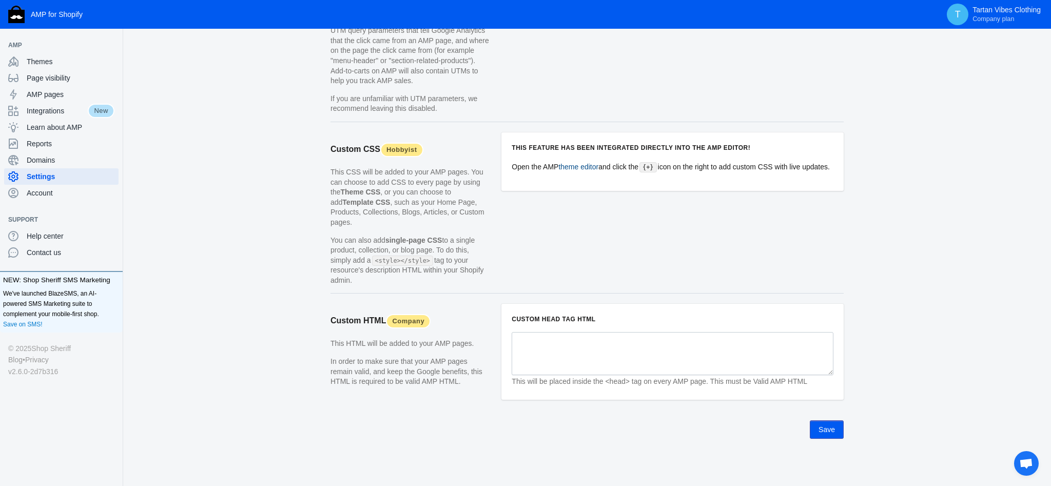
click at [579, 168] on link "theme editor" at bounding box center [578, 167] width 40 height 8
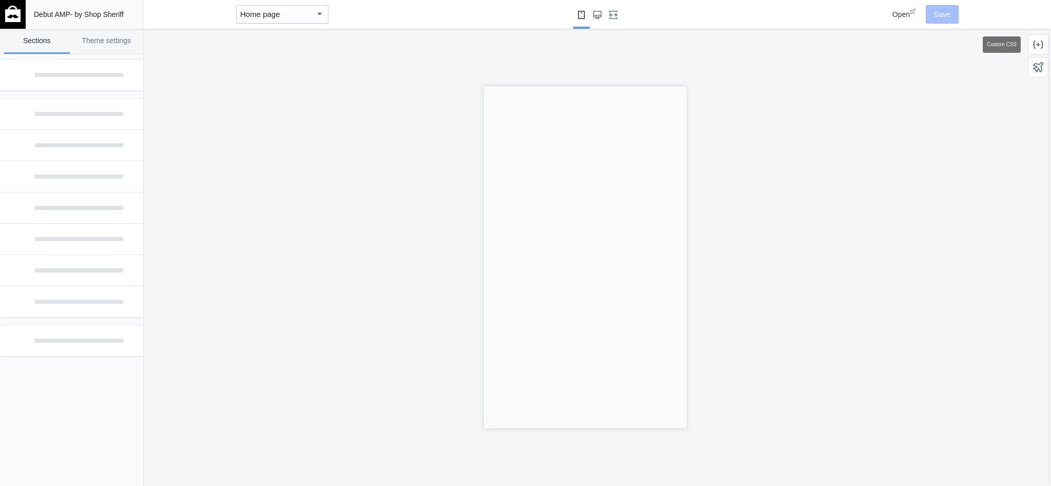
click at [1039, 44] on icon at bounding box center [1038, 45] width 10 height 8
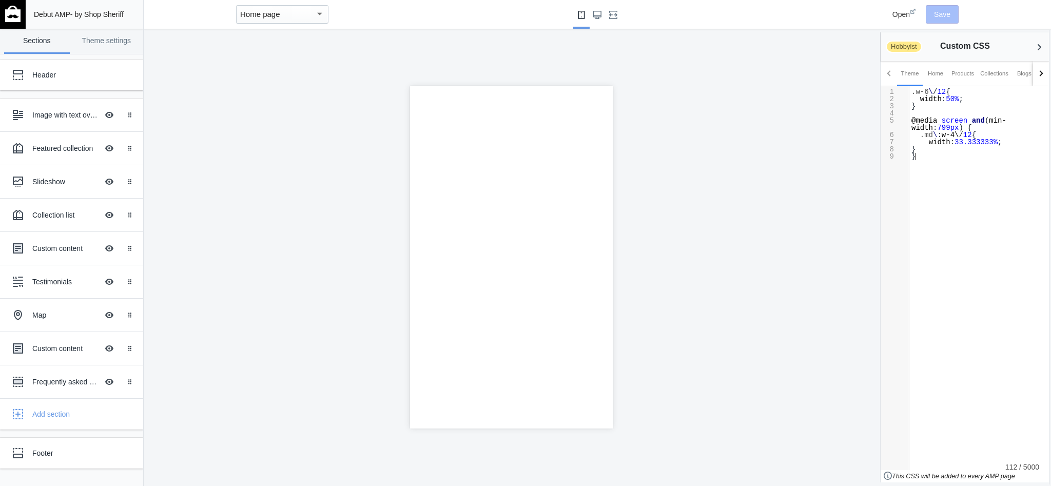
scroll to position [4, 0]
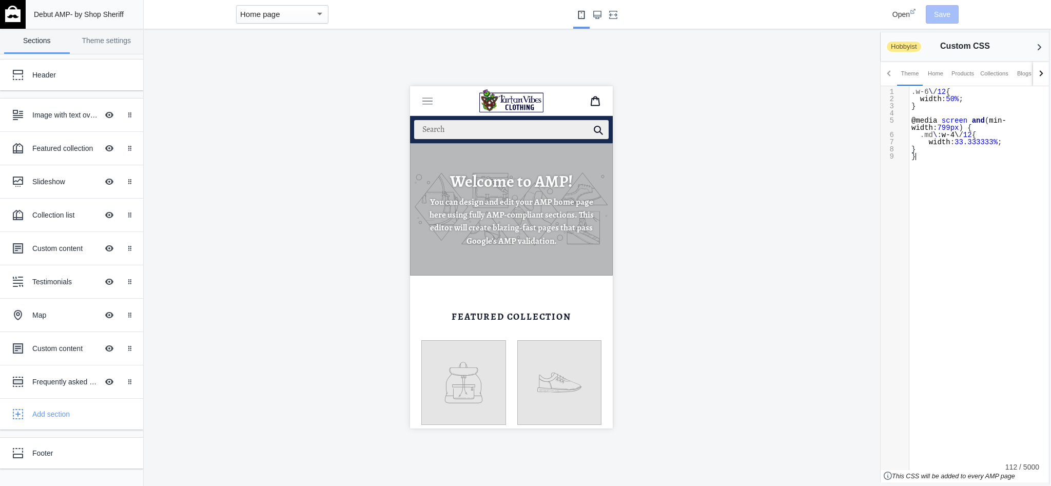
click at [932, 163] on div "​ x 1 .w-6 \ / 12 { 2 width : 50% ; 3 } 4 ​ 5 @media screen and ( min-width : 7…" at bounding box center [980, 148] width 140 height 125
paste textarea "."
type textarea ".faq--container"
drag, startPoint x: 981, startPoint y: 171, endPoint x: 1051, endPoint y: 172, distance: 69.8
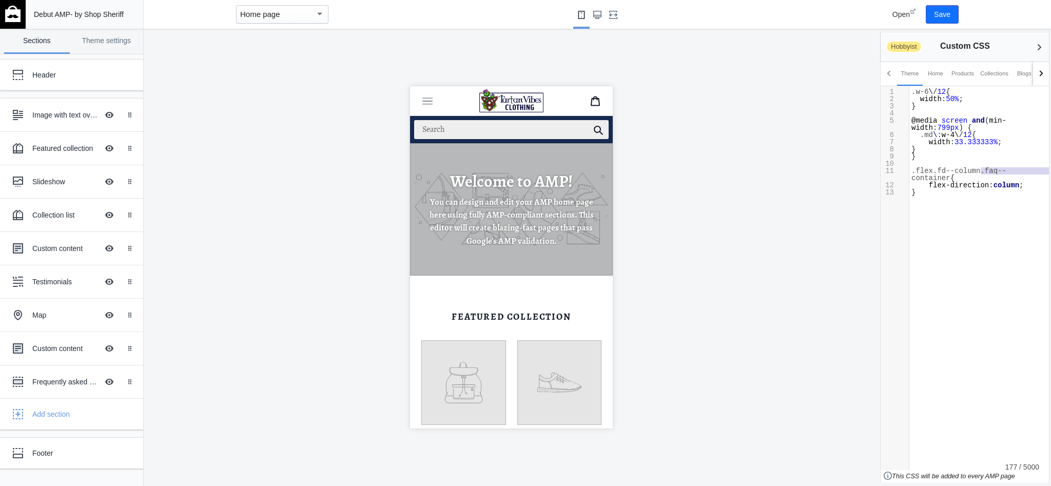
click at [1051, 172] on ss-side-panel-right "Hobbyist Custom CSS Theme Home Products Collections Blogs Articles Custom pages…" at bounding box center [965, 257] width 172 height 457
click at [942, 190] on div "x 1 .w-6 \ / 12 { 2 width : 50% ; 3 } 4 ​ 5 @media screen and ( min-width : 799…" at bounding box center [980, 163] width 140 height 154
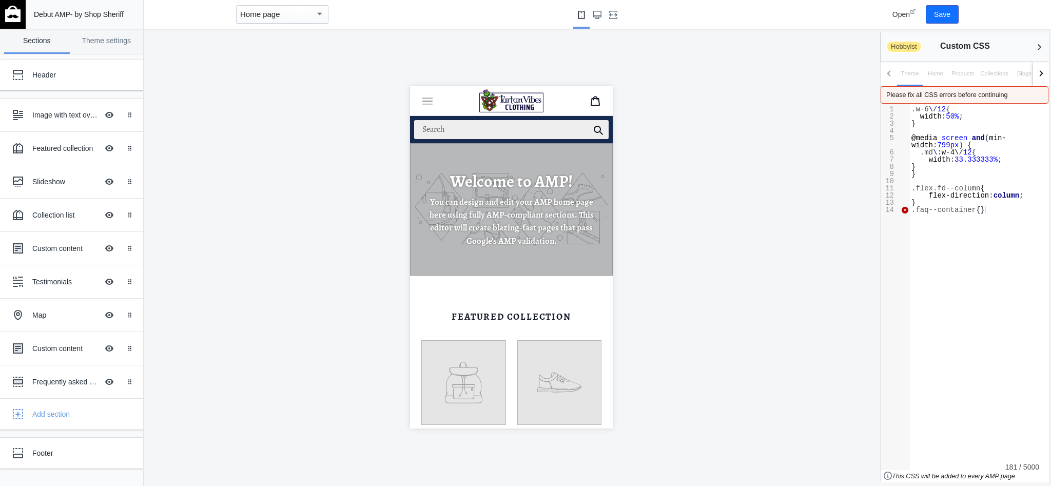
scroll to position [0, 0]
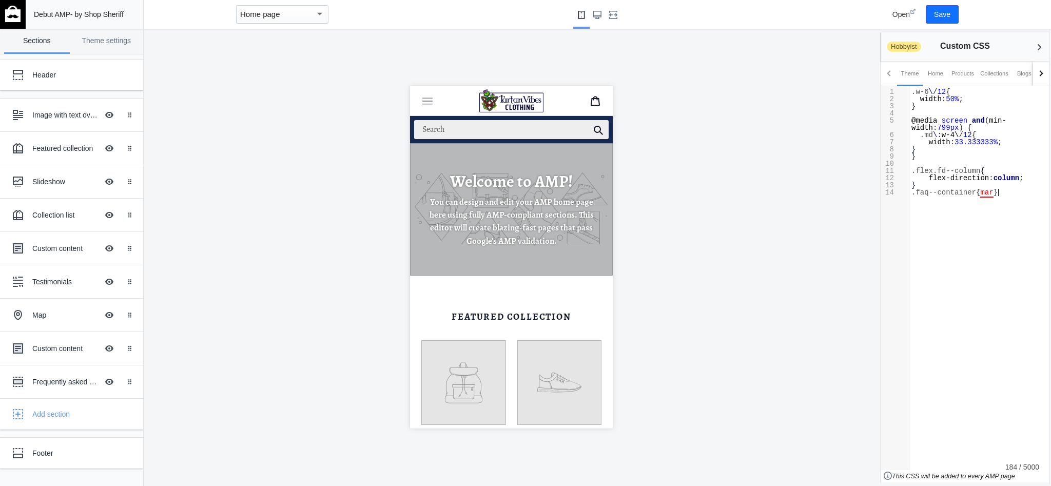
type textarea "marghi"
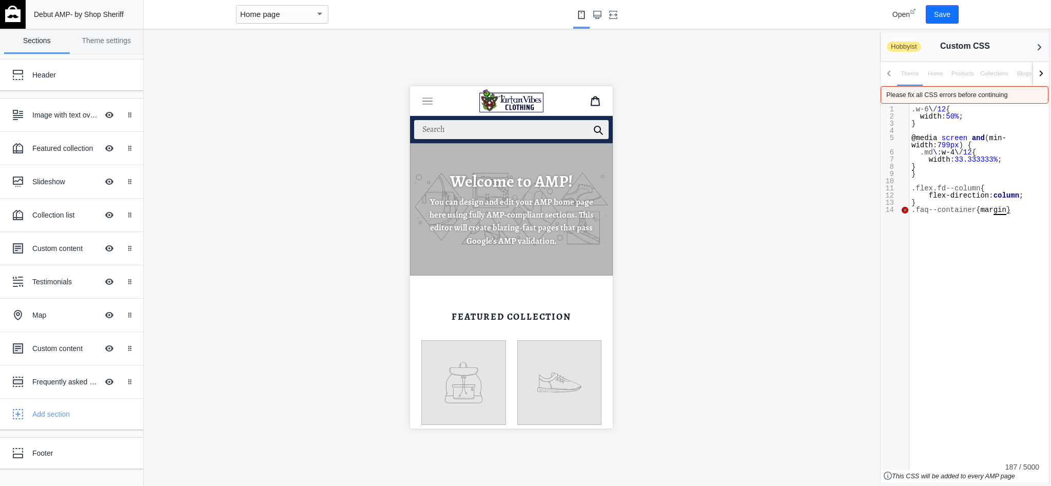
type textarea "gin"
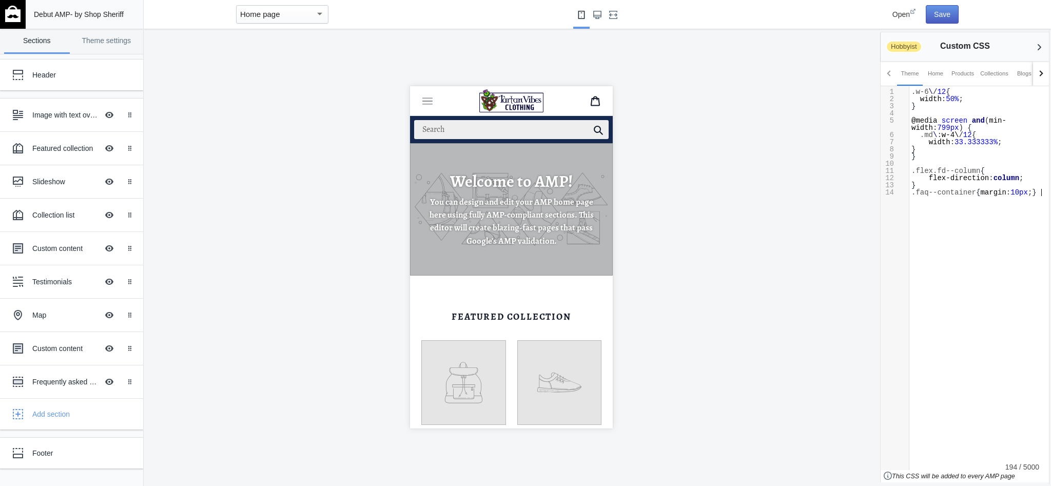
type textarea ": 10px;"
click at [940, 16] on button "Save" at bounding box center [942, 14] width 33 height 18
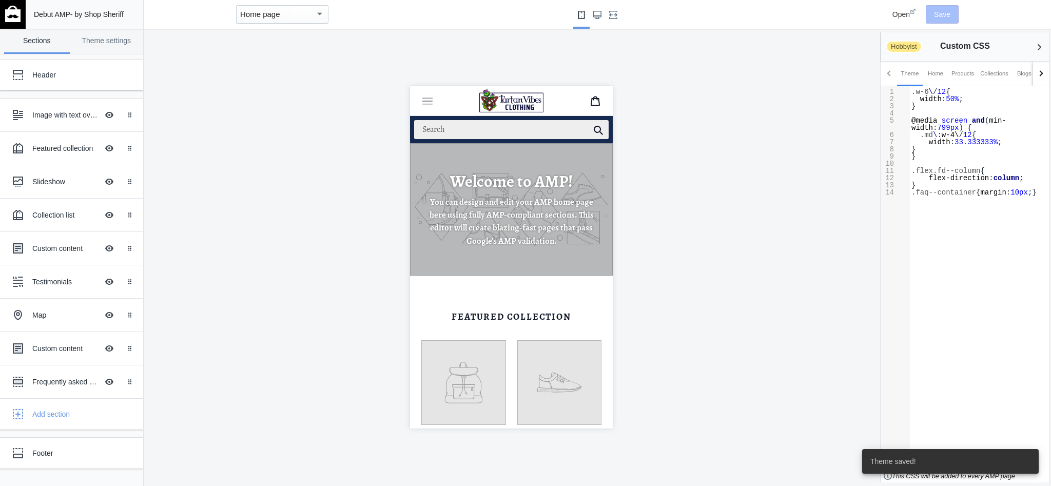
scroll to position [4, 0]
click at [952, 204] on div "x 1 .w-6 \ / 12 { 2 width : 50% ; 3 } 4 ​ 5 @media screen and ( min-width : 799…" at bounding box center [980, 166] width 140 height 161
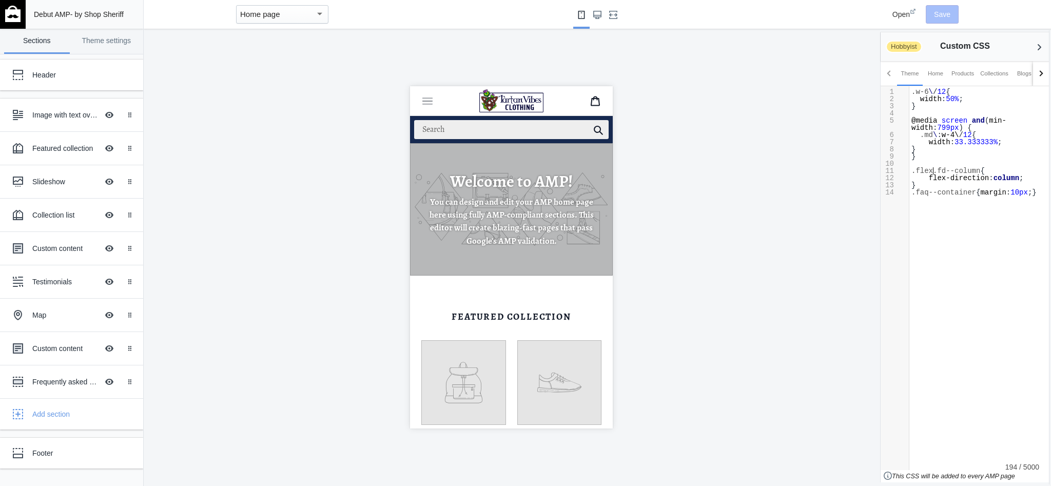
click at [933, 169] on span ".flex.fd--column" at bounding box center [946, 171] width 69 height 8
click at [934, 18] on button "Save" at bounding box center [942, 14] width 33 height 18
click at [943, 212] on div "x 1 .w-6 \ / 12 { 2 width : 50% ; 3 } 4 ​ 5 @media screen and ( min-width : 799…" at bounding box center [980, 166] width 140 height 161
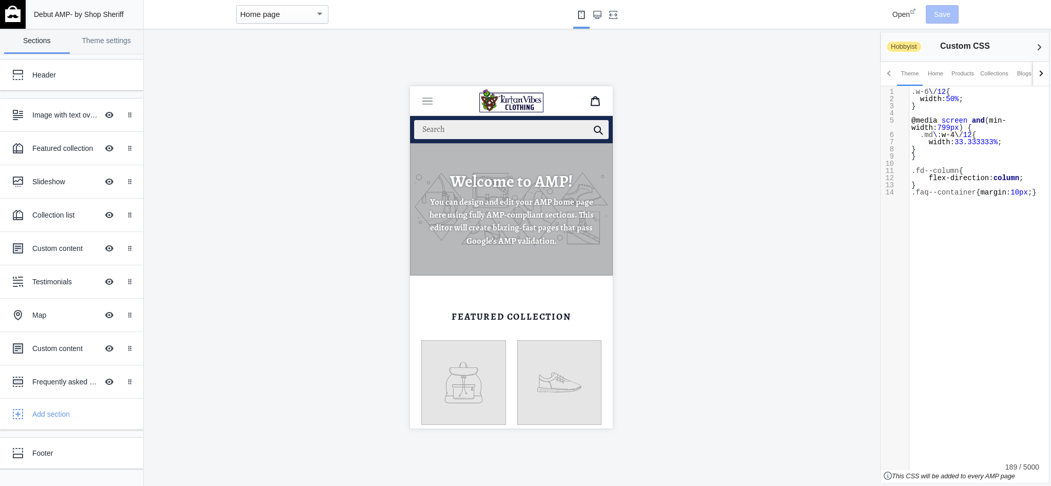
type textarea "\"
type textarea "."
paste textarea
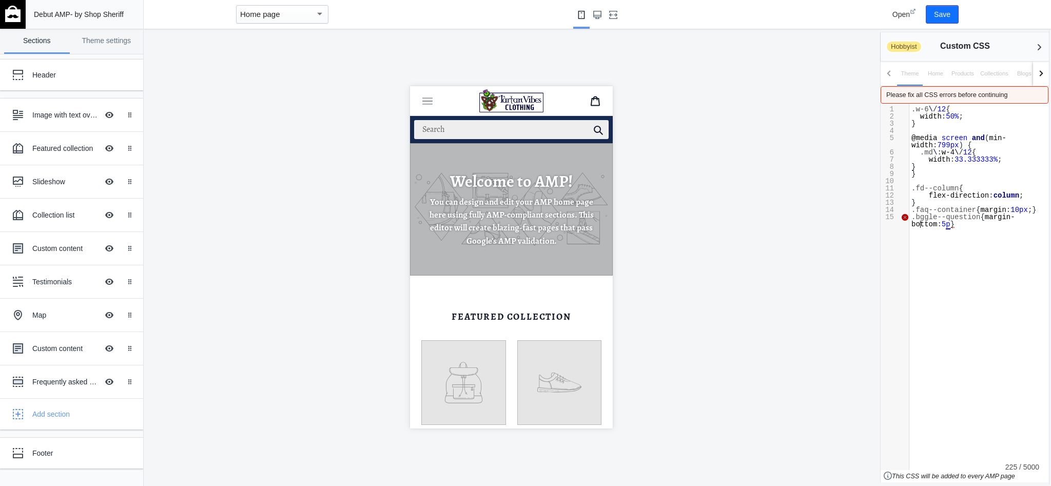
scroll to position [165, 3]
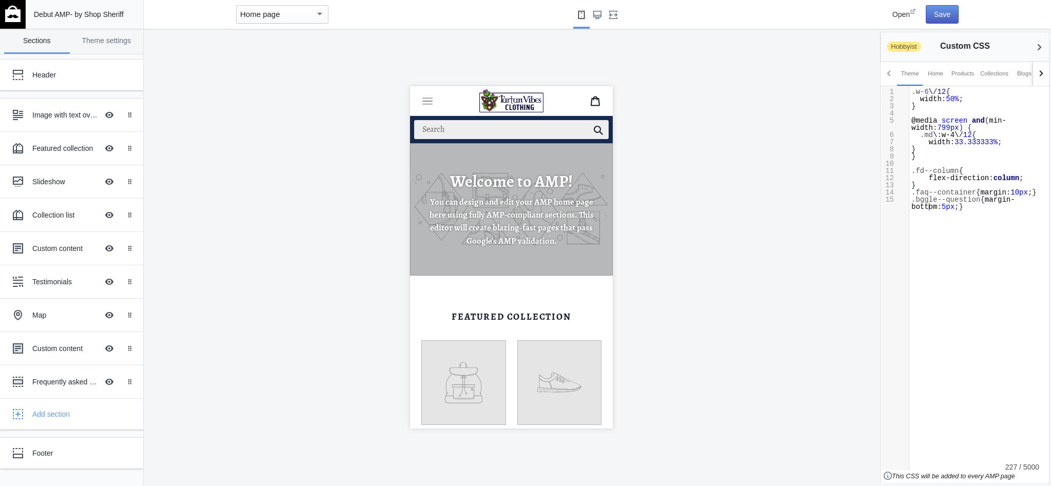
type textarea "margin-bottom: 5px;"
click at [948, 15] on button "Save" at bounding box center [942, 14] width 33 height 18
click at [941, 223] on div "x 1 .w-6 \ / 12 { 2 width : 50% ; 3 } 4 ​ 5 @media screen and ( min-width : 799…" at bounding box center [980, 174] width 140 height 176
click at [913, 201] on span ".bggle--question" at bounding box center [946, 200] width 69 height 8
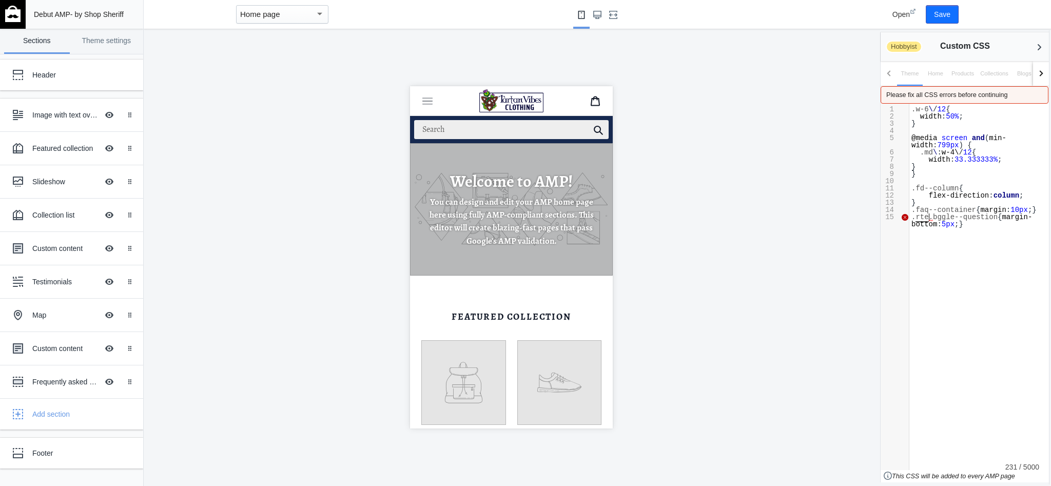
scroll to position [4, 2]
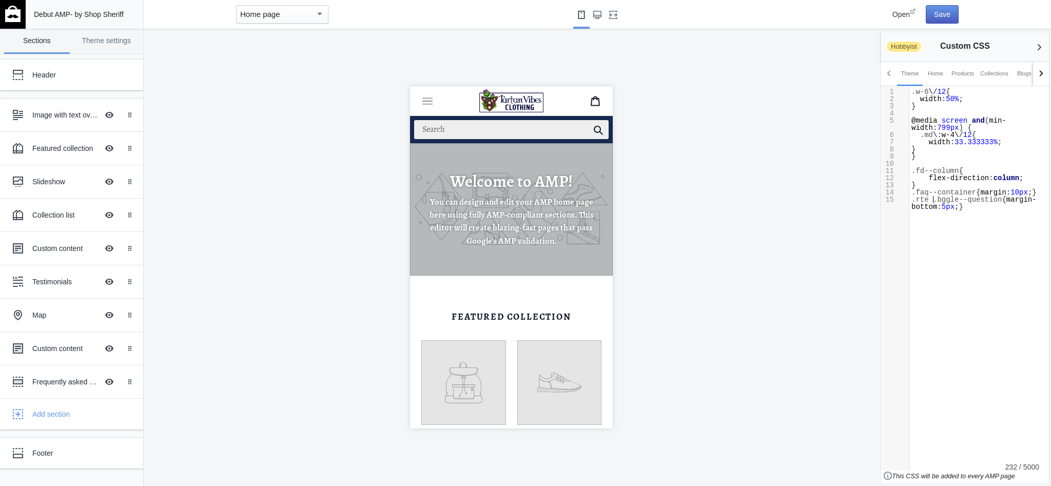
type textarea ".rte"
click at [937, 13] on button "Save" at bounding box center [942, 14] width 33 height 18
click at [1003, 201] on span ".rte .bggle--question { margin-bottom : 5px ;}" at bounding box center [974, 203] width 125 height 15
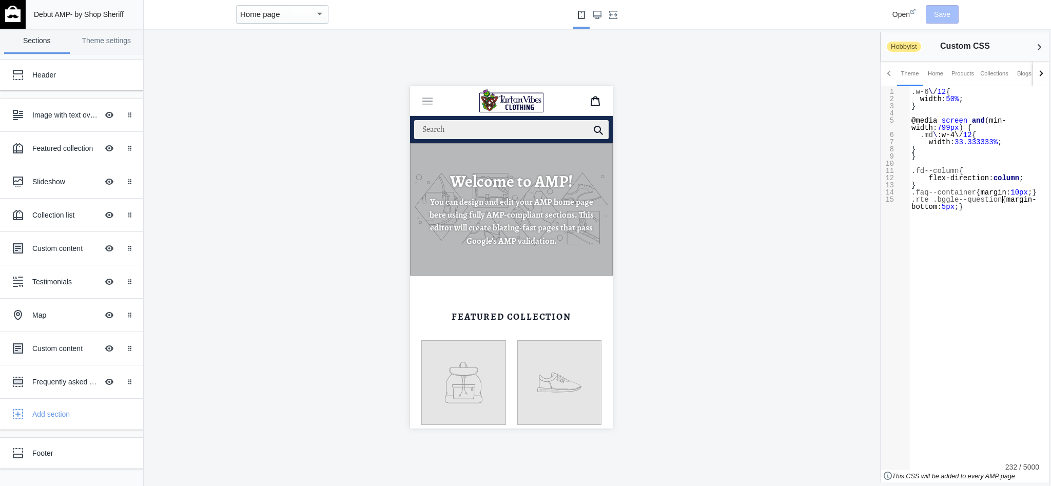
type textarea ","
paste textarea
type textarea ".bggle--ques"
drag, startPoint x: 933, startPoint y: 199, endPoint x: 987, endPoint y: 198, distance: 53.4
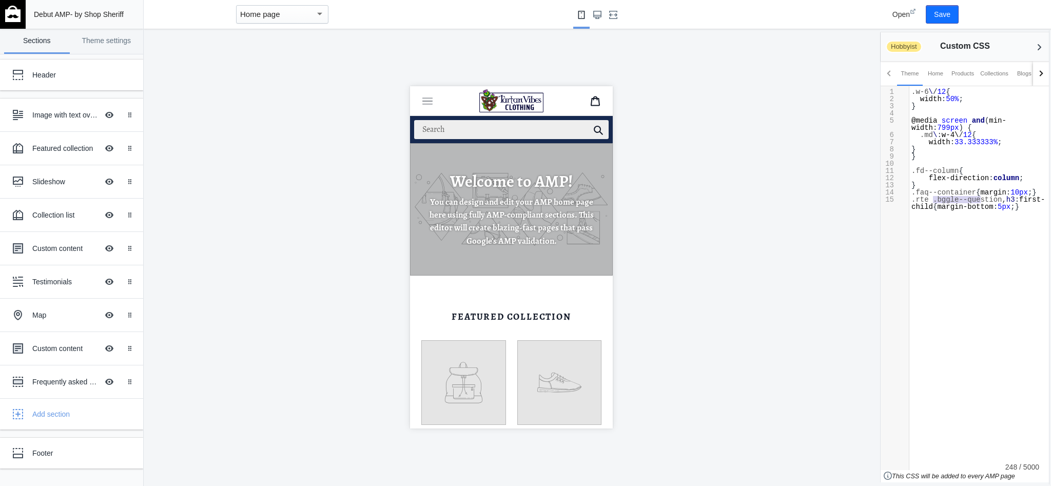
click at [987, 198] on span ".bggle--question" at bounding box center [967, 200] width 69 height 8
type textarea ".rte .bggle--question"
drag, startPoint x: 1003, startPoint y: 199, endPoint x: 907, endPoint y: 199, distance: 96.0
click at [907, 199] on div "x 1 .w-6 \ / 12 { 2 width : 50% ; 3 } 4 ​ 5 @media screen and ( min-width : 799…" at bounding box center [973, 278] width 184 height 384
click at [1007, 204] on span "h3" at bounding box center [1011, 200] width 9 height 8
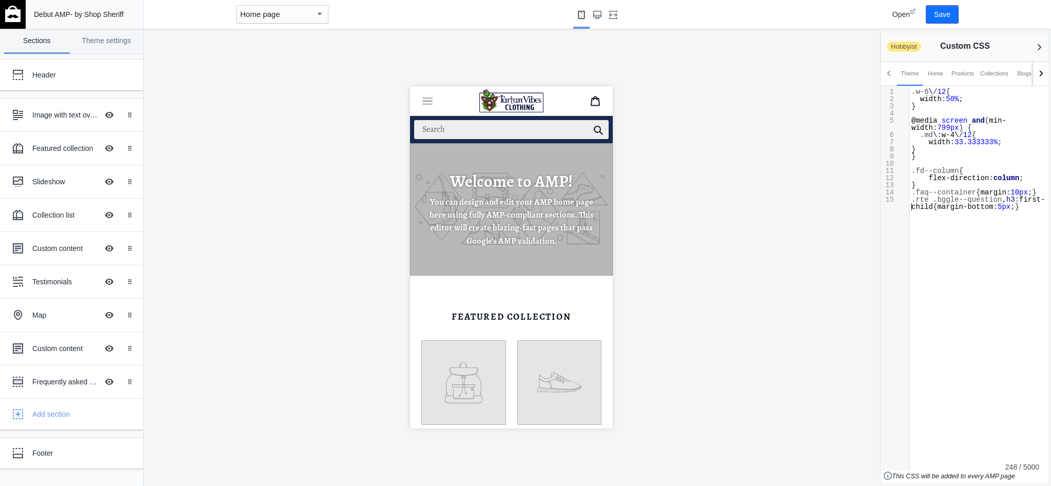
paste textarea "h"
type textarea "h3"
click at [937, 20] on button "Save" at bounding box center [942, 14] width 33 height 18
click at [972, 234] on div "x 1 .w-6 \ / 12 { 2 width : 50% ; 3 } 4 ​ 5 @media screen and ( min-width : 799…" at bounding box center [980, 177] width 140 height 183
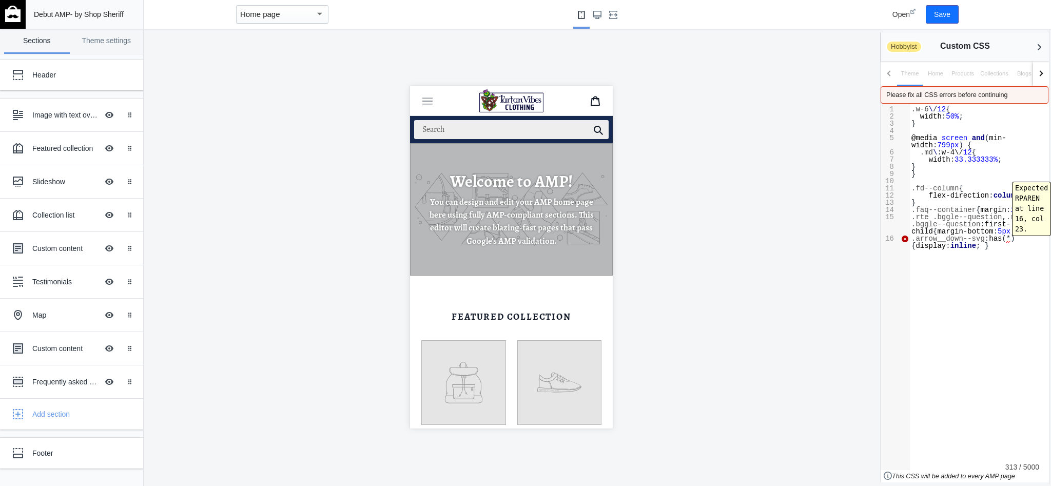
click at [1010, 239] on span "*" at bounding box center [1009, 239] width 4 height 8
click at [957, 284] on div "x 1 .w-6 \ / 12 { 2 width : 50% ; 3 } 4 ​ 5 @media screen and ( min-width : 799…" at bounding box center [980, 202] width 140 height 197
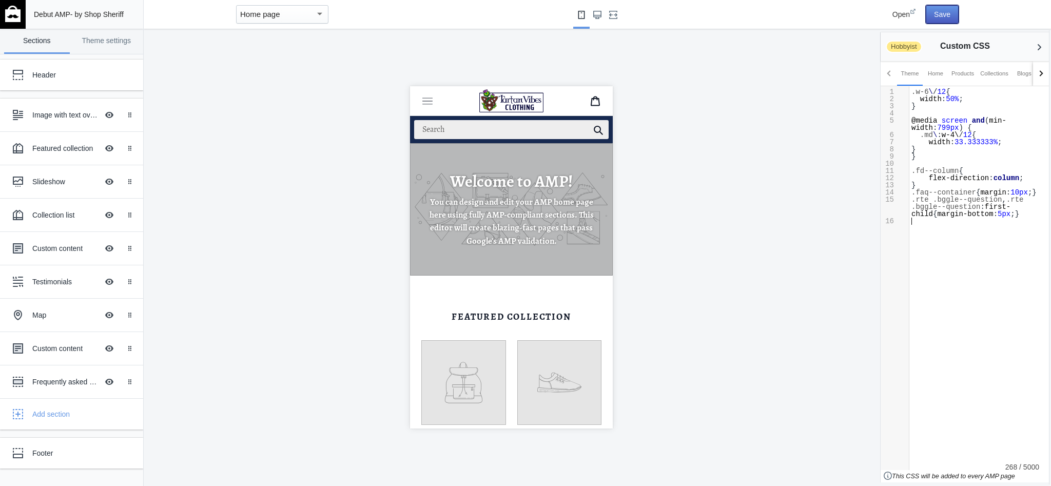
click at [953, 19] on button "Save" at bounding box center [942, 14] width 33 height 18
click at [964, 266] on div "x 1 .w-6 \ / 12 { 2 width : 50% ; 3 } 4 ​ 5 @media screen and ( min-width : 799…" at bounding box center [980, 181] width 140 height 190
click at [946, 18] on button "Save" at bounding box center [942, 14] width 33 height 18
drag, startPoint x: 1009, startPoint y: 194, endPoint x: 1020, endPoint y: 191, distance: 11.1
click at [1006, 194] on span "margin" at bounding box center [993, 192] width 26 height 8
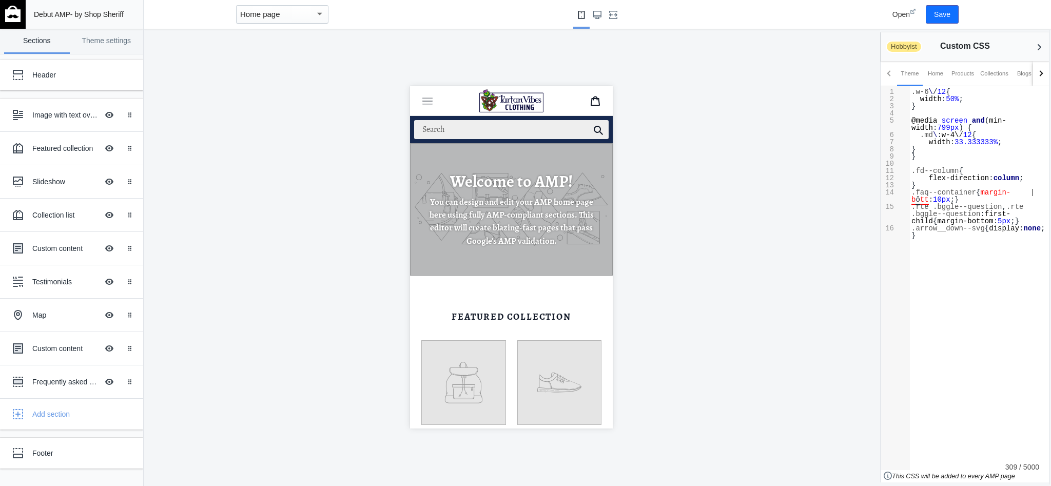
type textarea "-bôttm"
type textarea "ottom"
type textarea "5"
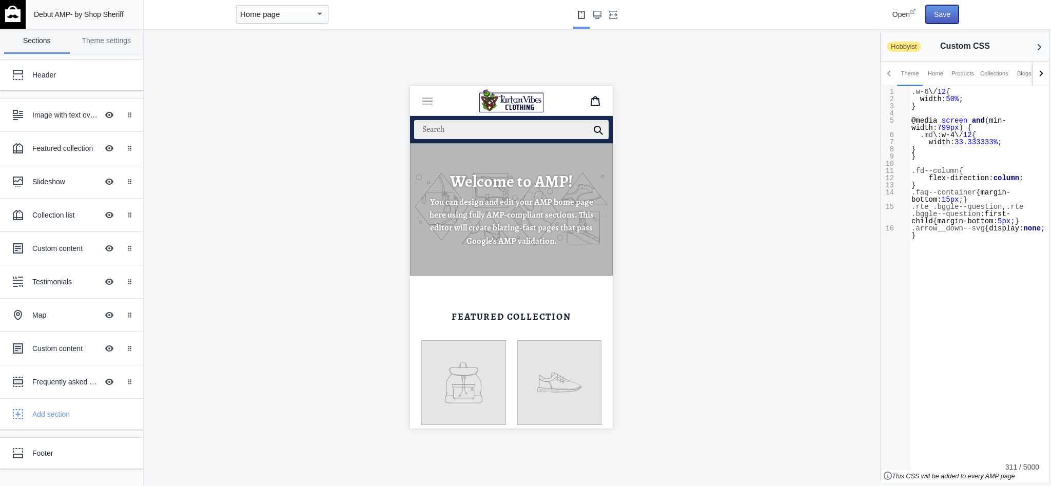
click at [937, 8] on button "Save" at bounding box center [942, 14] width 33 height 18
click at [913, 229] on span ".arrow__down--svg" at bounding box center [948, 228] width 73 height 8
paste textarea "."
paste textarea
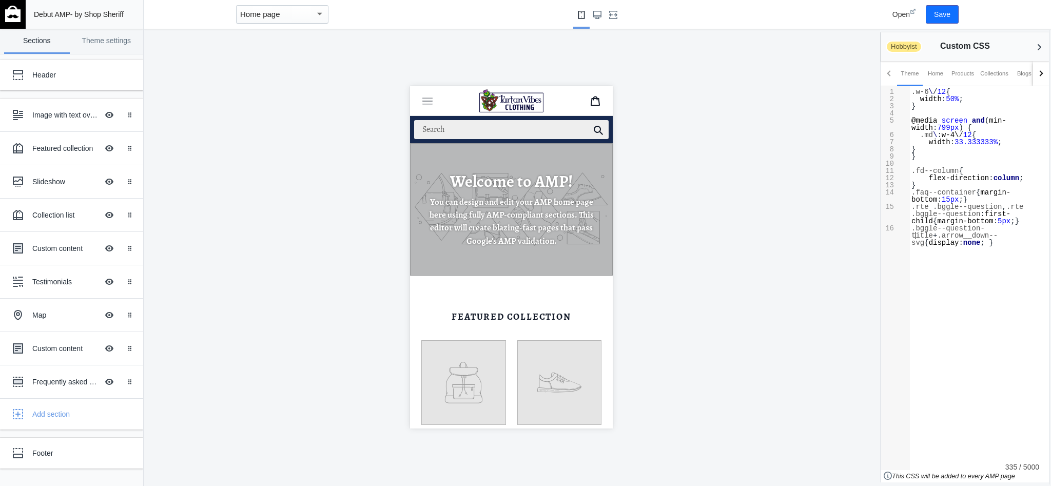
scroll to position [11, 4]
type textarea ". +"
drag, startPoint x: 940, startPoint y: 16, endPoint x: 926, endPoint y: 55, distance: 42.1
click at [941, 16] on button "Save" at bounding box center [942, 14] width 33 height 18
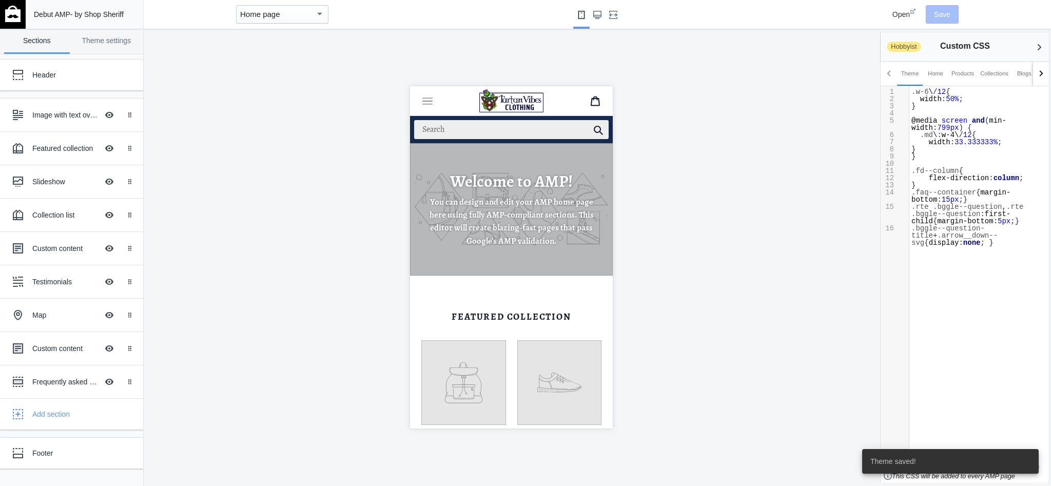
scroll to position [4, 0]
click at [946, 277] on div "x 1 .w-6 \ / 12 { 2 width : 50% ; 3 } 4 ​ 5 @media screen and ( min-width : 799…" at bounding box center [980, 191] width 140 height 211
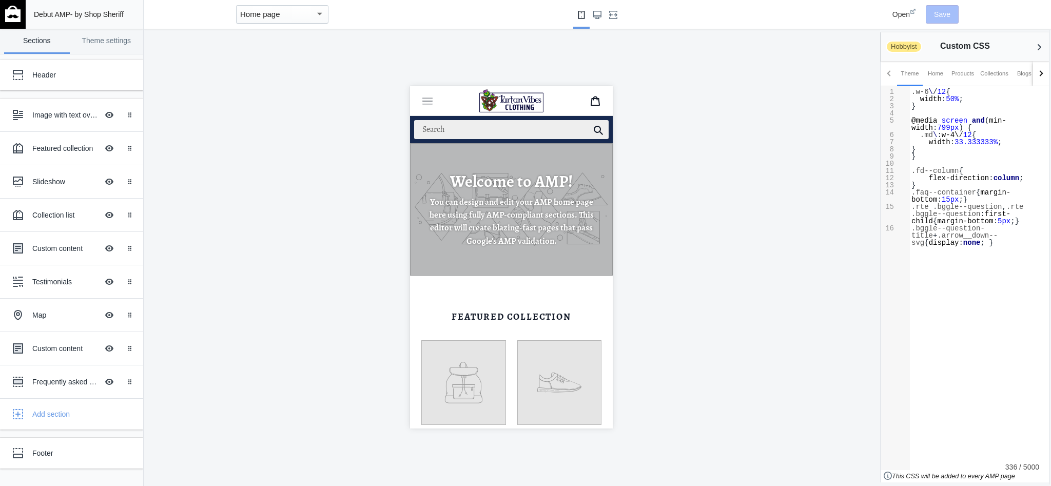
click at [966, 256] on div "x 1 .w-6 \ / 12 { 2 width : 50% ; 3 } 4 ​ 5 @media screen and ( min-width : 799…" at bounding box center [980, 191] width 140 height 211
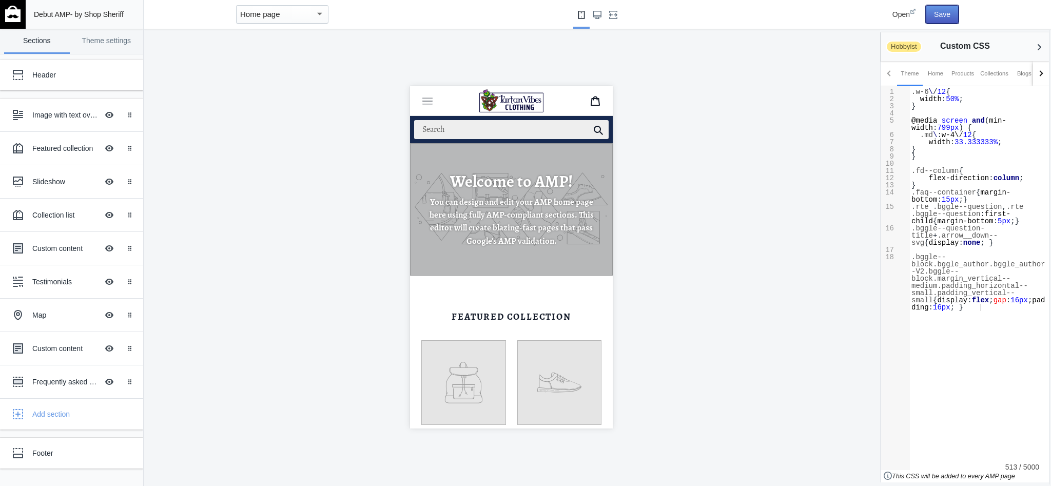
click at [945, 15] on button "Save" at bounding box center [942, 14] width 33 height 18
